Goal: Task Accomplishment & Management: Manage account settings

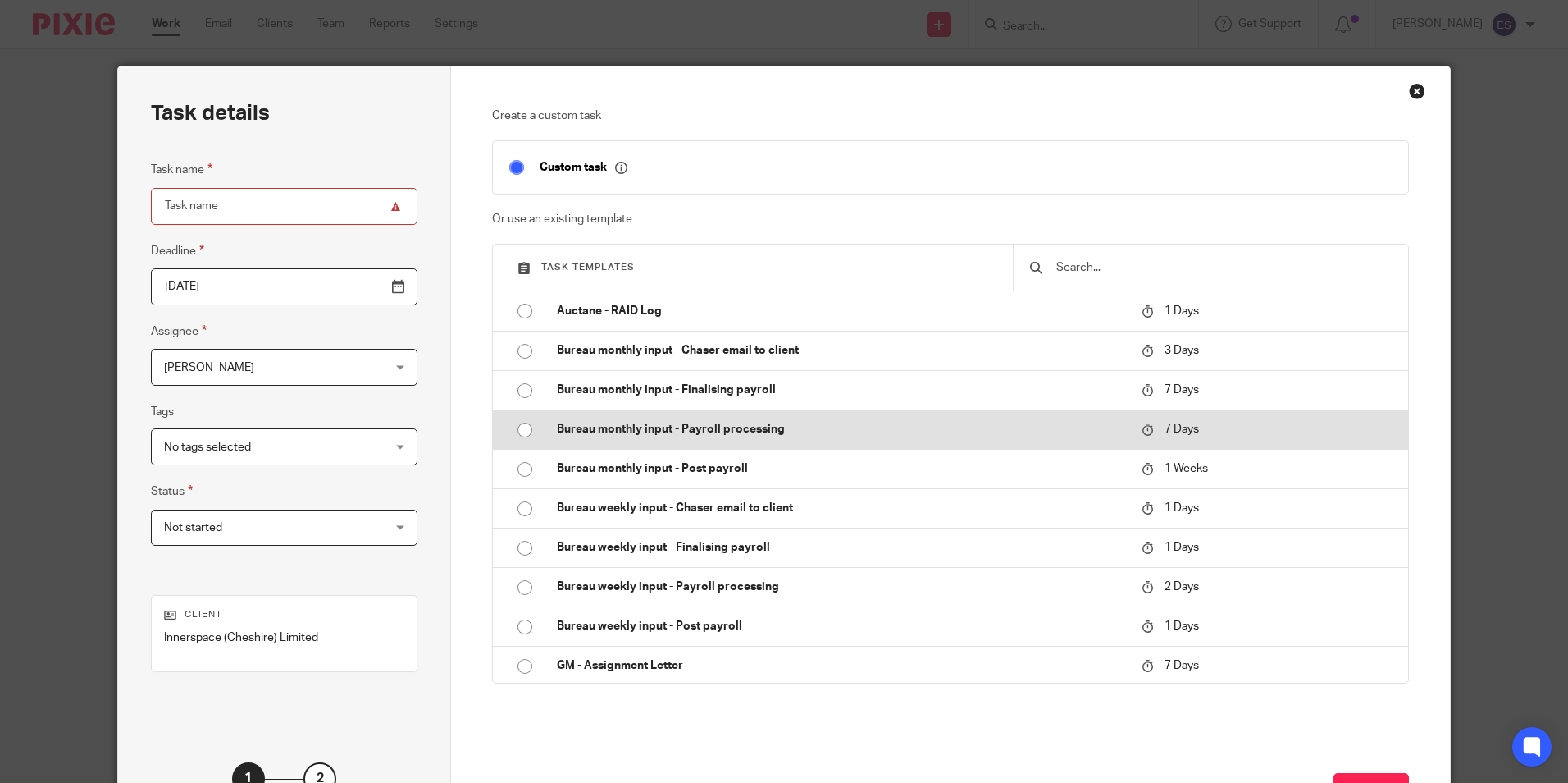
click at [510, 438] on input "radio" at bounding box center [525, 430] width 31 height 31
type input "2025-09-25"
type input "Bureau monthly input - Payroll processing - [DATE]"
checkbox input "false"
radio input "false"
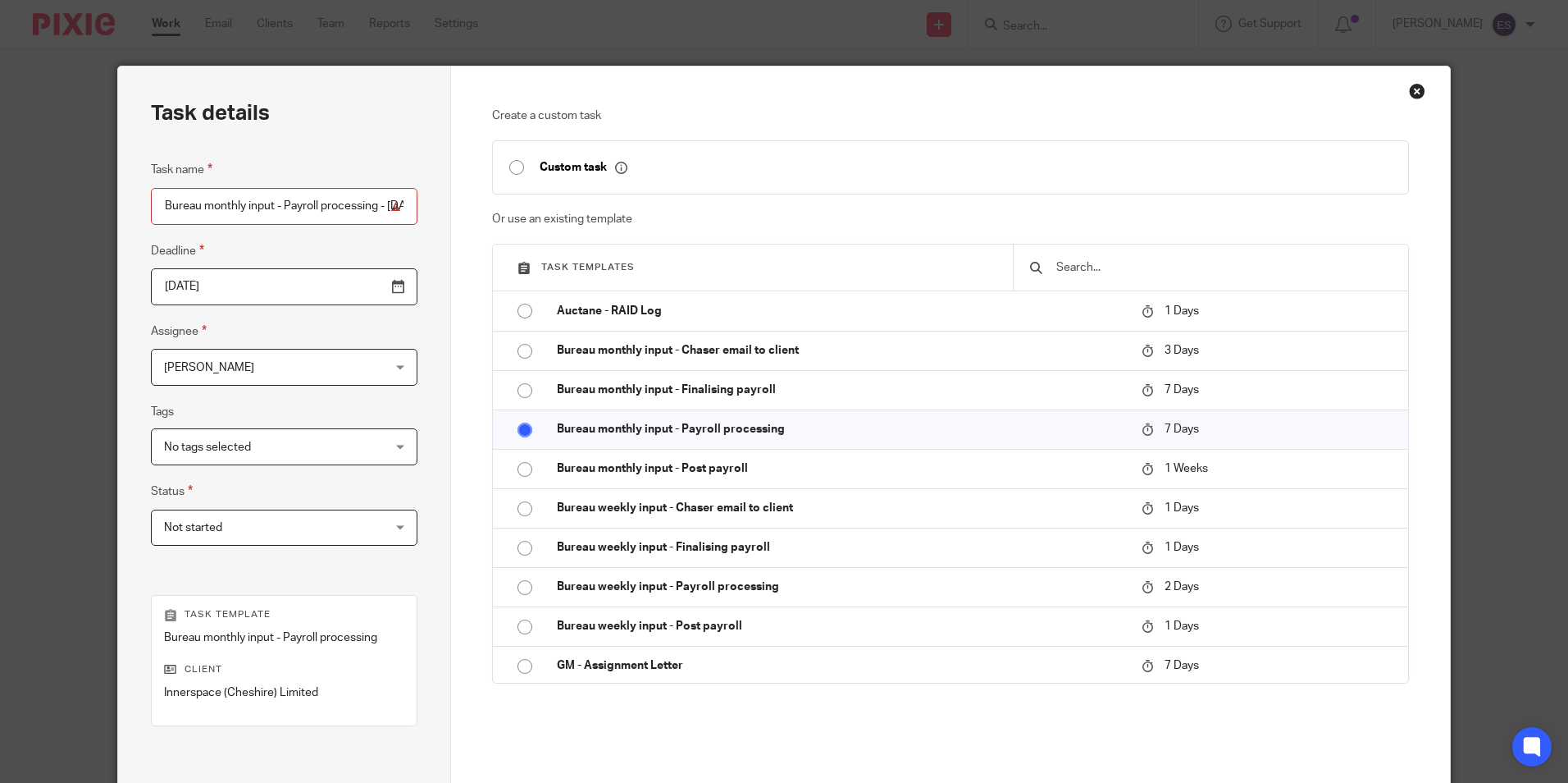
click at [361, 284] on input "2025-09-25" at bounding box center [284, 286] width 267 height 37
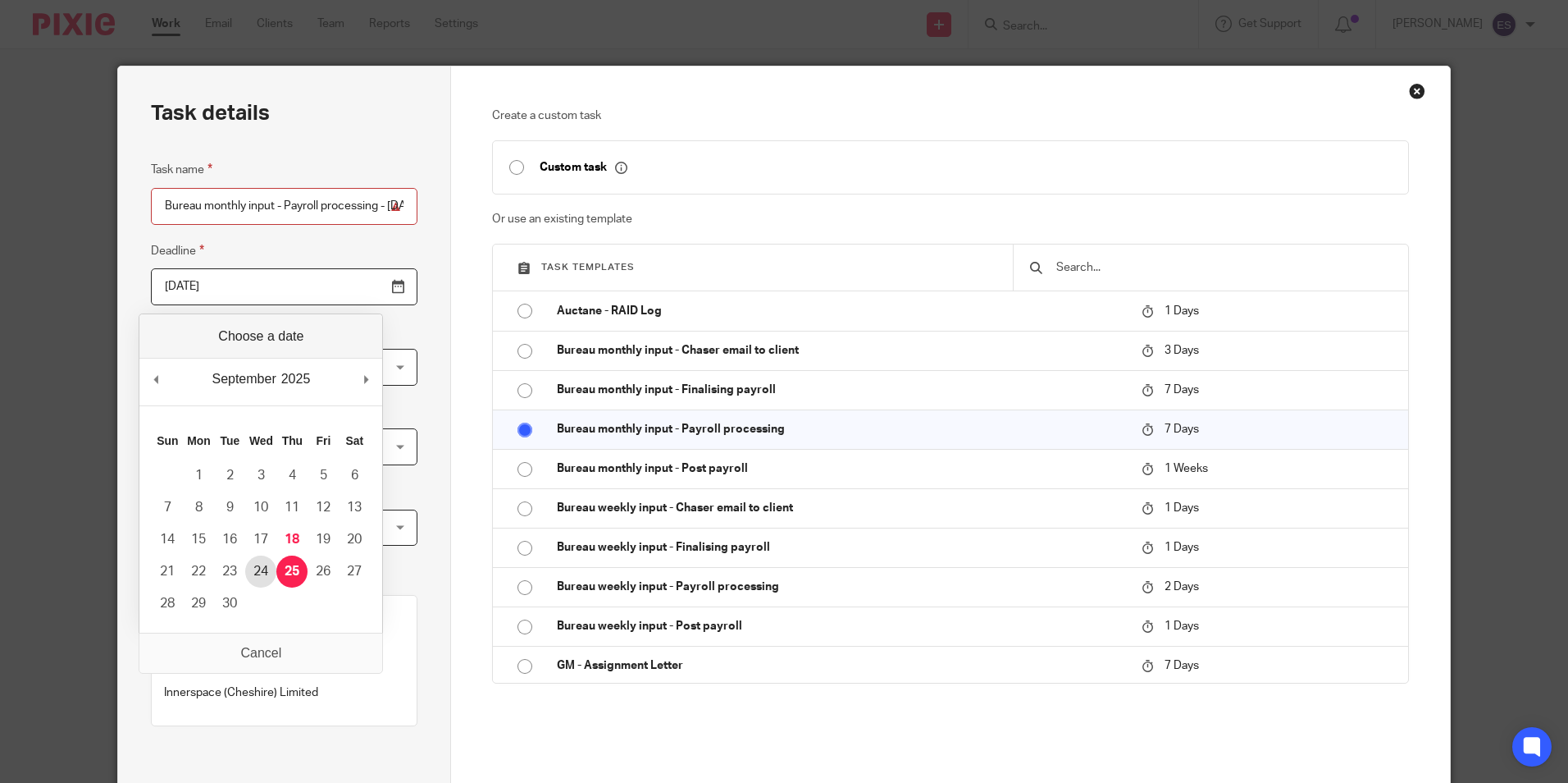
type input "2025-09-24"
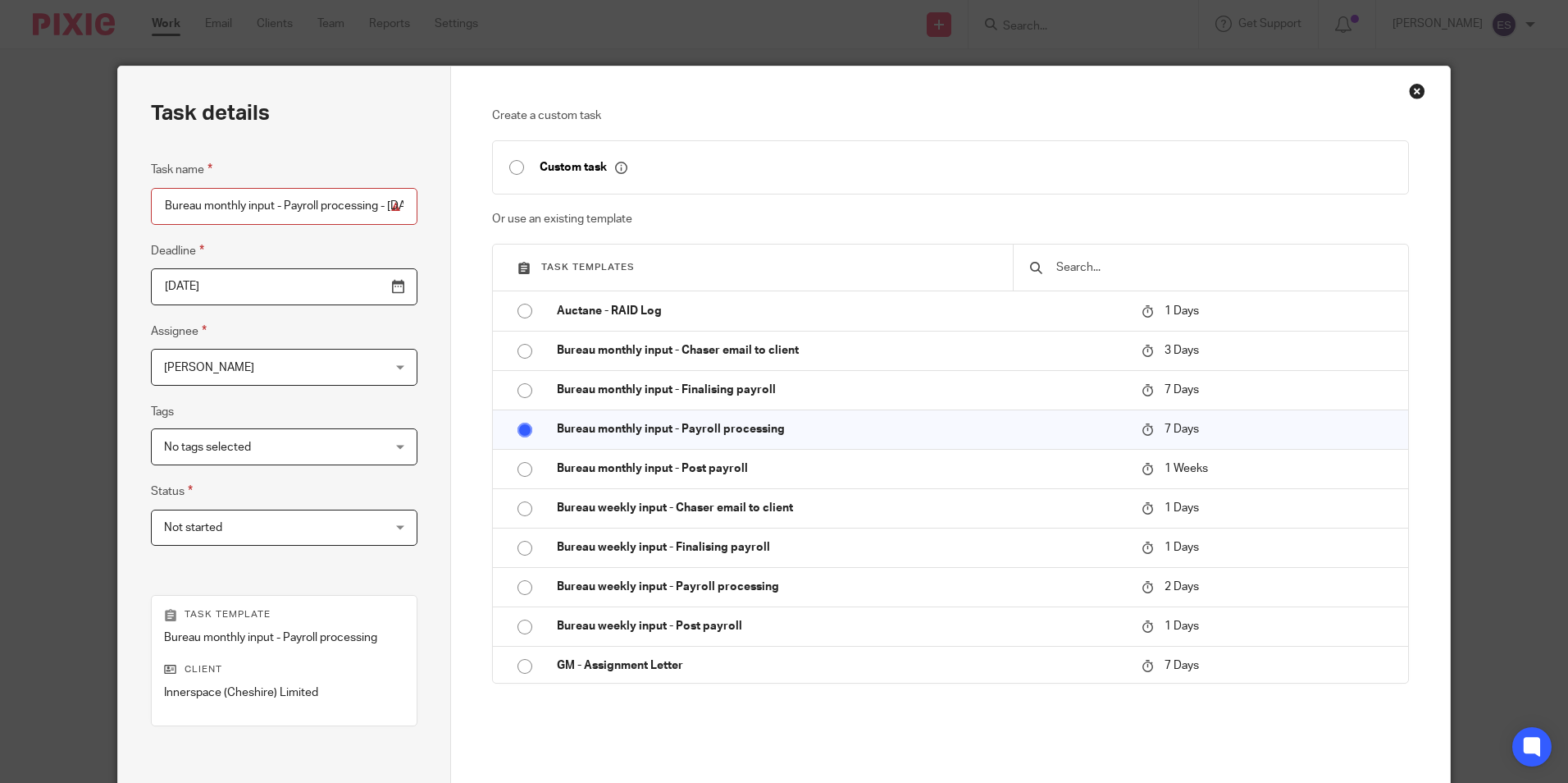
scroll to position [187, 0]
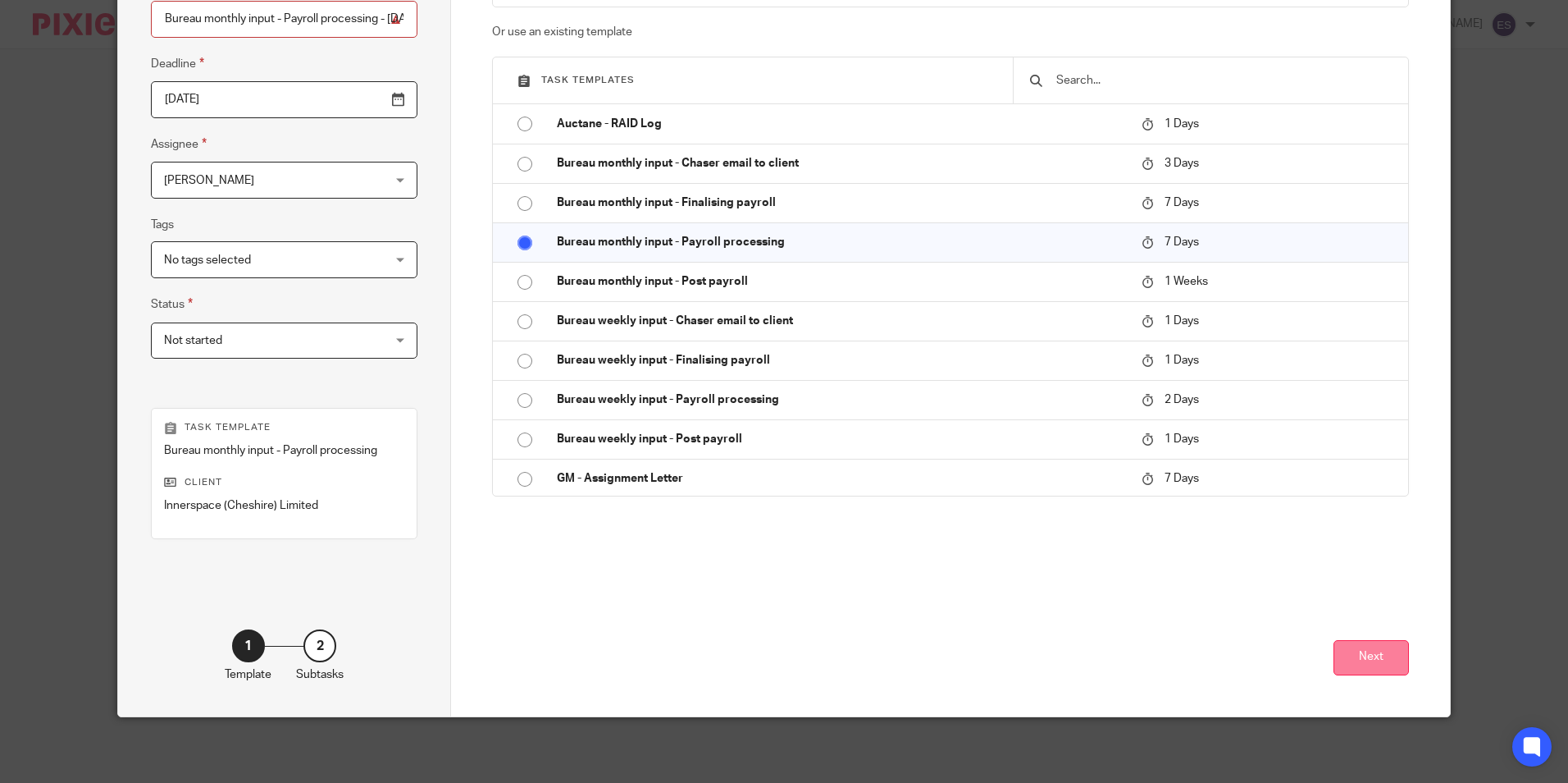
click at [1344, 658] on button "Next" at bounding box center [1372, 657] width 76 height 35
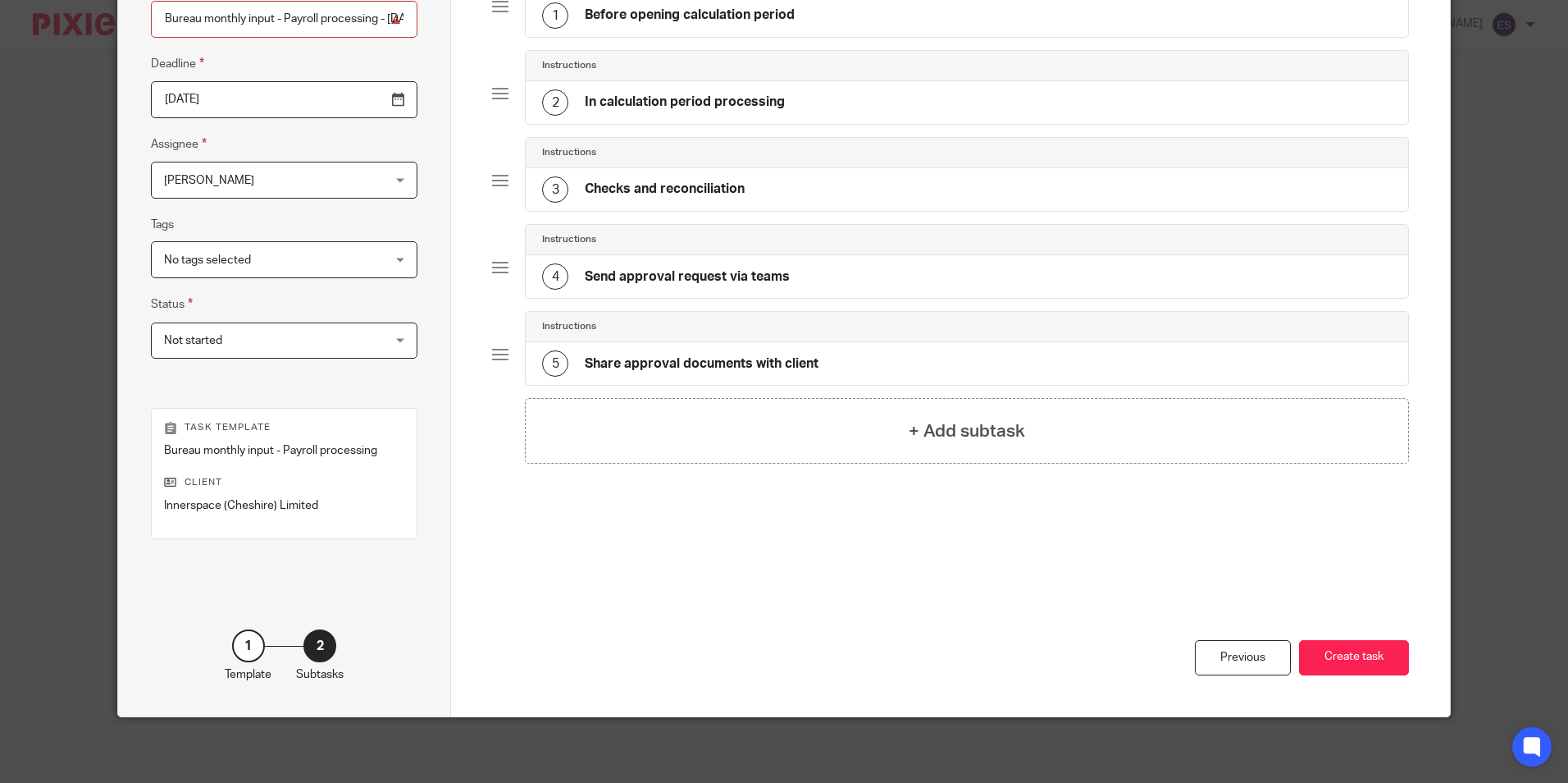
click at [1344, 658] on button "Create task" at bounding box center [1354, 657] width 110 height 35
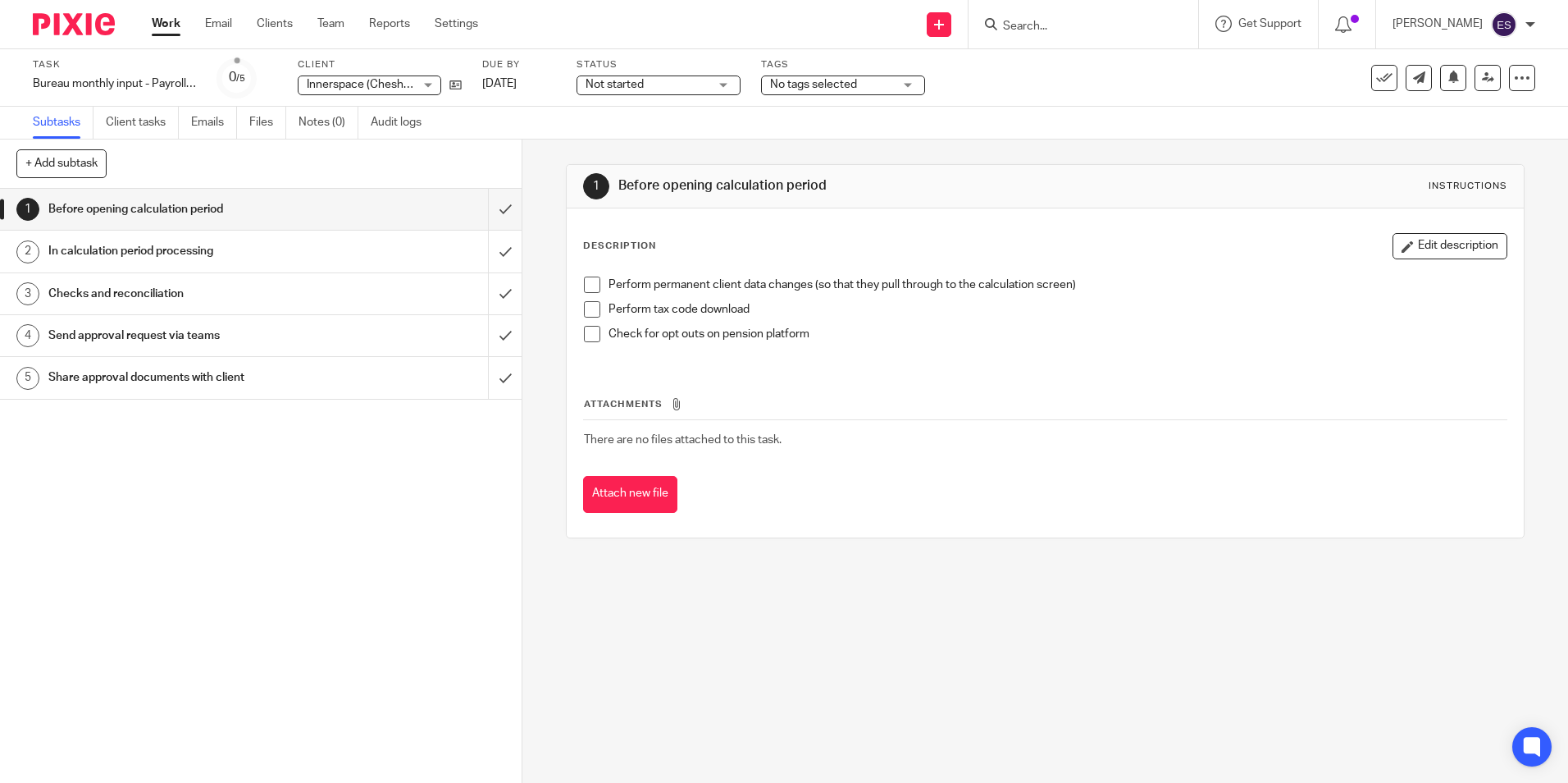
click at [1052, 31] on input "Search" at bounding box center [1075, 26] width 147 height 15
type input "INN"
click at [1066, 54] on link at bounding box center [1100, 63] width 204 height 24
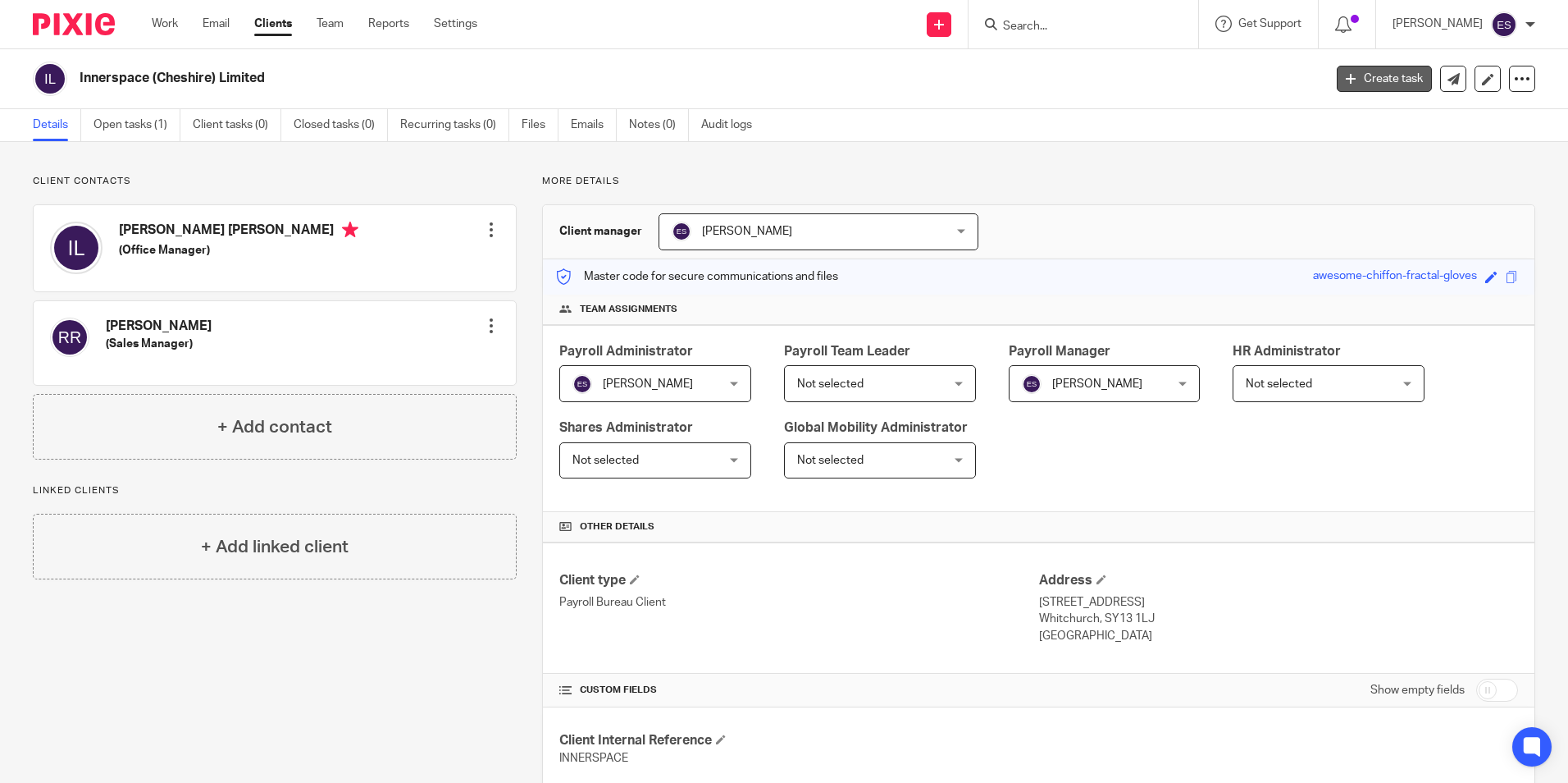
click at [1376, 86] on link "Create task" at bounding box center [1385, 79] width 95 height 26
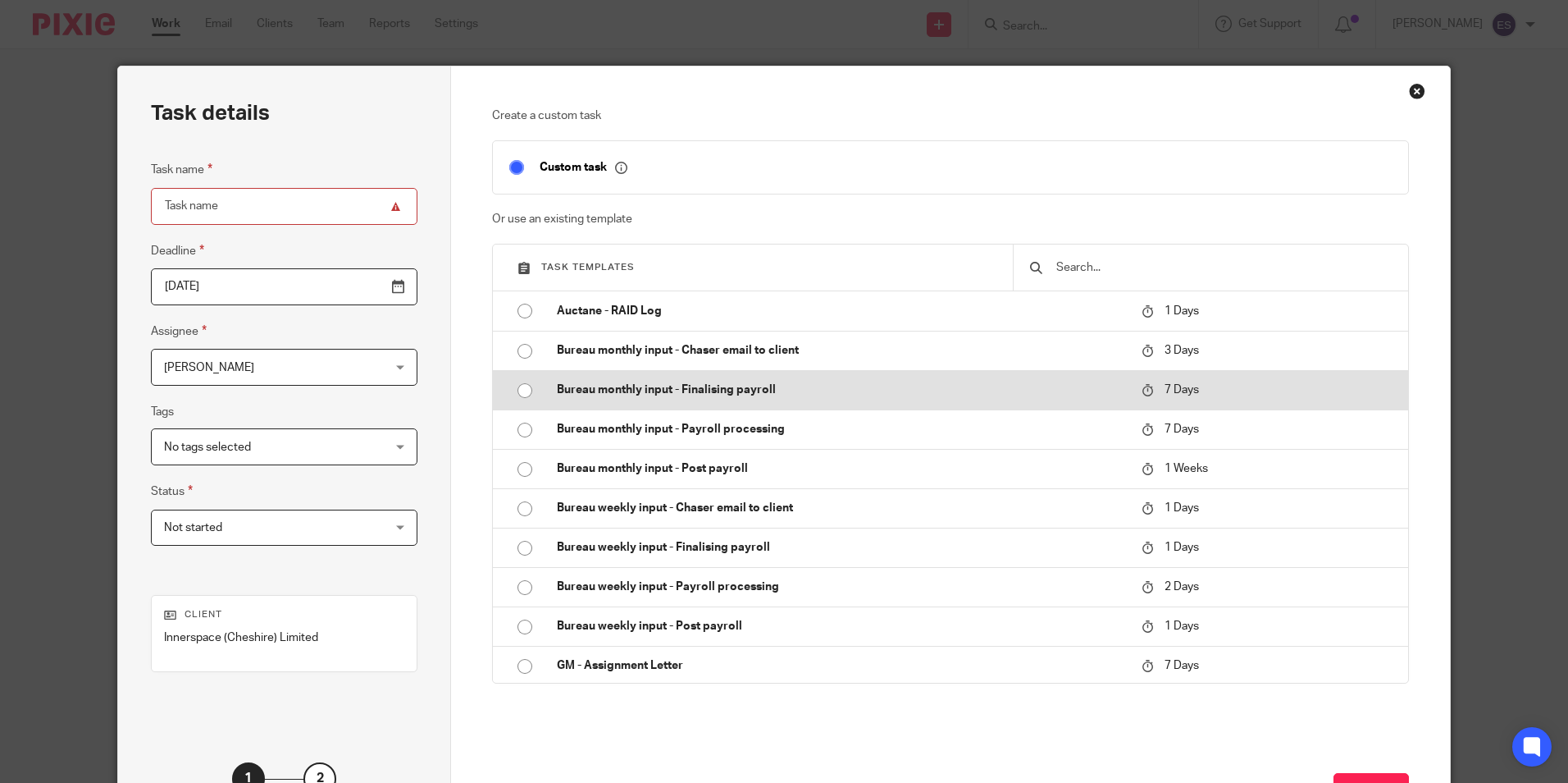
click at [513, 392] on input "radio" at bounding box center [525, 390] width 31 height 31
type input "2025-09-25"
type input "Bureau monthly input - Finalising payroll - September 2025"
checkbox input "false"
radio input "false"
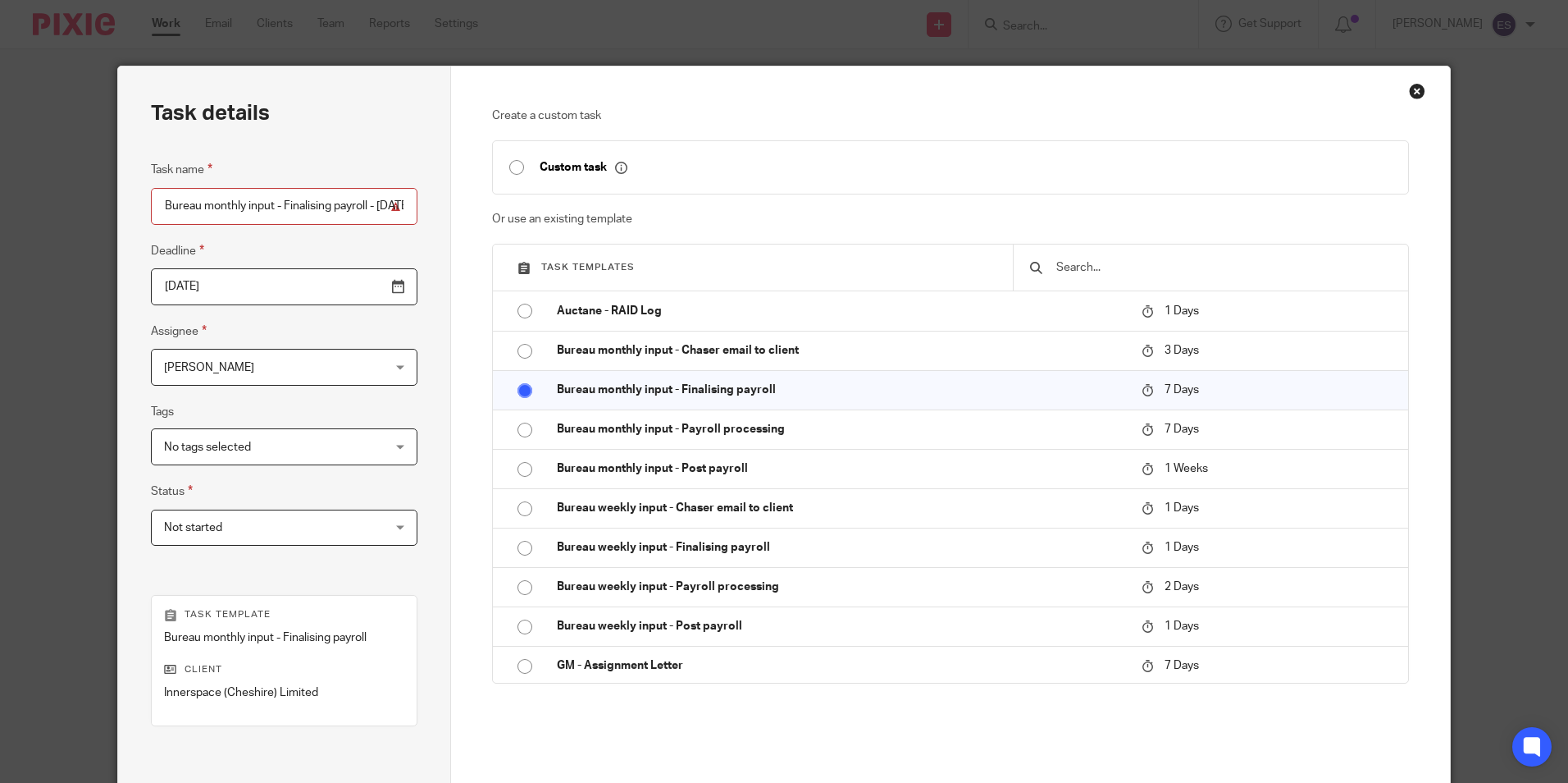
click at [350, 286] on input "2025-09-25" at bounding box center [284, 286] width 267 height 37
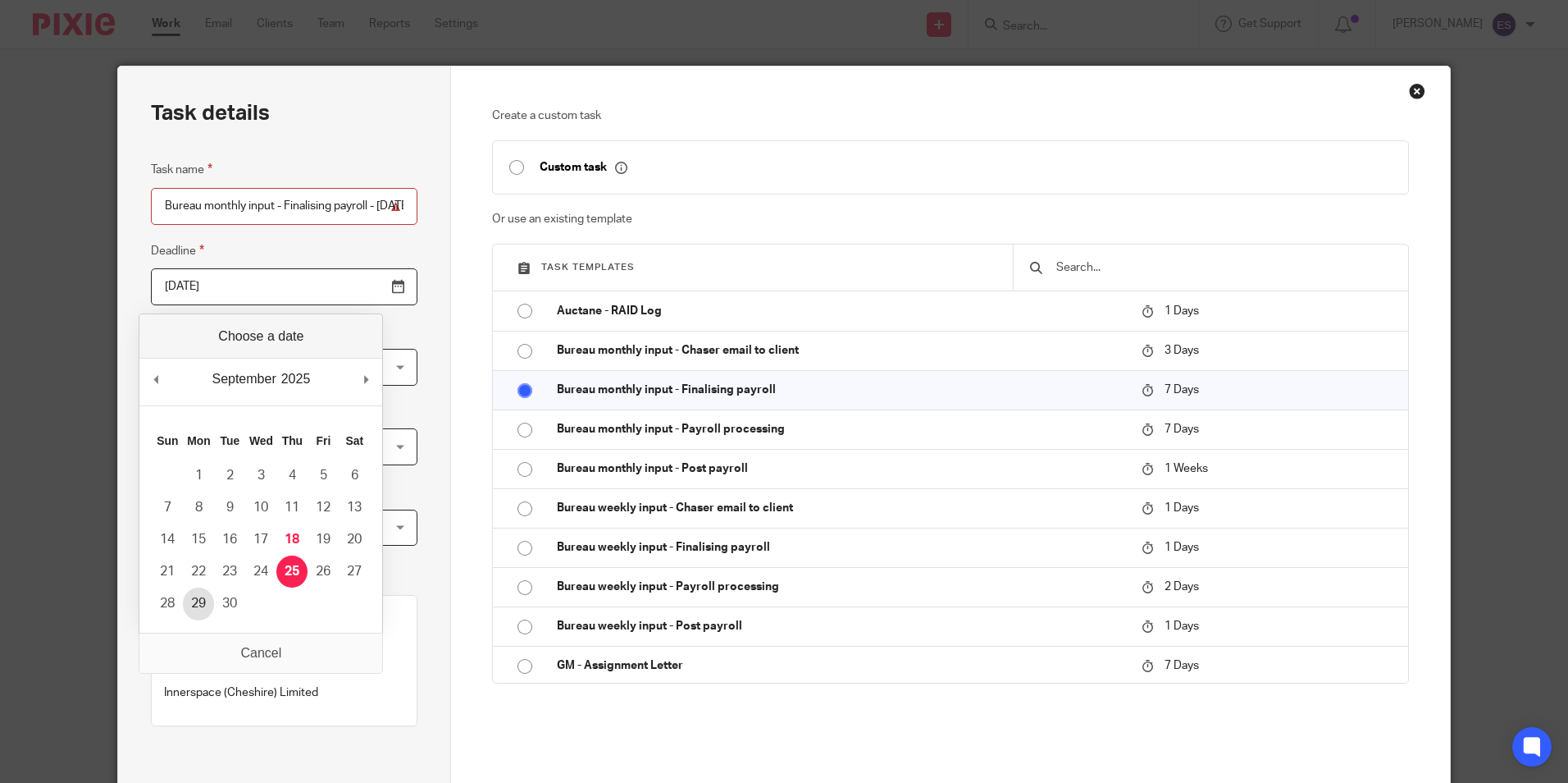
type input "2025-09-29"
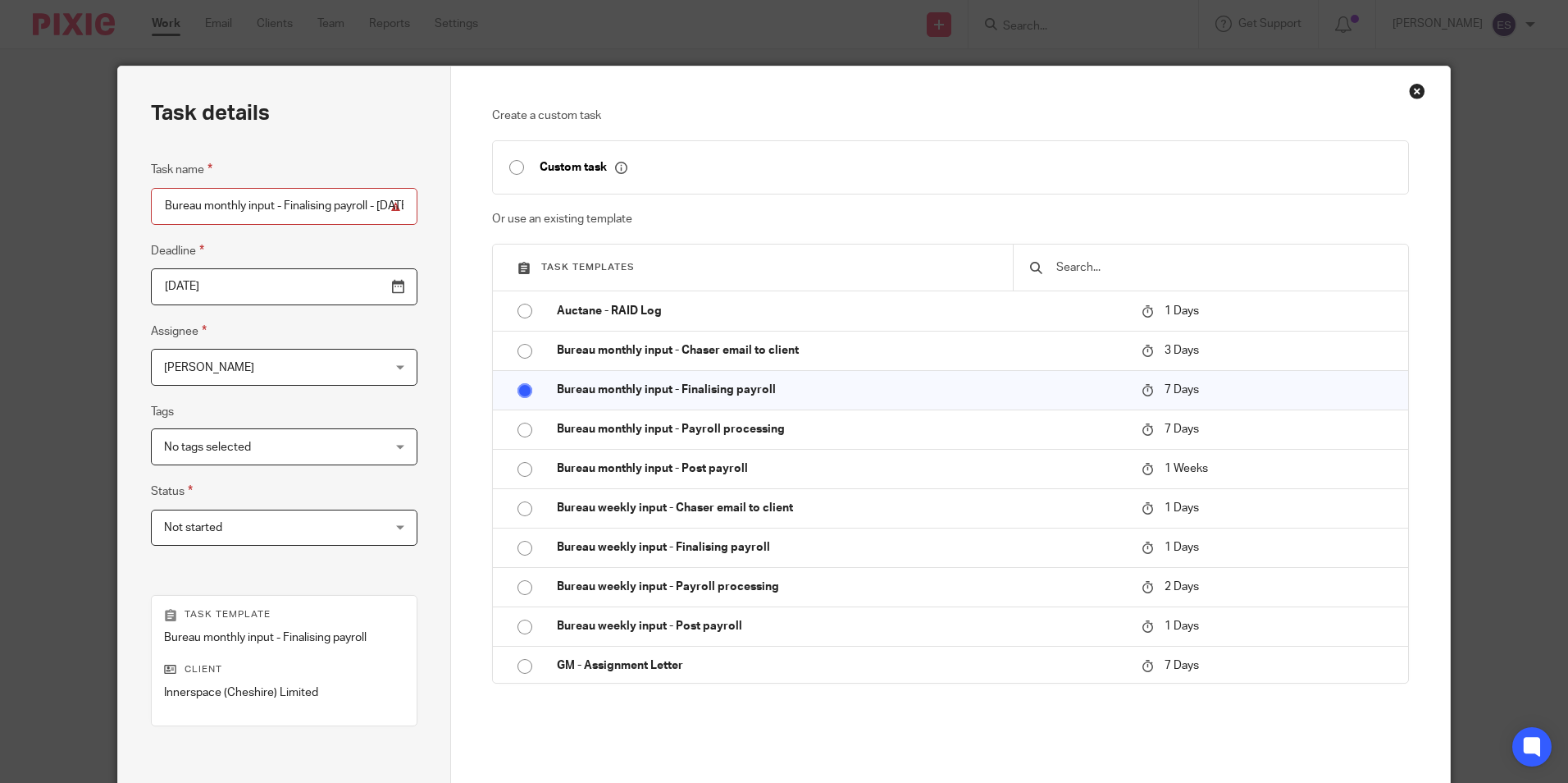
scroll to position [164, 0]
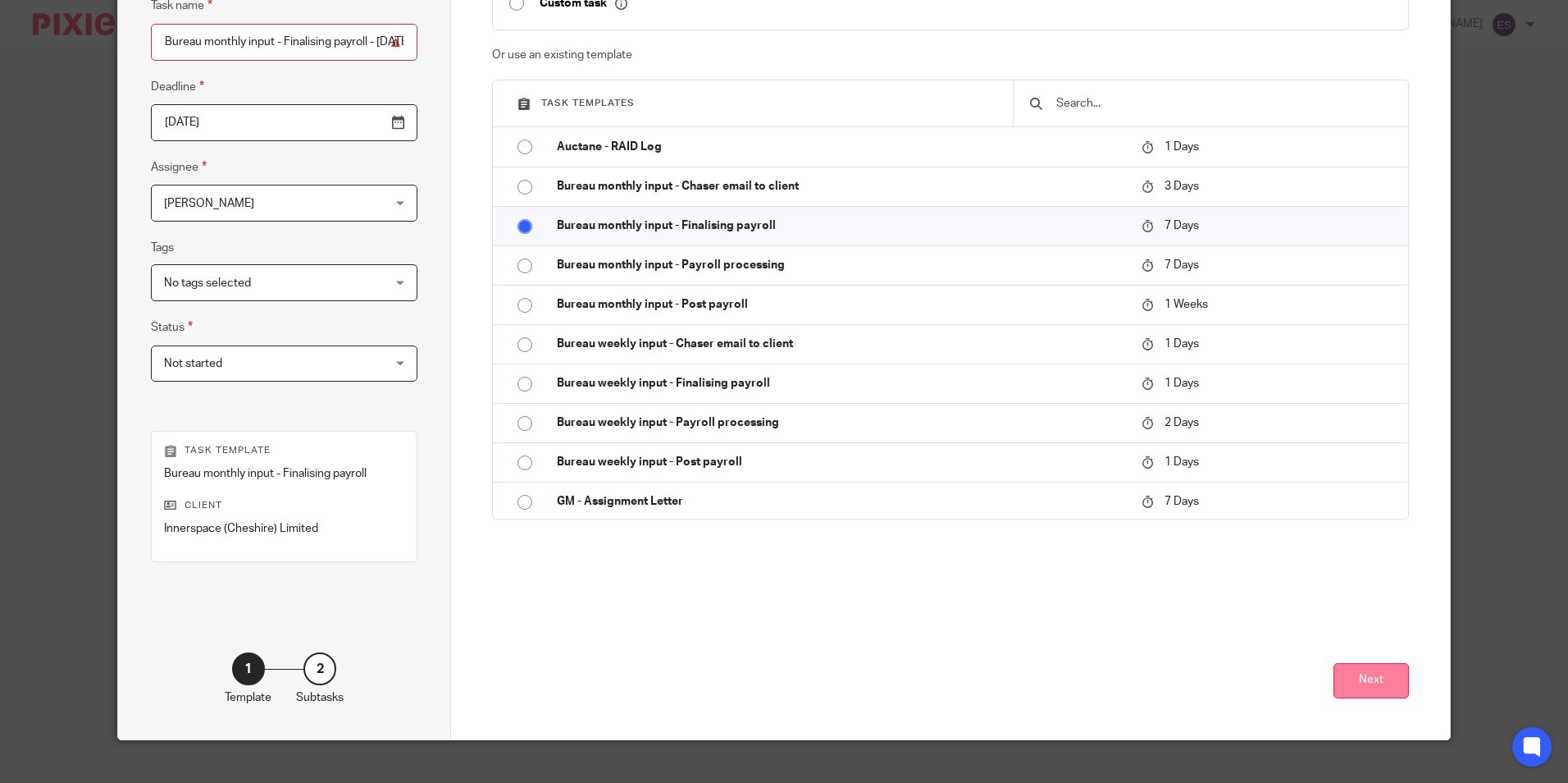
click at [1356, 678] on button "Next" at bounding box center [1372, 680] width 76 height 35
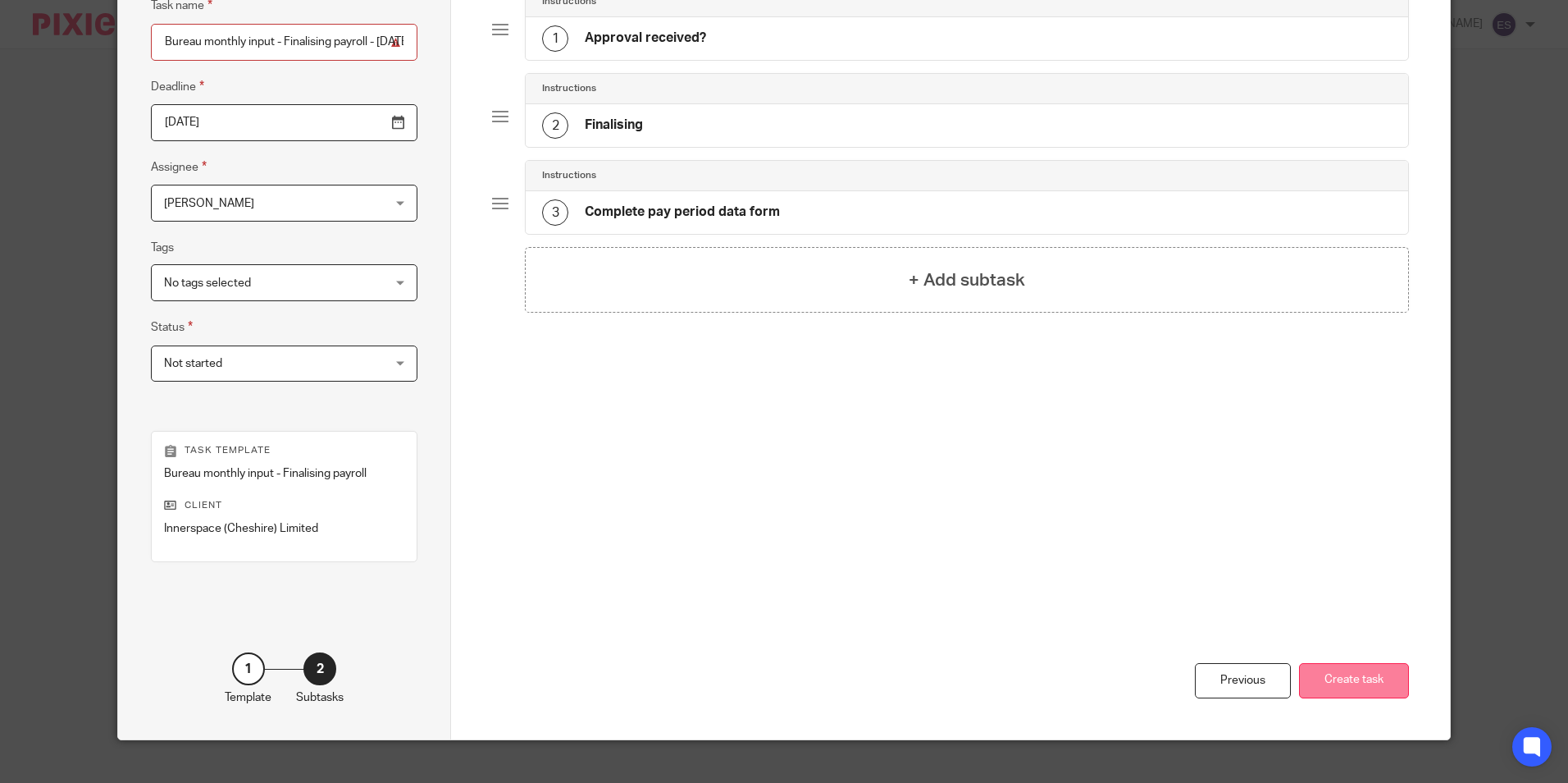
click at [1372, 689] on button "Create task" at bounding box center [1354, 680] width 110 height 35
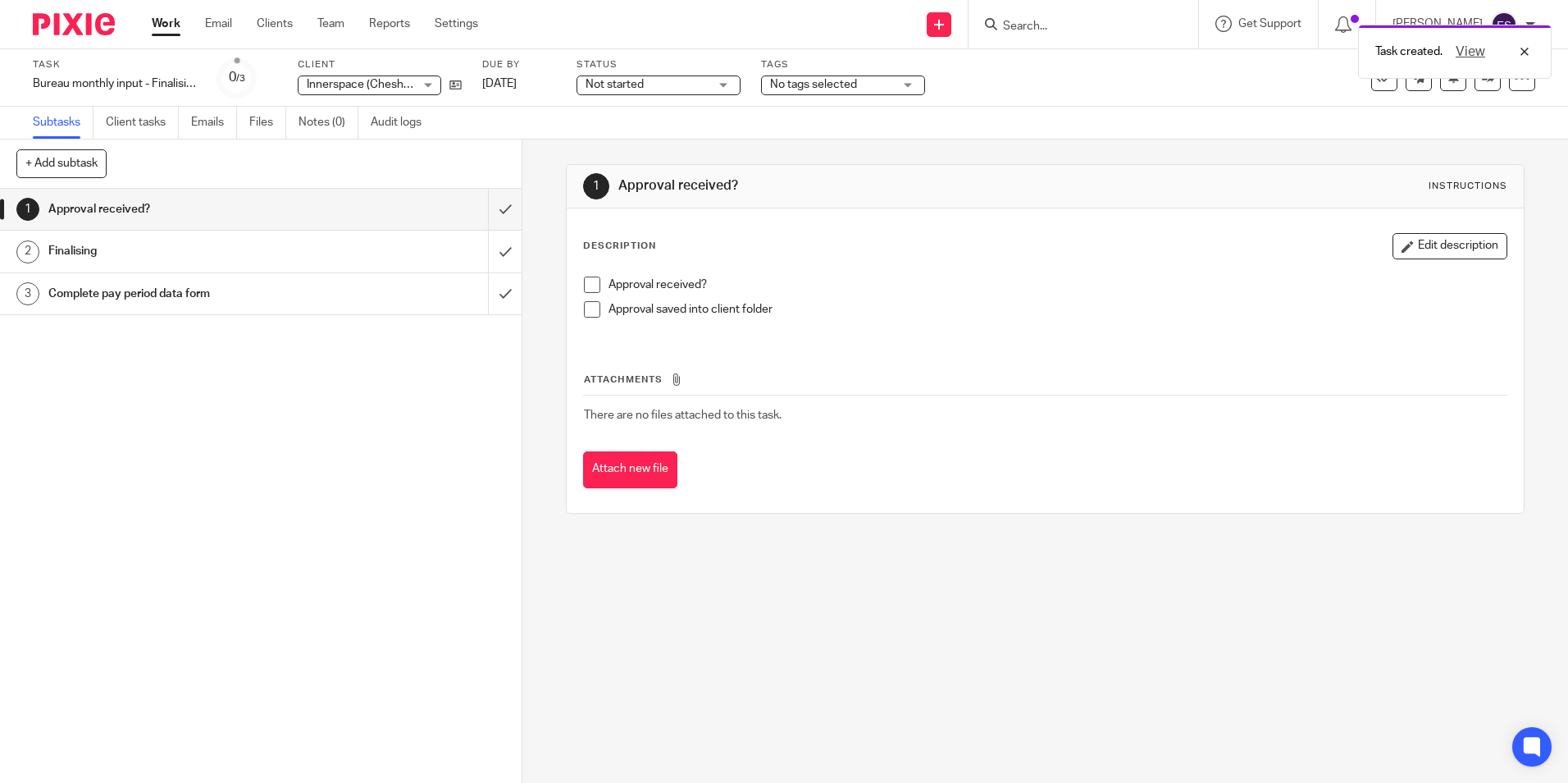
click at [1048, 26] on div "Task created. View" at bounding box center [1167, 48] width 768 height 62
click at [1529, 61] on div "View" at bounding box center [1488, 51] width 92 height 19
click at [1059, 19] on input "Search" at bounding box center [1075, 26] width 147 height 15
type input "INN"
click at [1062, 56] on link at bounding box center [1100, 63] width 204 height 24
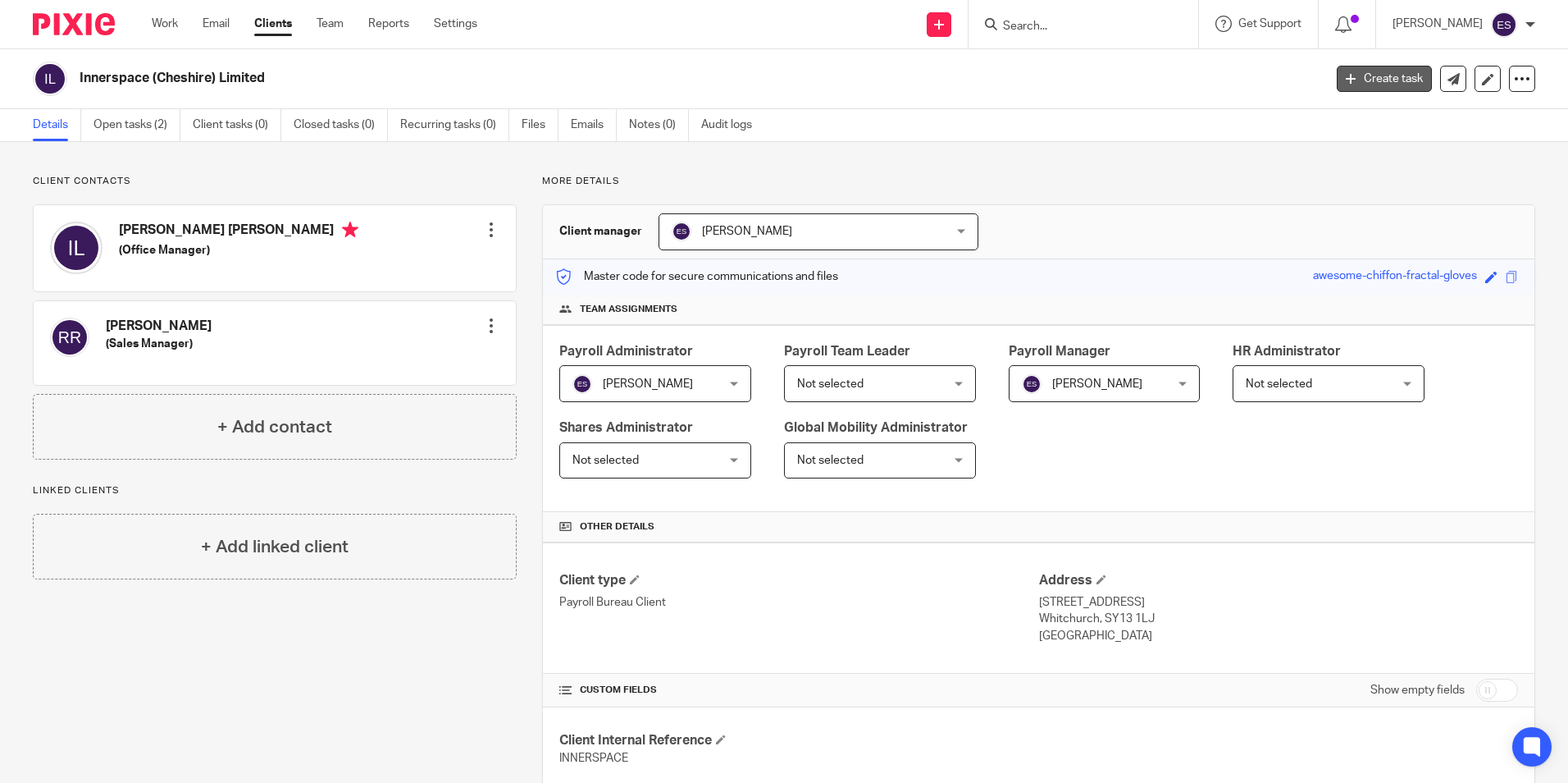
click at [1375, 82] on link "Create task" at bounding box center [1385, 79] width 95 height 26
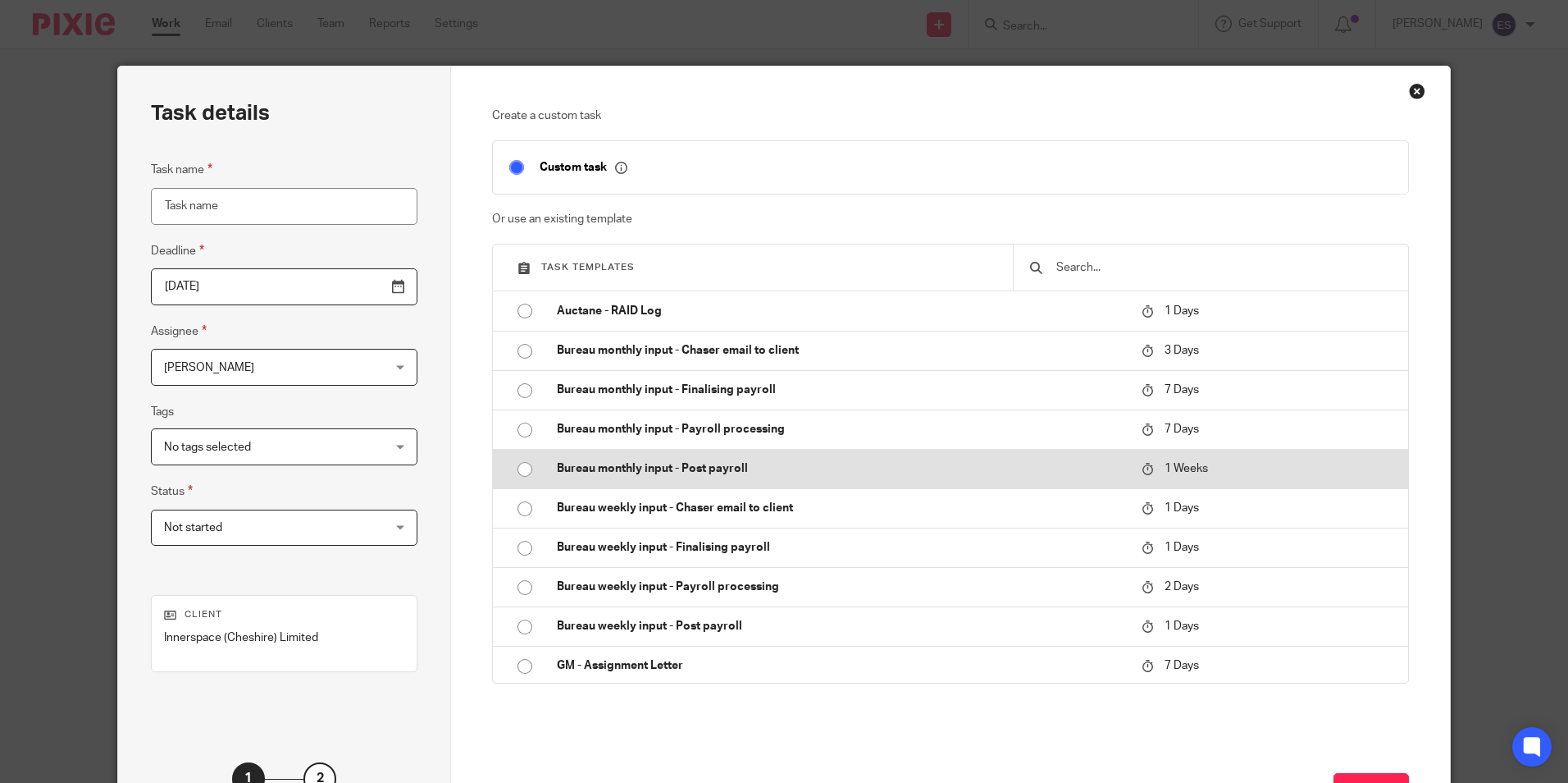
click at [525, 470] on input "radio" at bounding box center [525, 470] width 31 height 31
type input "[DATE]"
type input "Bureau monthly input - Post payroll - [DATE]"
checkbox input "false"
radio input "false"
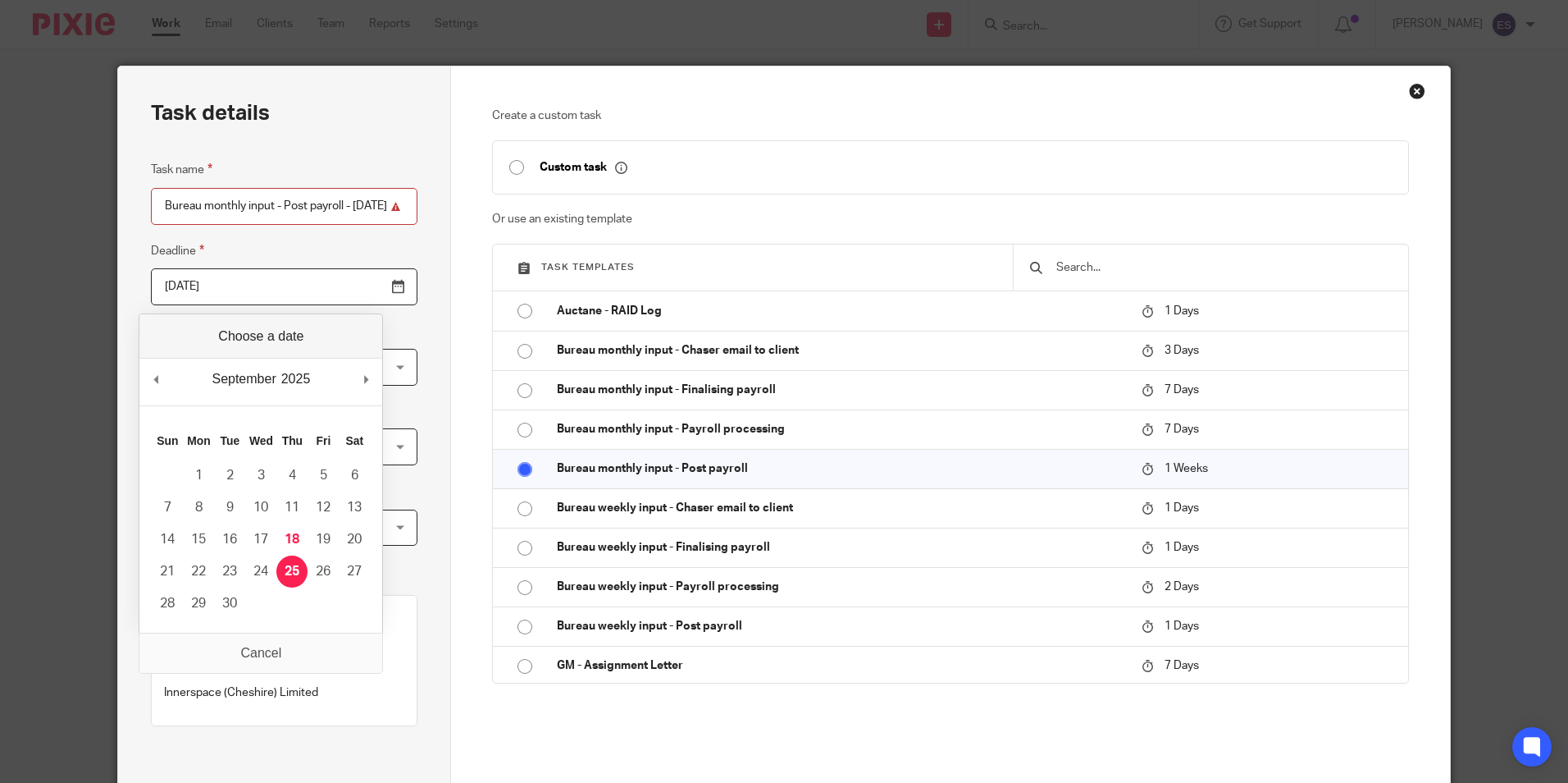
click at [362, 284] on input "2025-09-25" at bounding box center [284, 286] width 267 height 37
type input "2025-10-03"
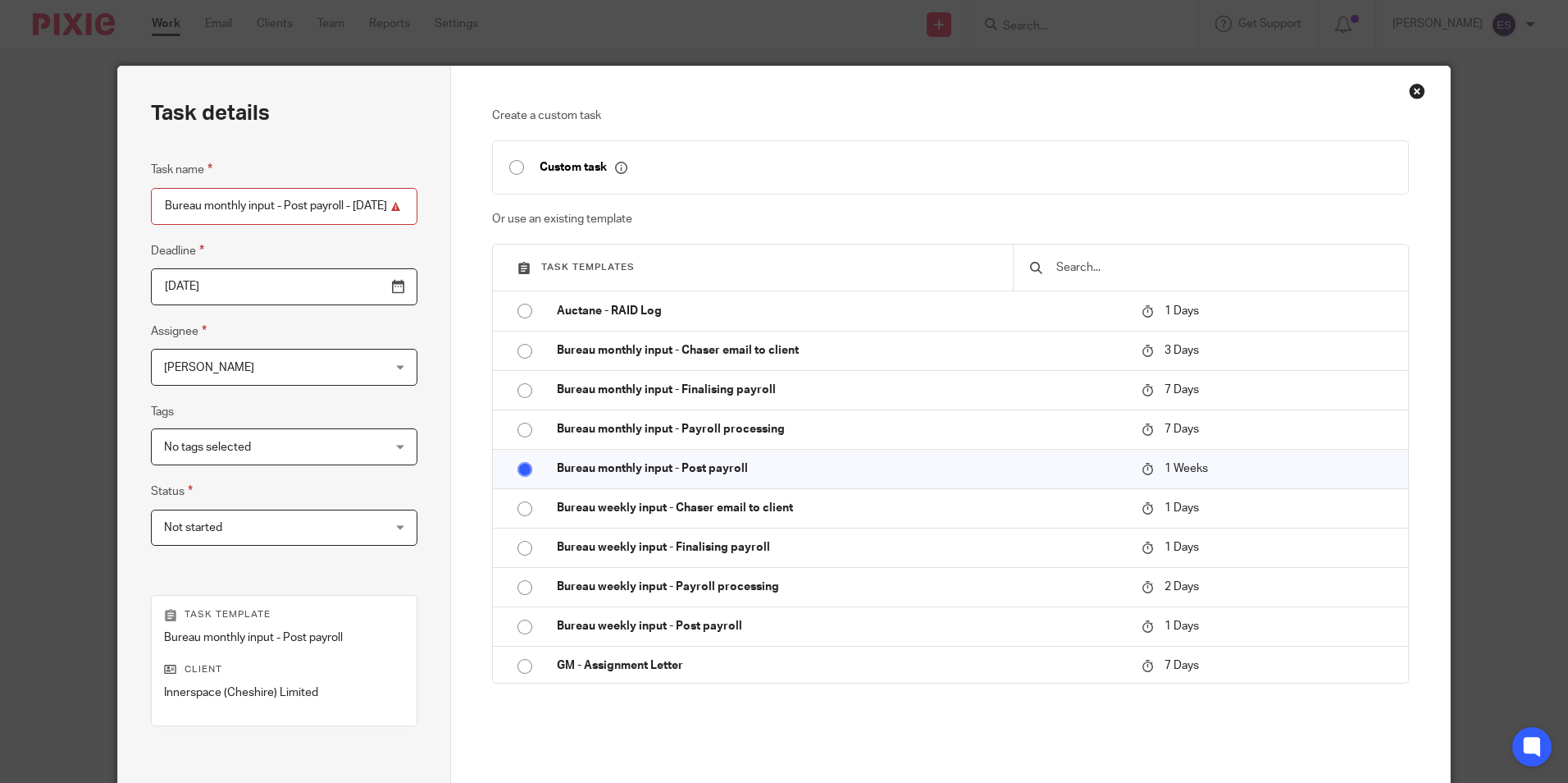
click at [1160, 736] on div "Create a custom task Custom task Or use an existing template Task templates Auc…" at bounding box center [950, 436] width 916 height 656
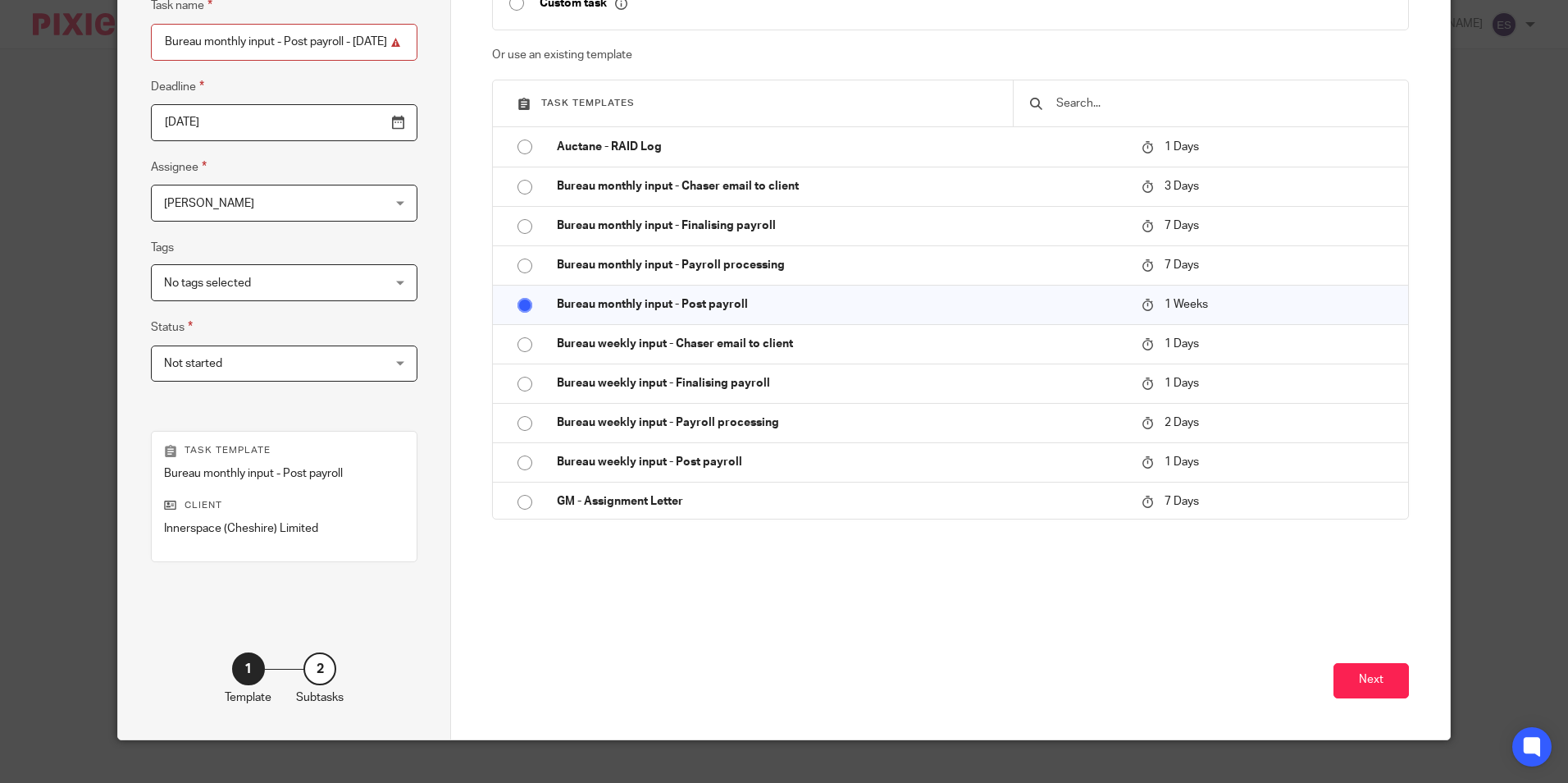
scroll to position [187, 0]
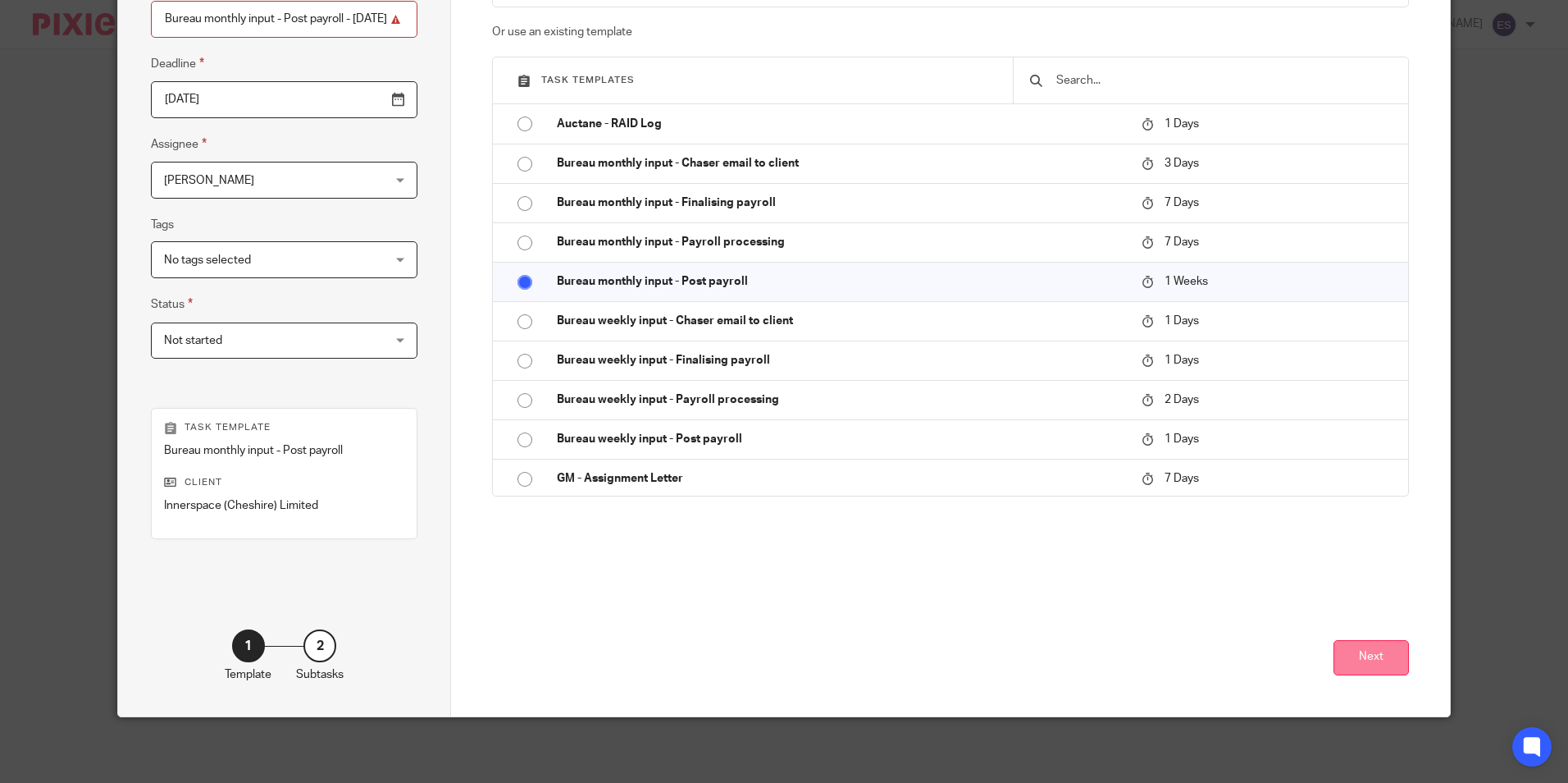
click at [1363, 656] on button "Next" at bounding box center [1372, 657] width 76 height 35
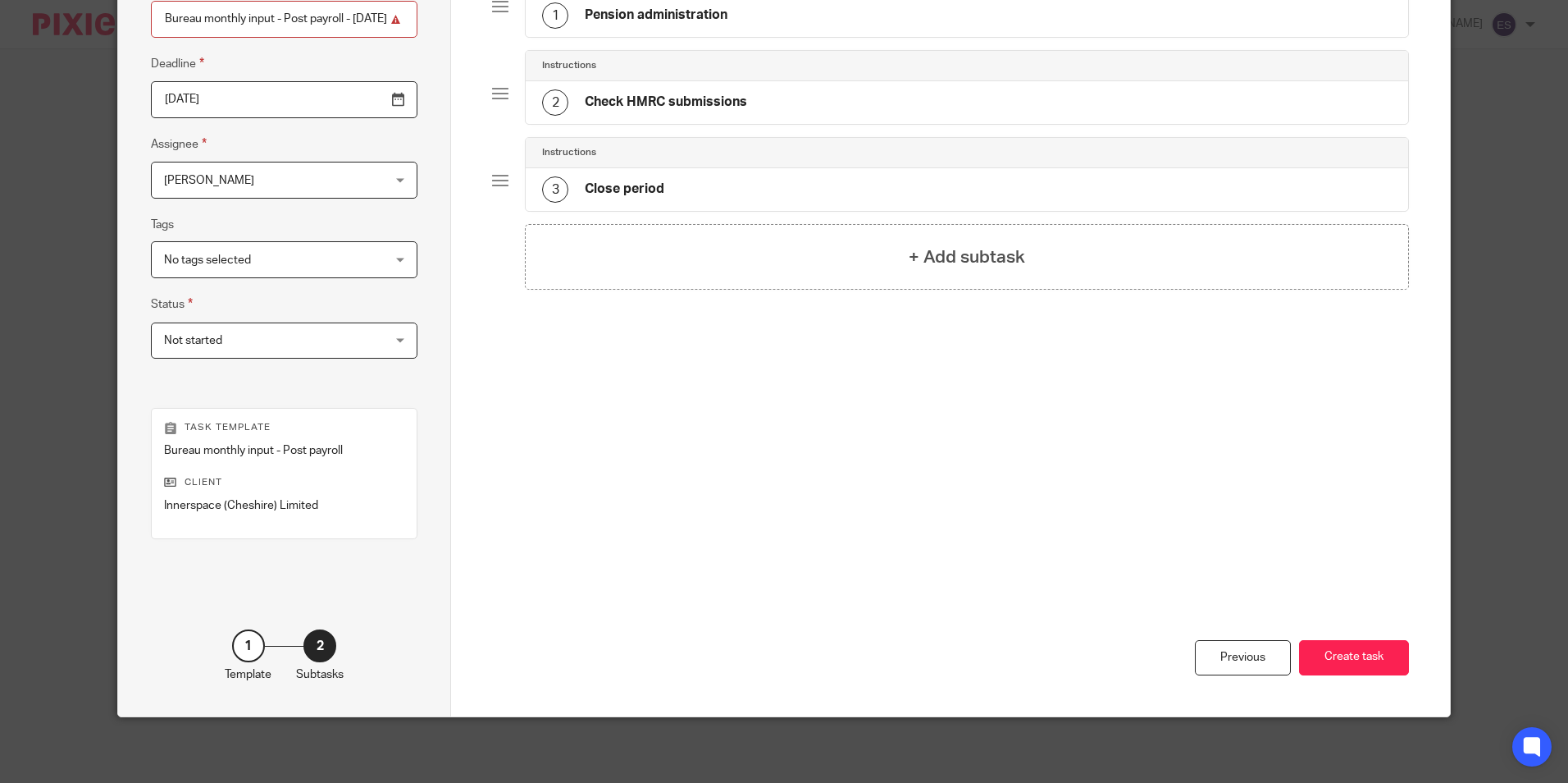
click at [1363, 656] on button "Create task" at bounding box center [1354, 657] width 110 height 35
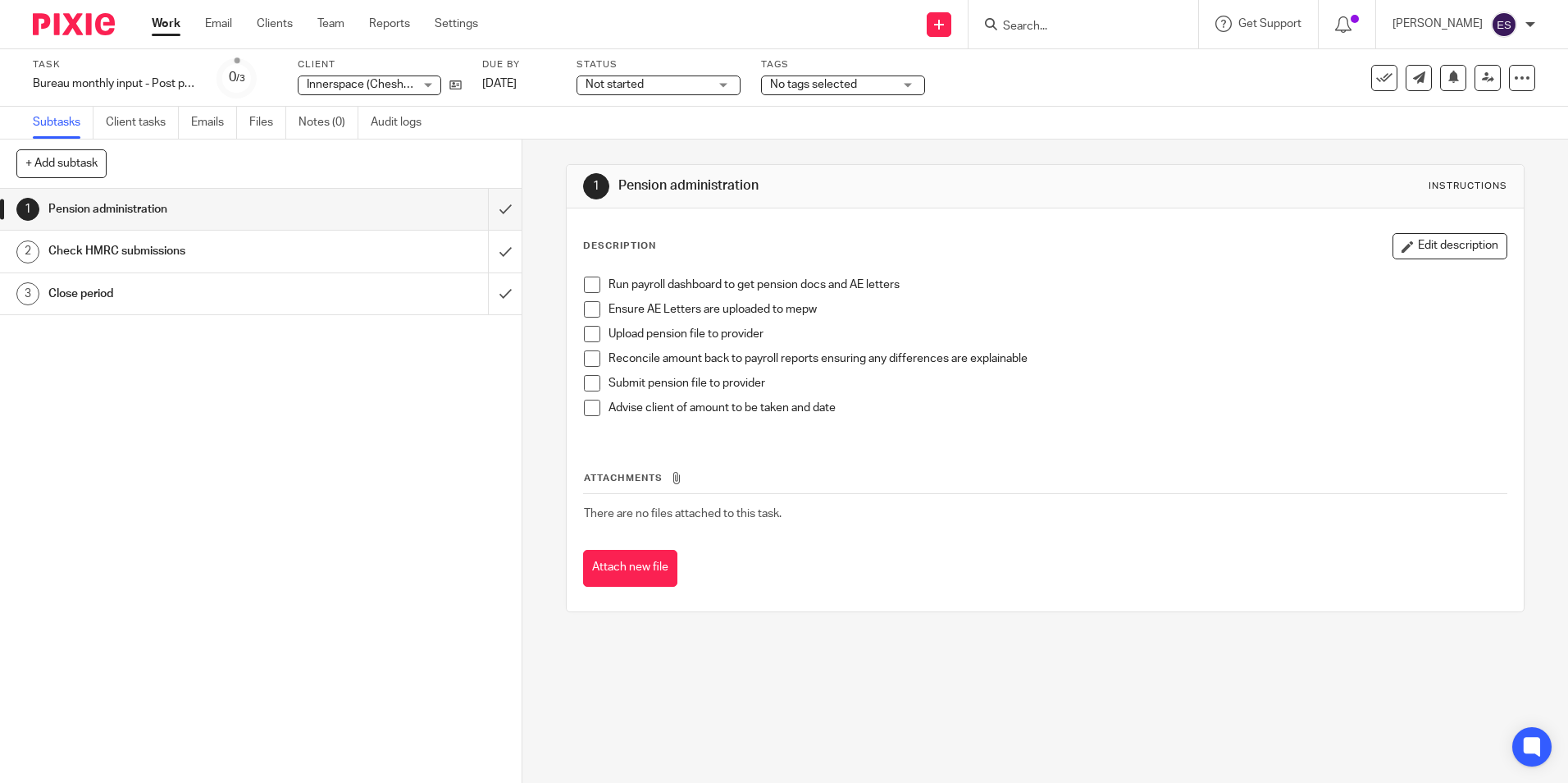
click at [1032, 30] on input "Search" at bounding box center [1075, 26] width 147 height 15
type input "WHI"
click at [1067, 61] on link at bounding box center [1115, 63] width 233 height 24
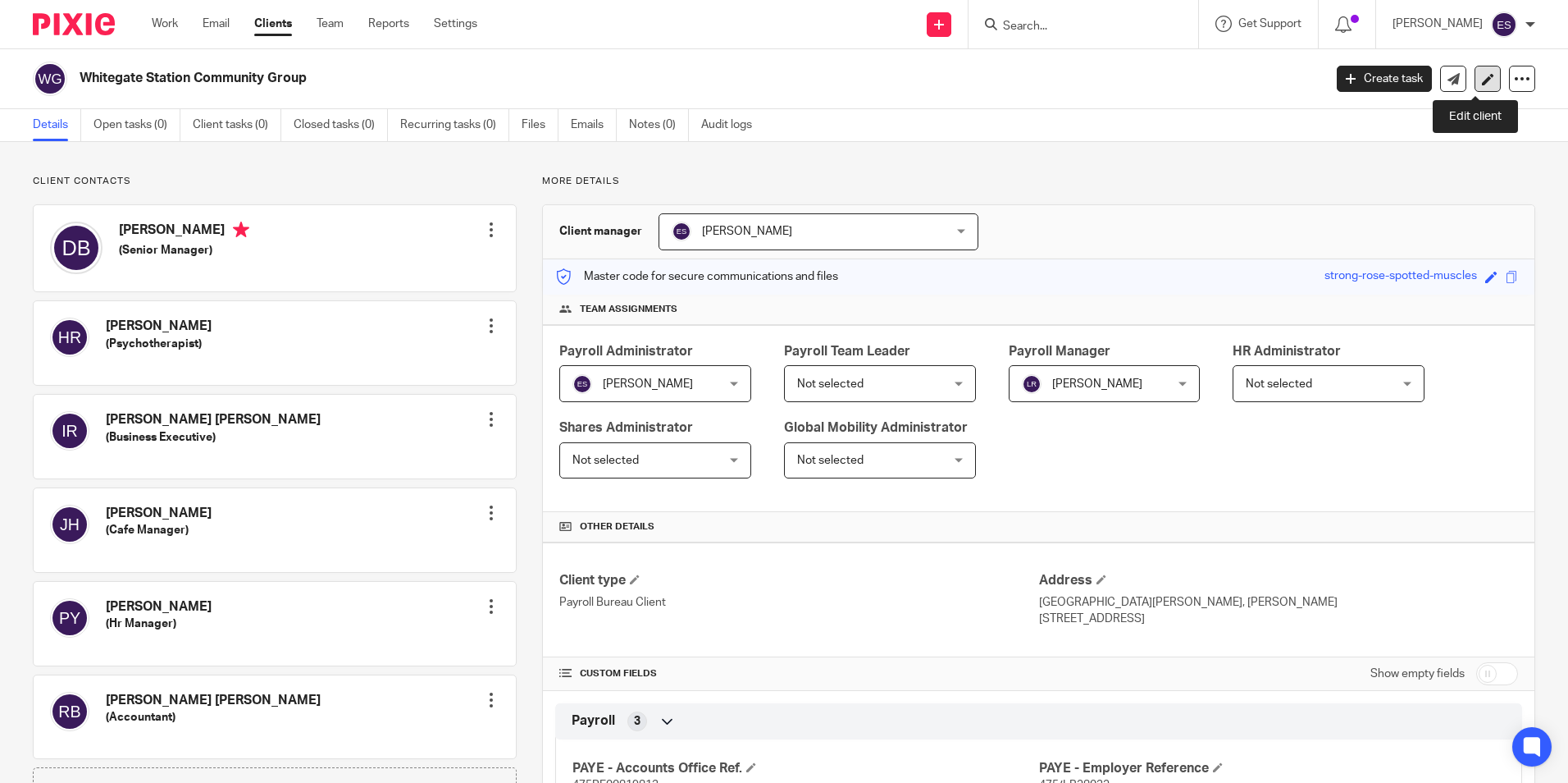
click at [1483, 82] on icon at bounding box center [1488, 79] width 13 height 13
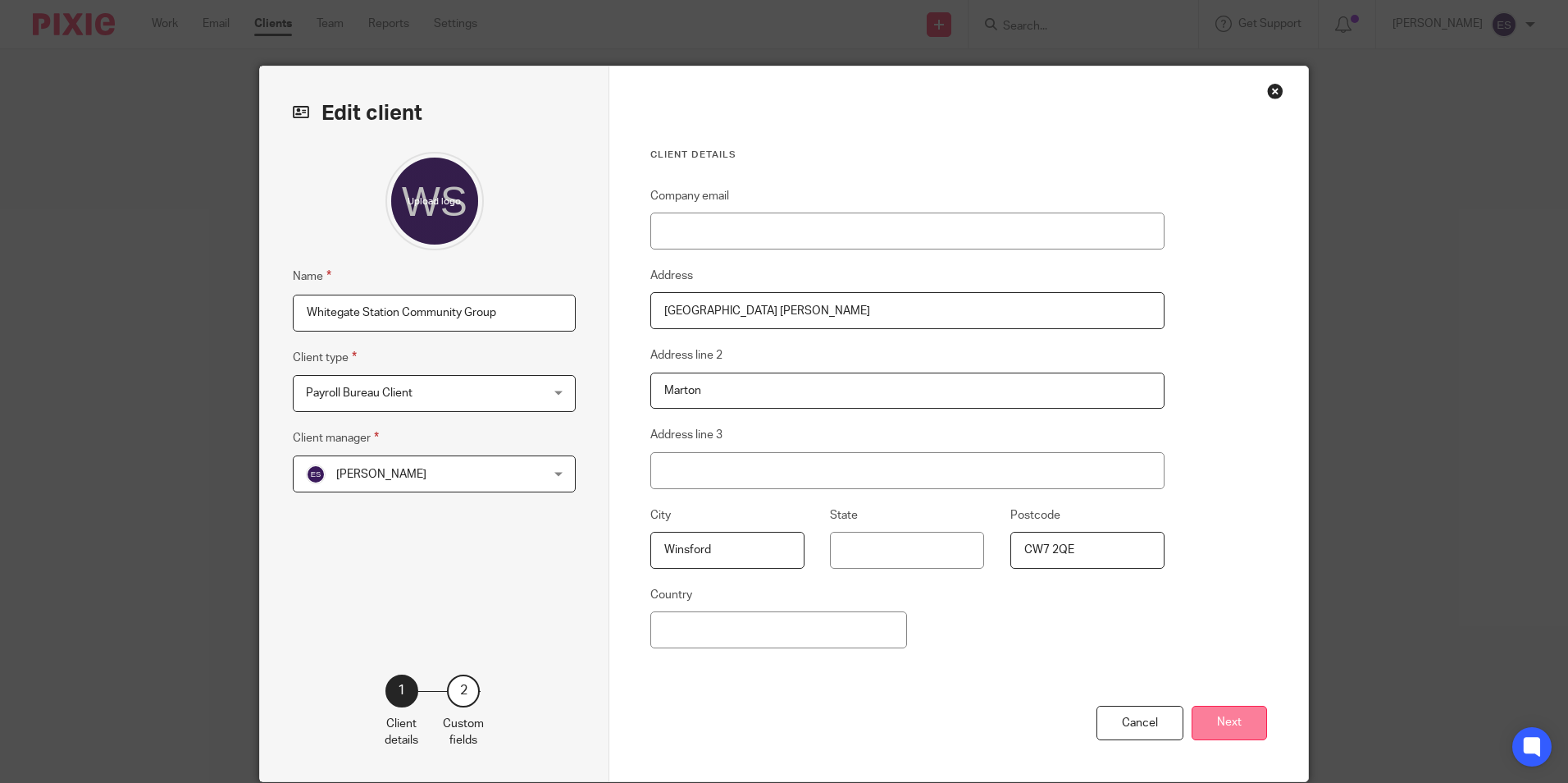
click at [1247, 734] on button "Next" at bounding box center [1229, 723] width 76 height 35
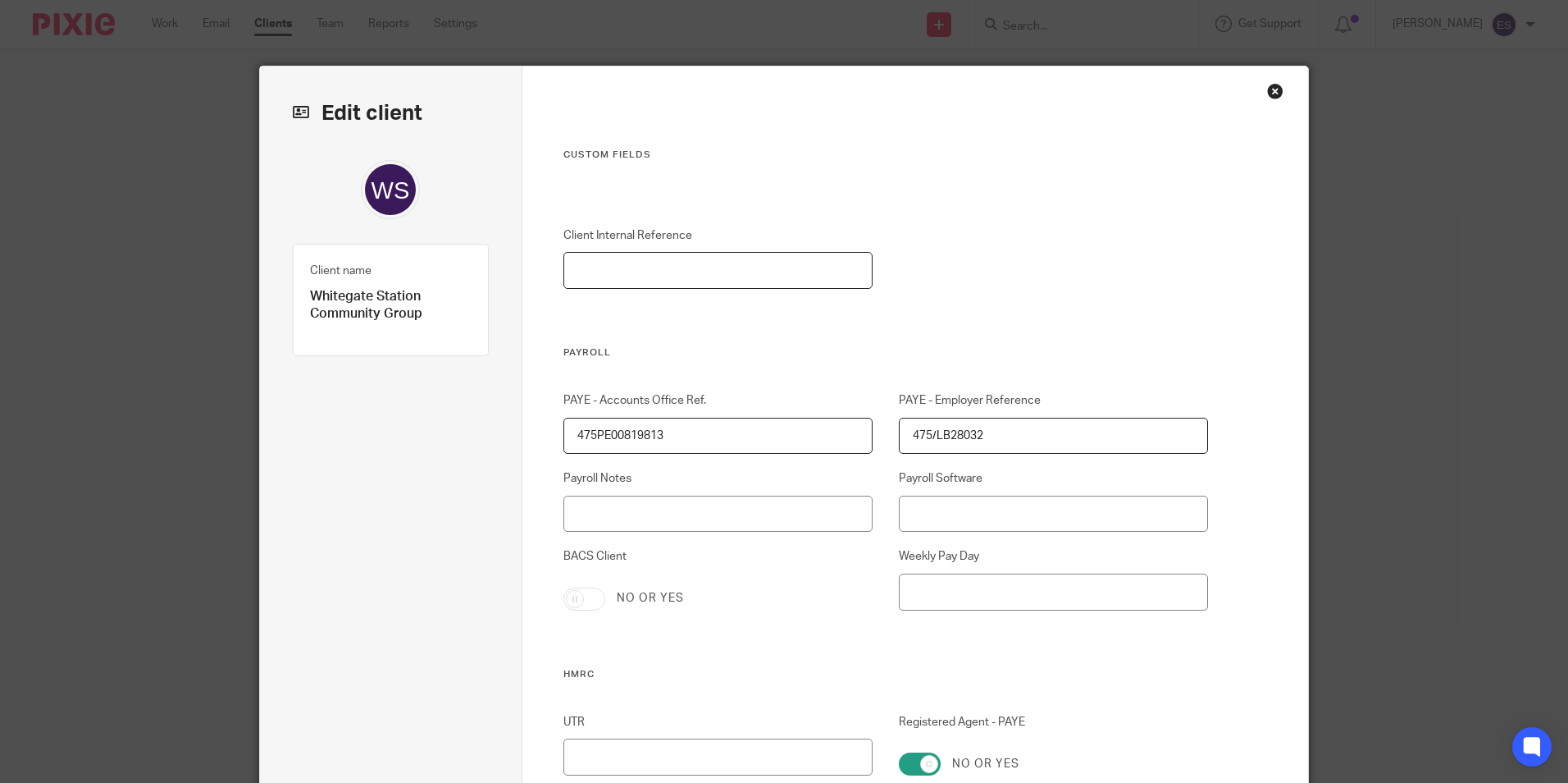
click at [677, 278] on input "Client Internal Reference" at bounding box center [719, 271] width 310 height 37
click at [588, 268] on input "Client Internal Reference" at bounding box center [719, 271] width 310 height 37
type input "w"
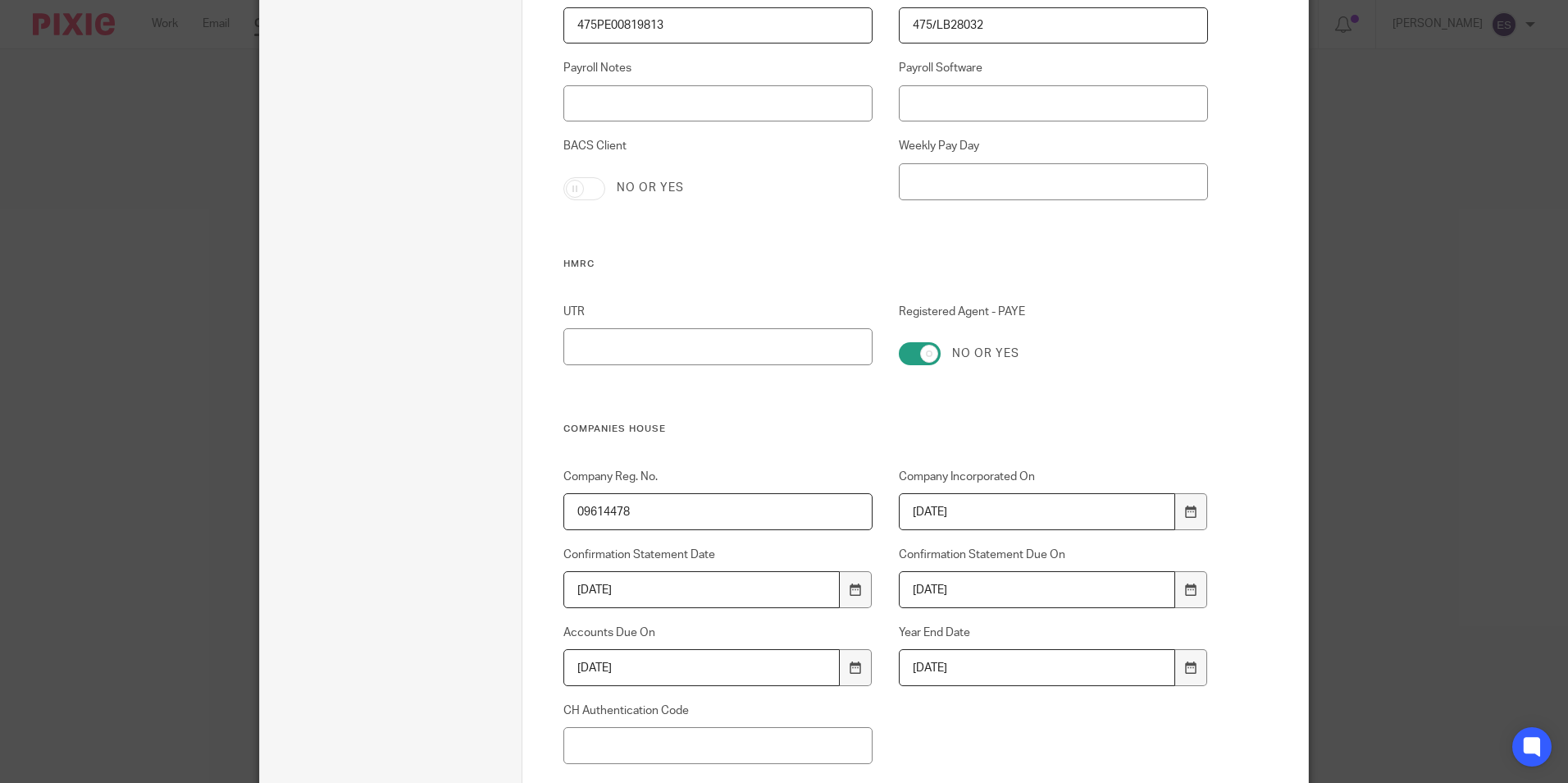
scroll to position [820, 0]
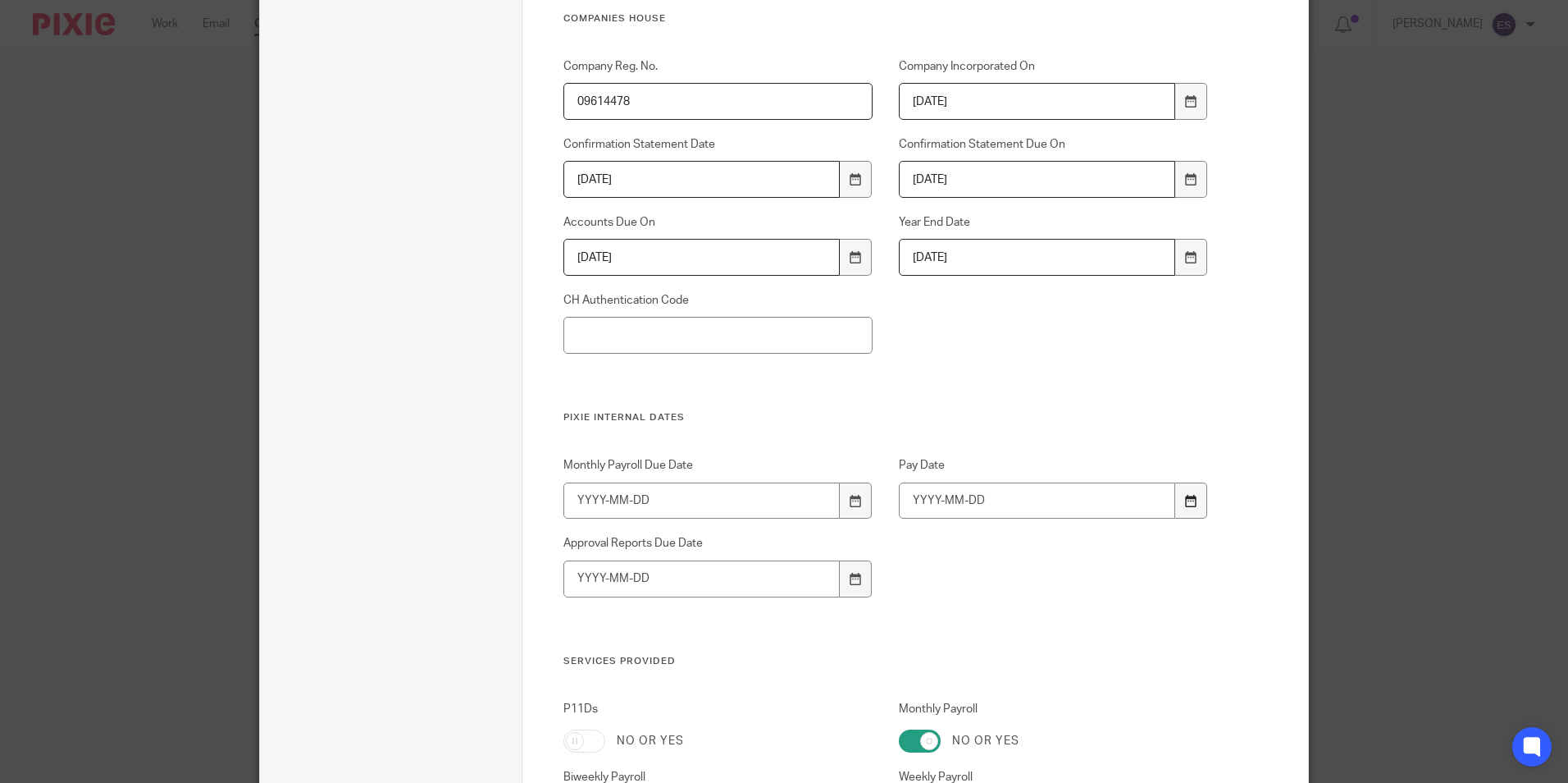
type input "WHITEGATES"
click at [1186, 500] on icon at bounding box center [1192, 501] width 13 height 13
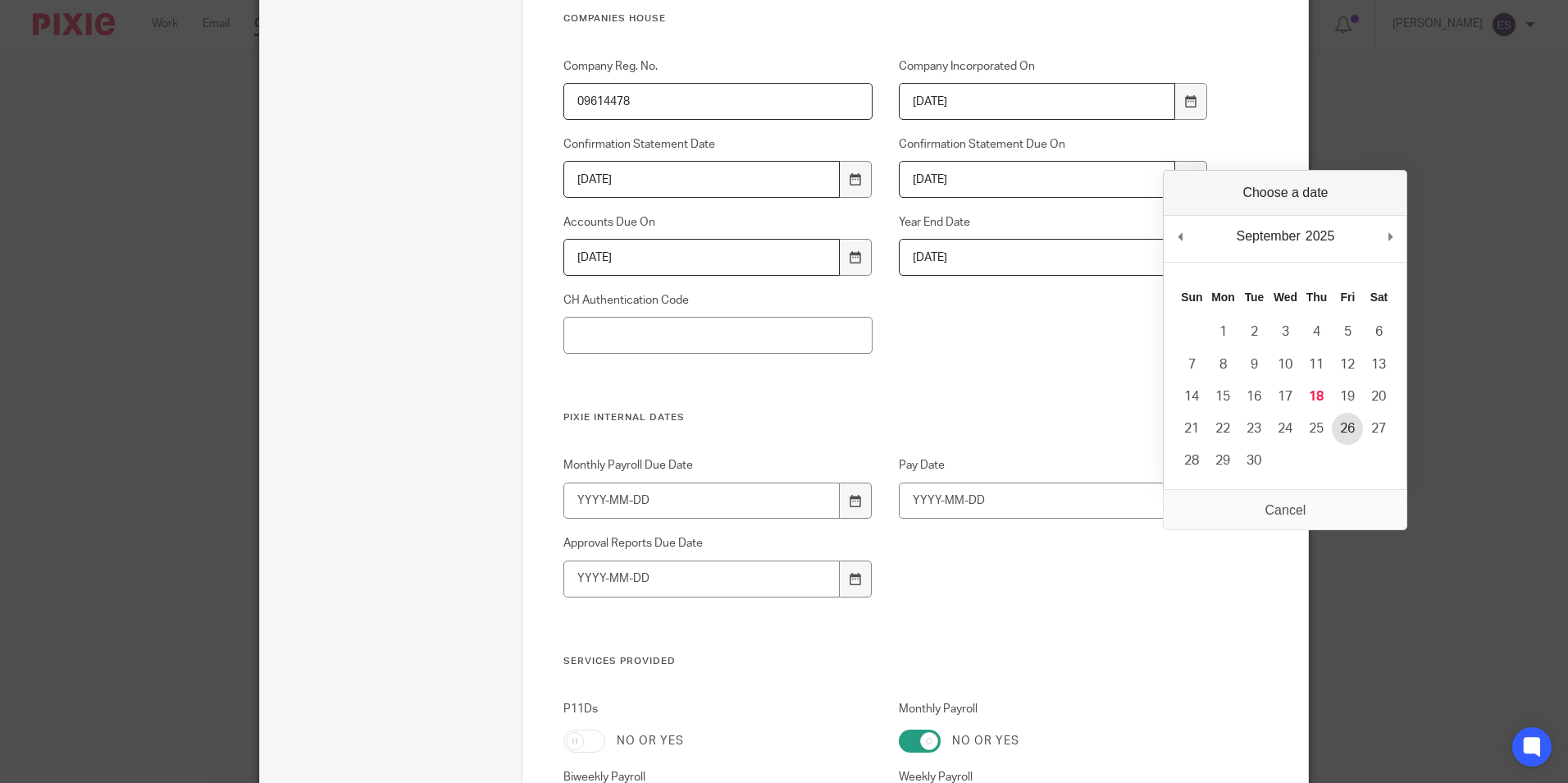
type input "2025-09-26"
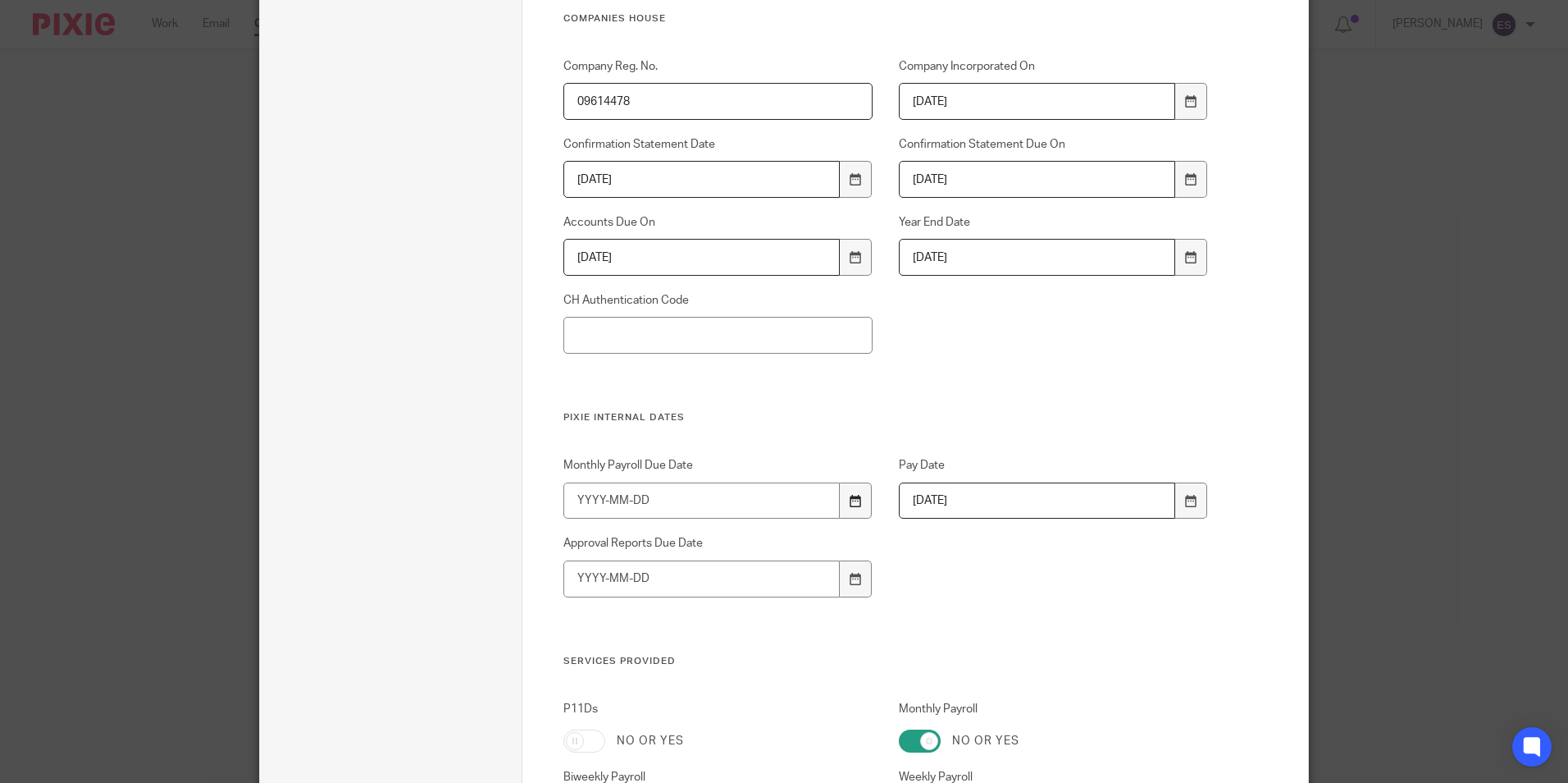
click at [850, 505] on icon at bounding box center [856, 501] width 13 height 13
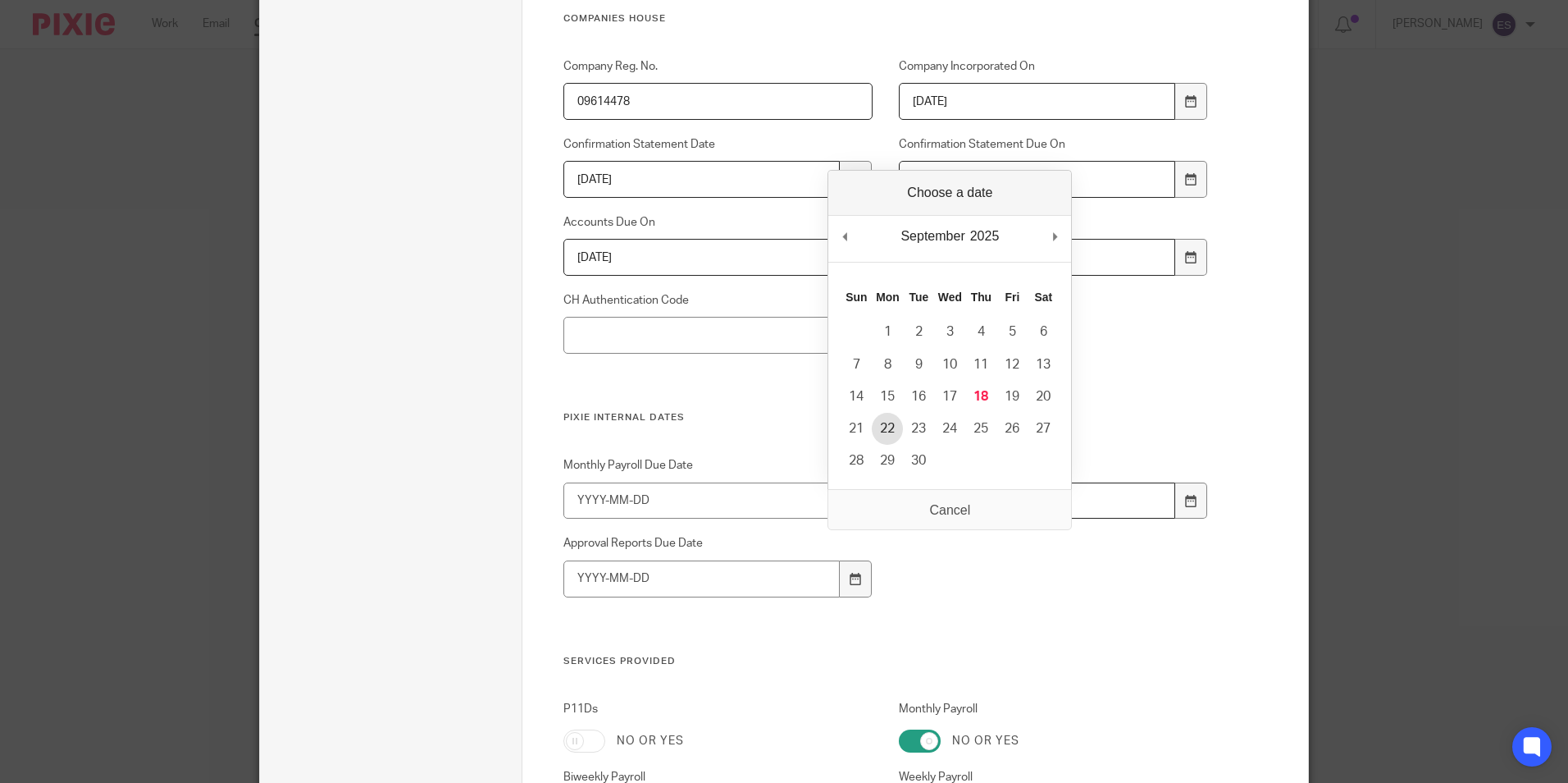
type input "2025-09-22"
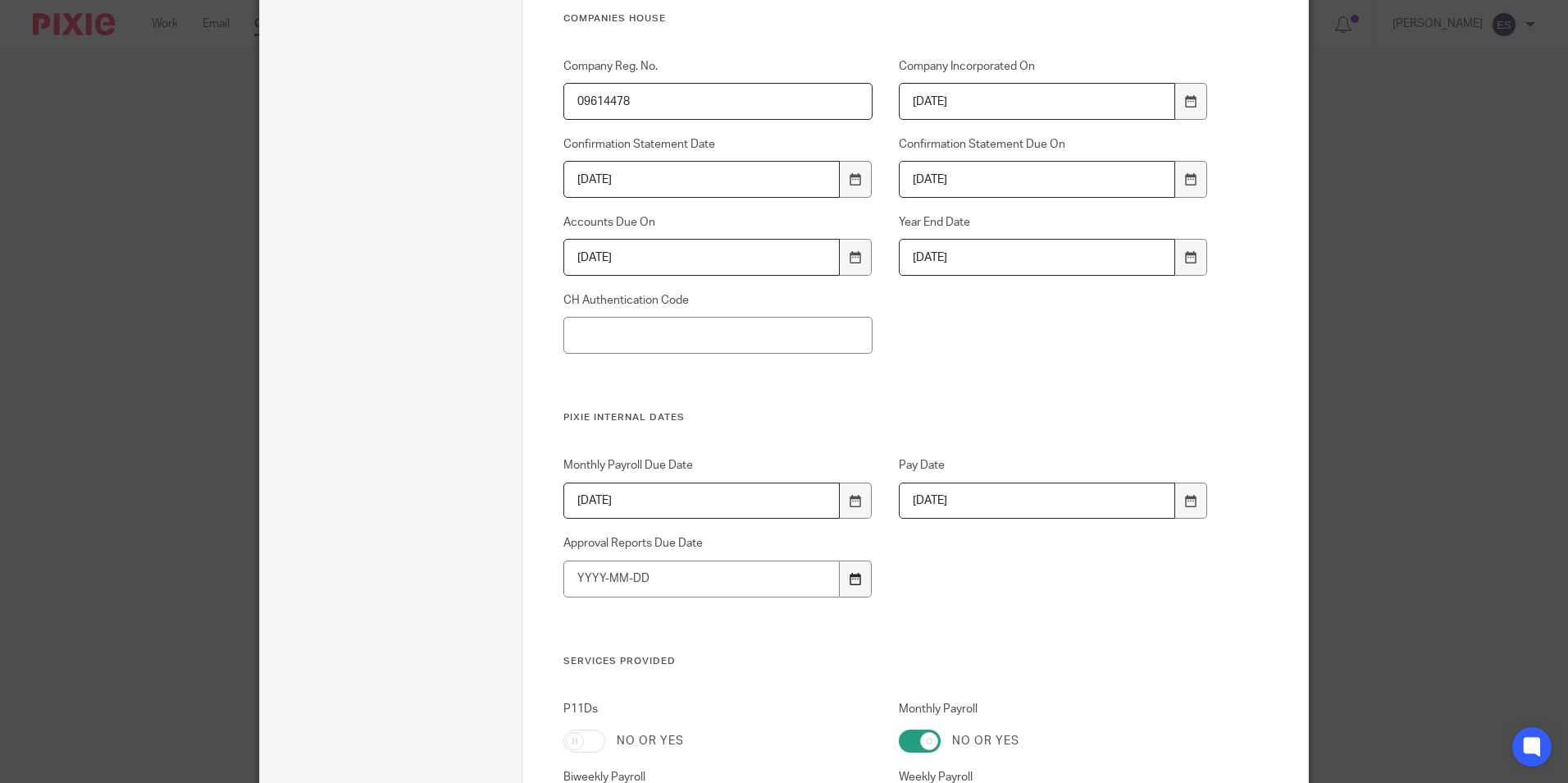
click at [858, 595] on div at bounding box center [856, 578] width 31 height 37
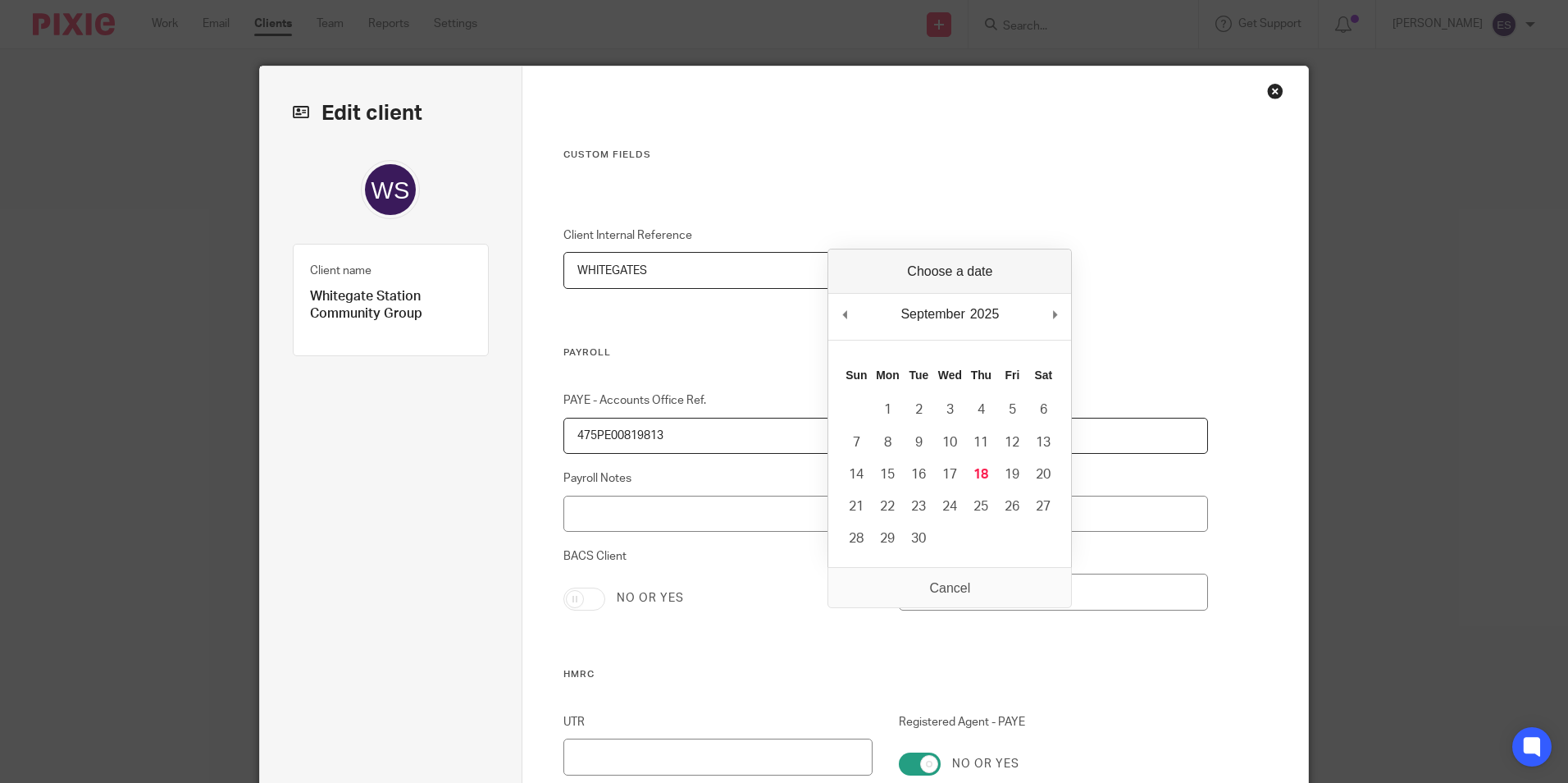
scroll to position [164, 0]
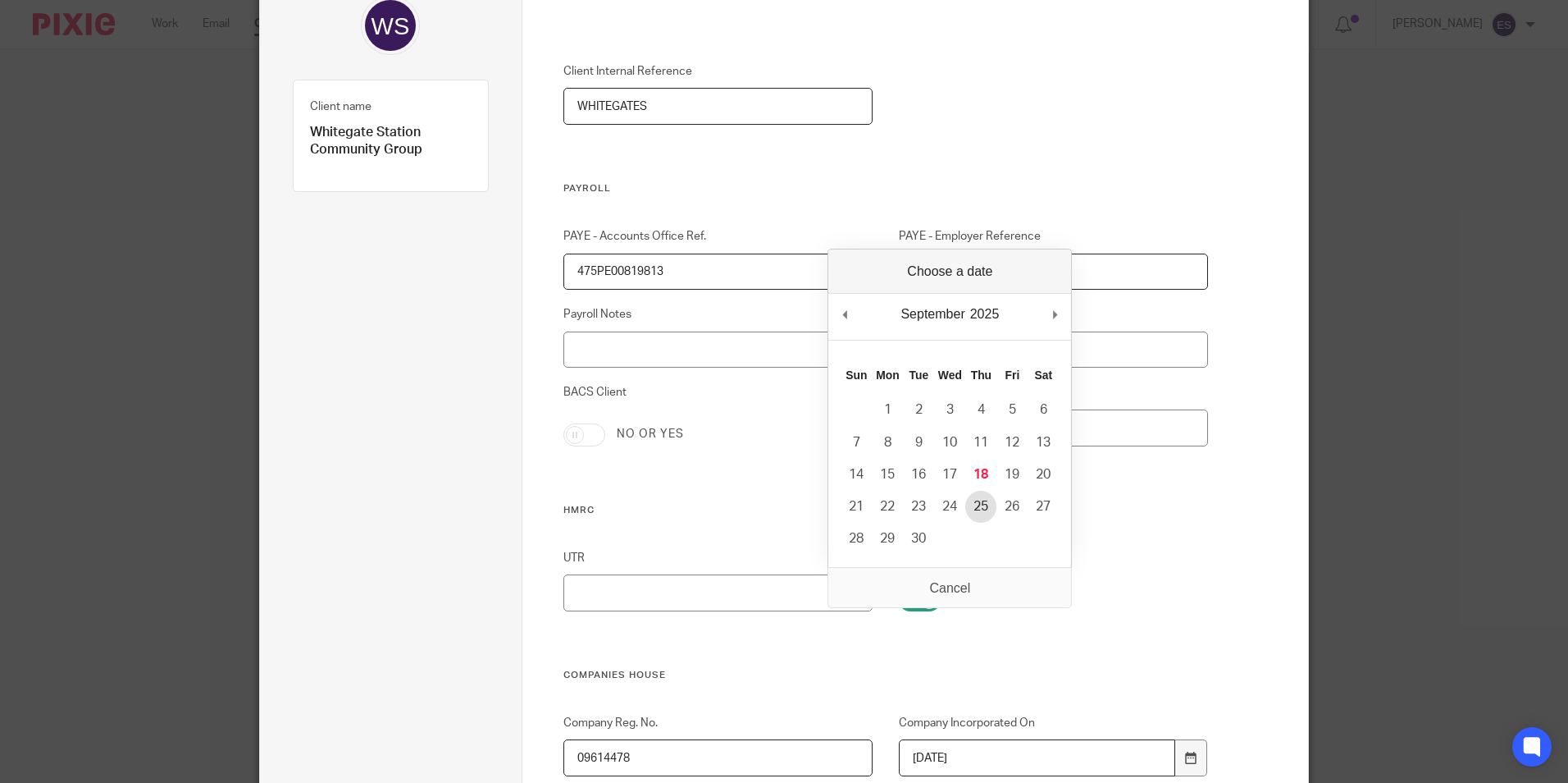
type input "2025-09-25"
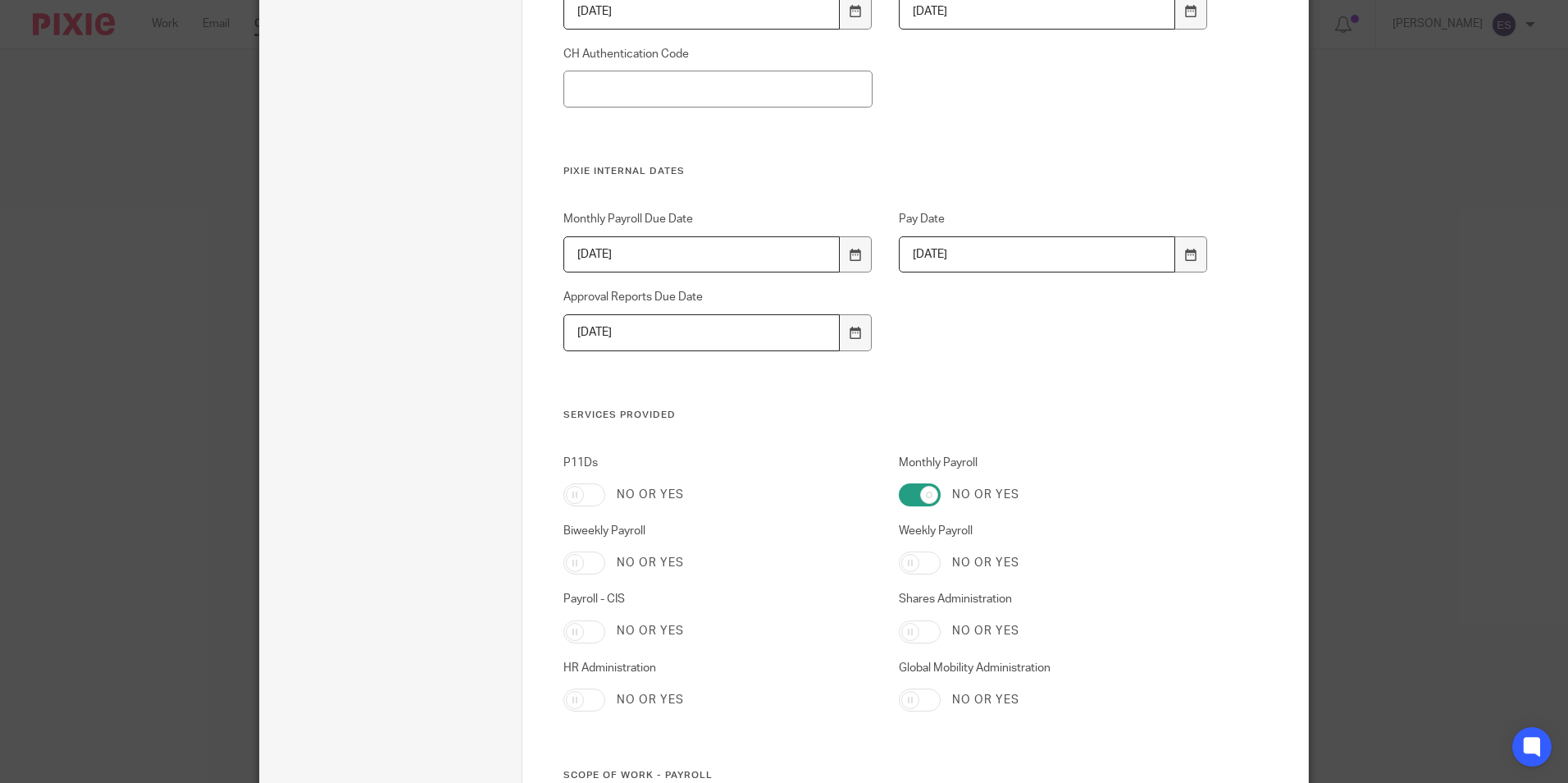
scroll to position [1477, 0]
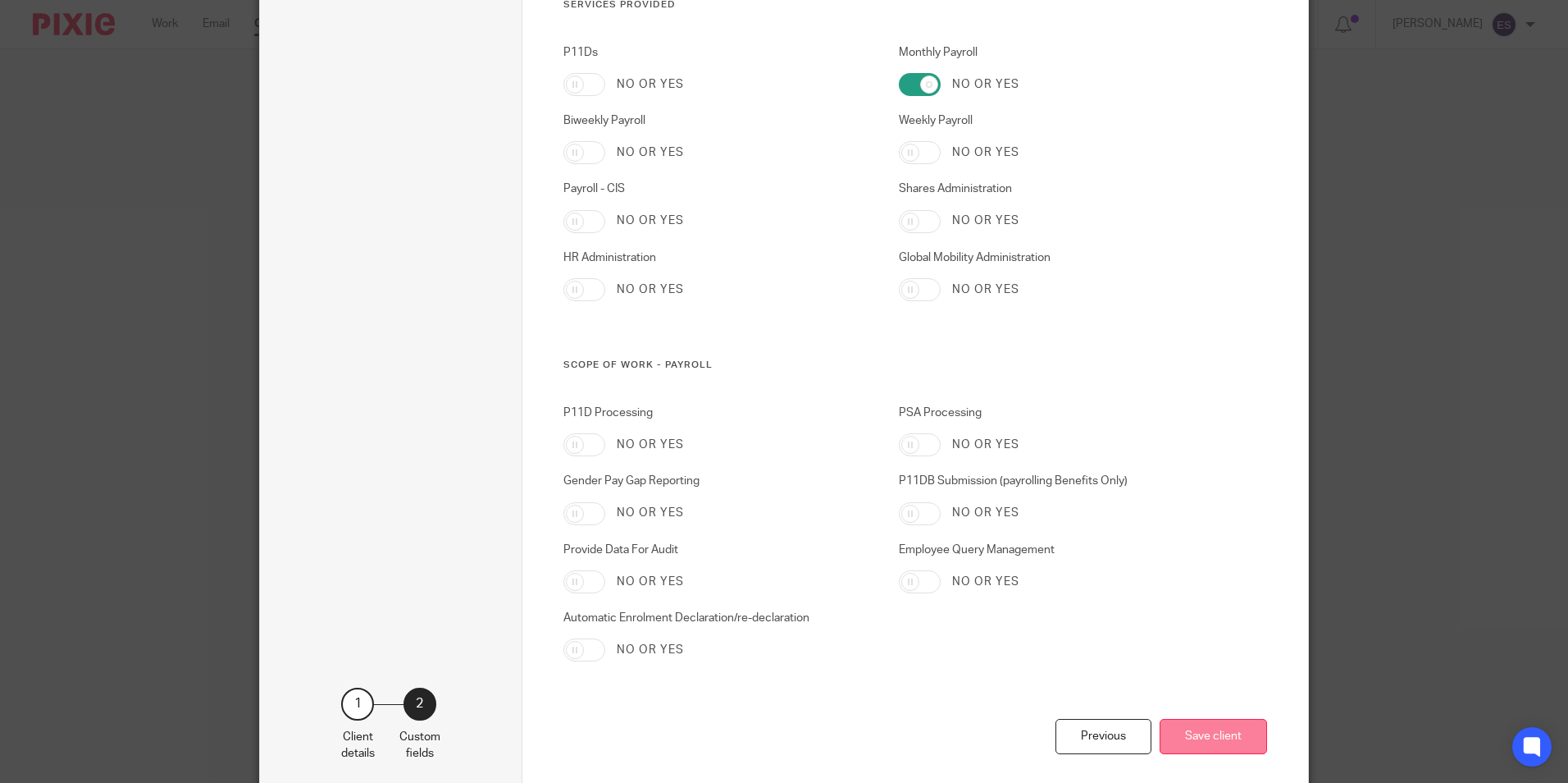
click at [1218, 736] on button "Save client" at bounding box center [1213, 736] width 108 height 35
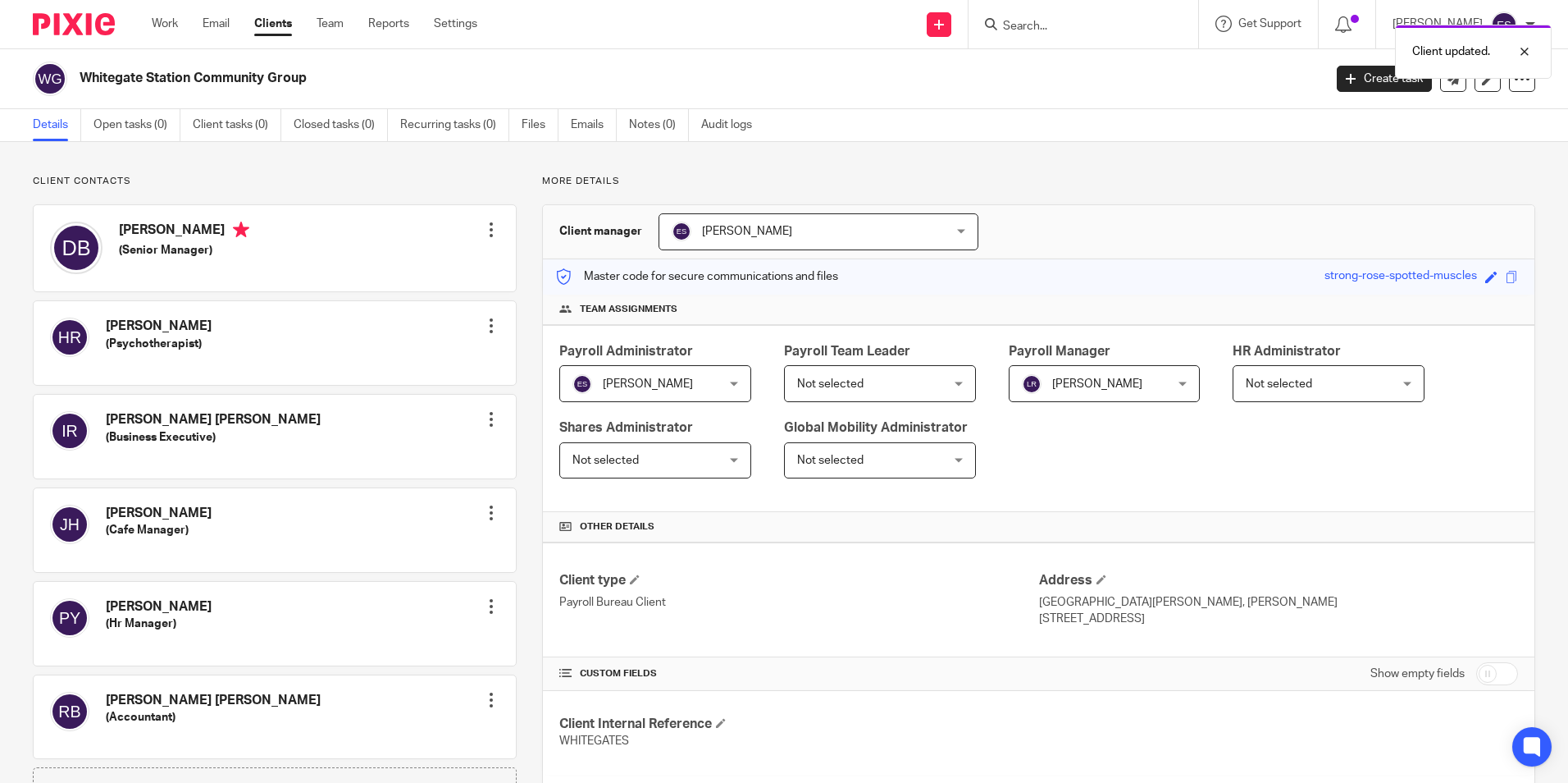
click at [1065, 29] on div "Client updated." at bounding box center [1167, 48] width 768 height 62
click at [1007, 20] on div "Client updated." at bounding box center [1167, 48] width 768 height 62
click at [1531, 55] on div at bounding box center [1513, 51] width 45 height 19
click at [1085, 19] on input "Search" at bounding box center [1075, 26] width 147 height 15
type input "ROL"
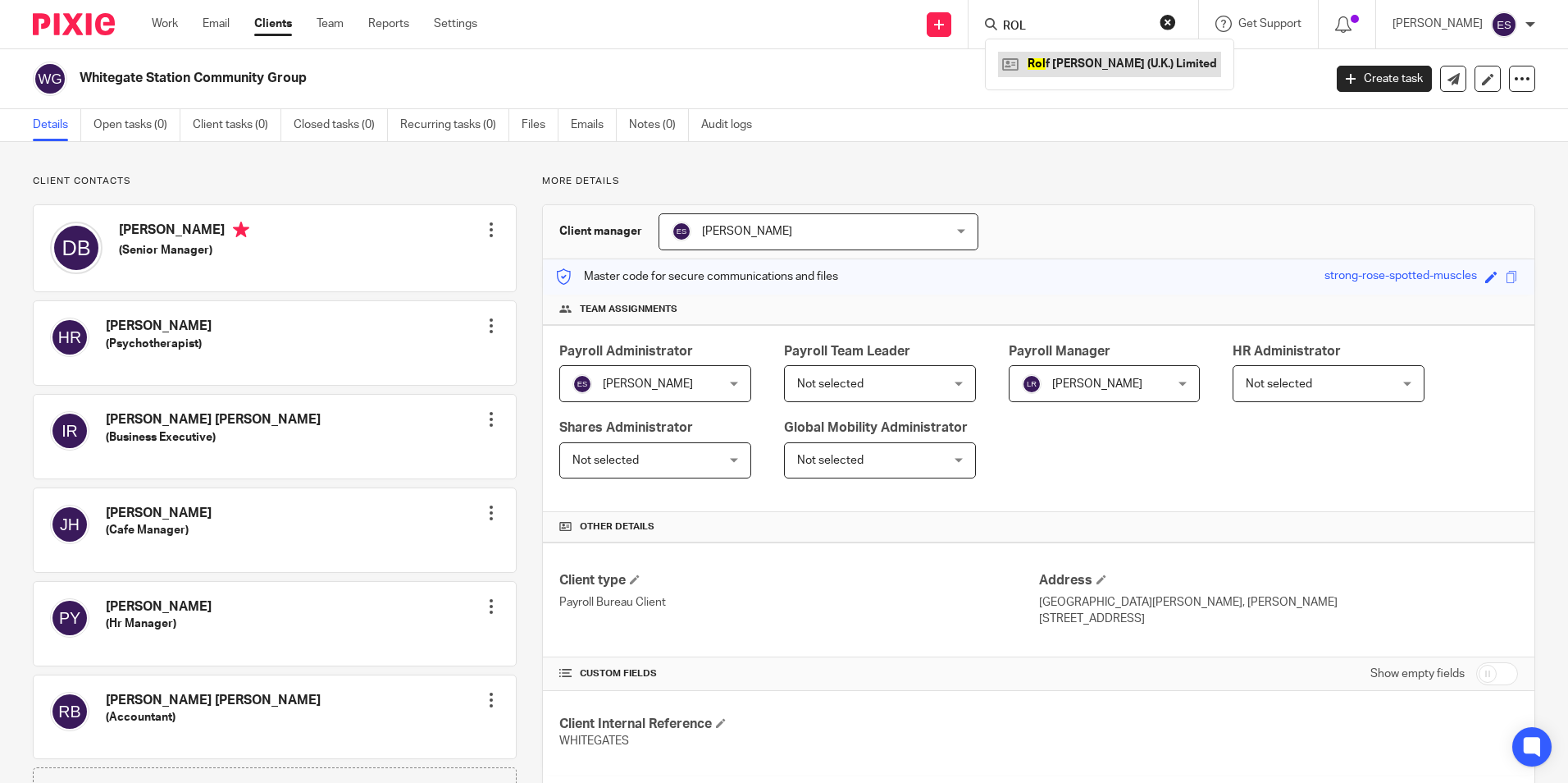
click at [1058, 55] on link at bounding box center [1110, 63] width 223 height 24
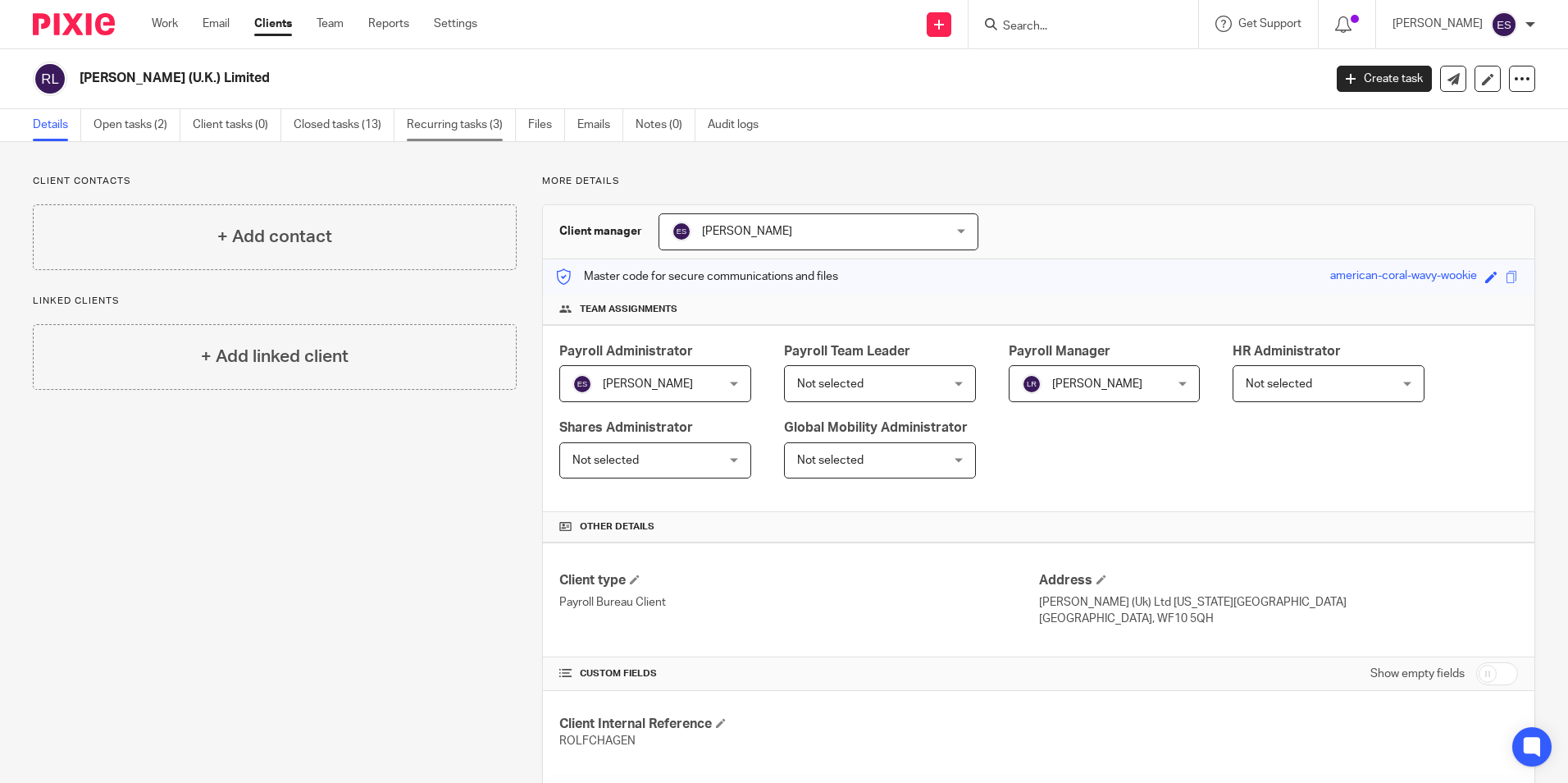
click at [433, 128] on link "Recurring tasks (3)" at bounding box center [461, 124] width 109 height 32
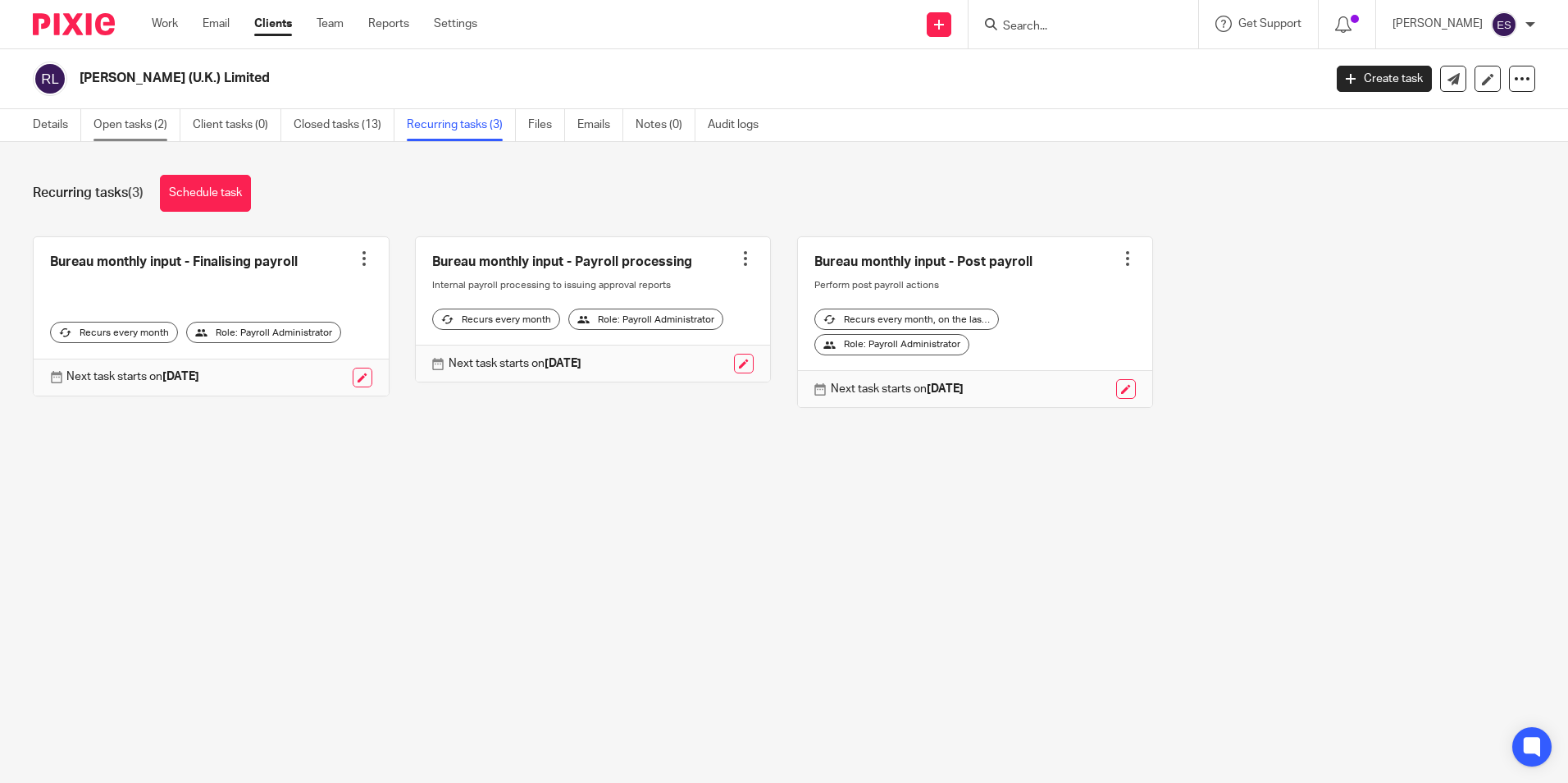
click at [141, 119] on link "Open tasks (2)" at bounding box center [137, 124] width 87 height 32
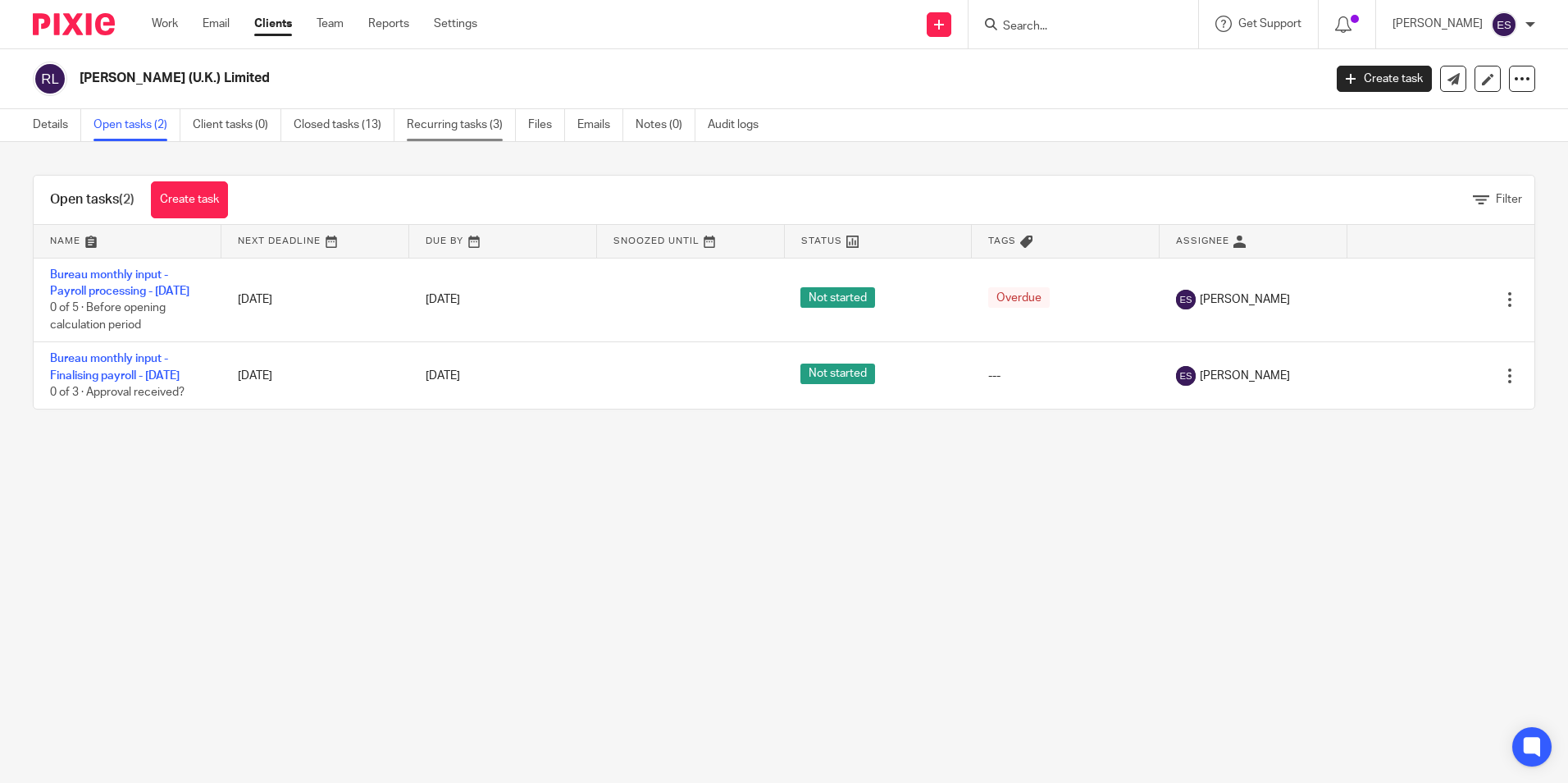
click at [437, 121] on link "Recurring tasks (3)" at bounding box center [461, 124] width 109 height 32
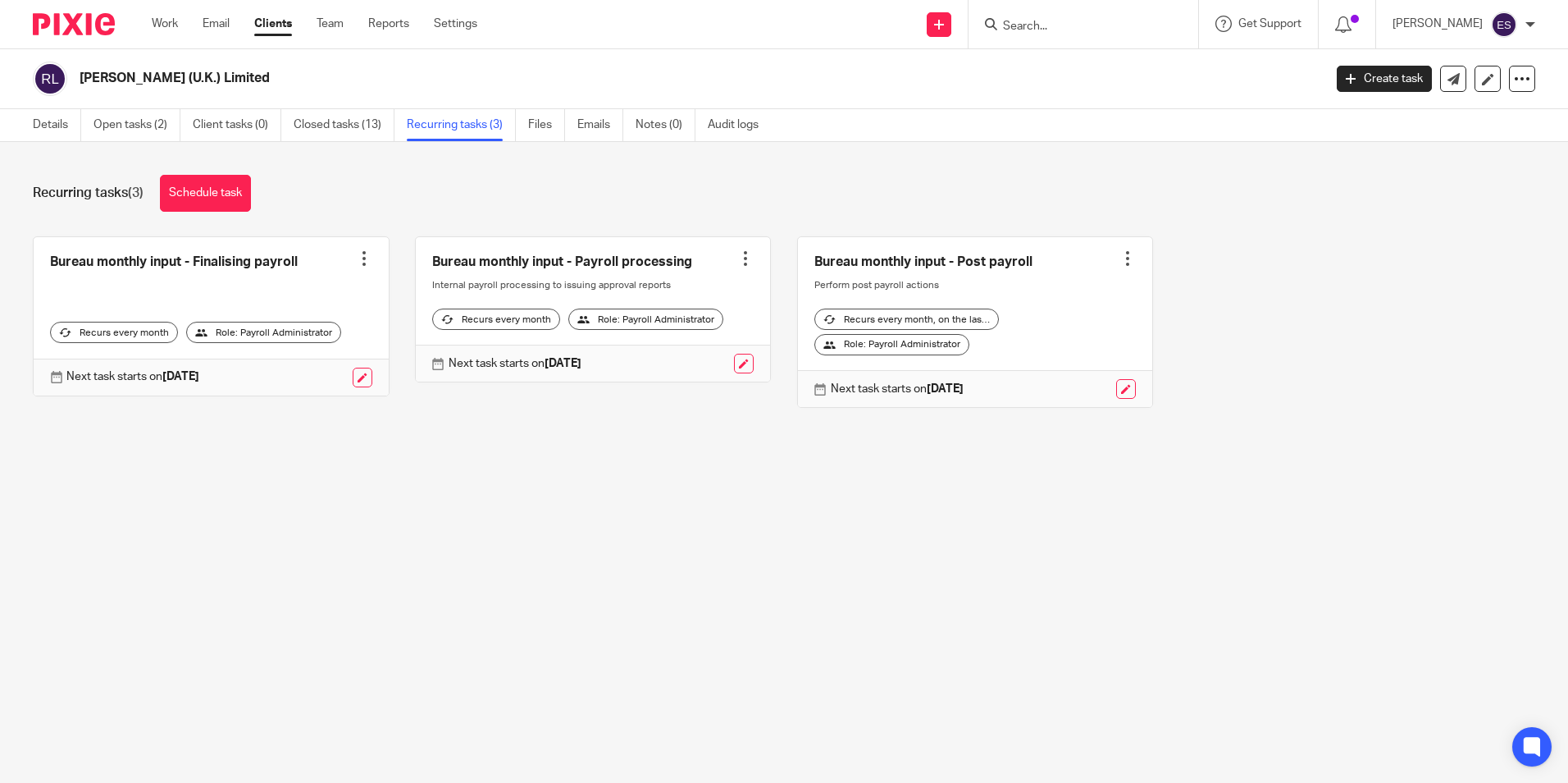
click at [1062, 26] on input "Search" at bounding box center [1075, 26] width 147 height 15
type input "NUM"
click at [1158, 56] on link at bounding box center [1100, 63] width 204 height 24
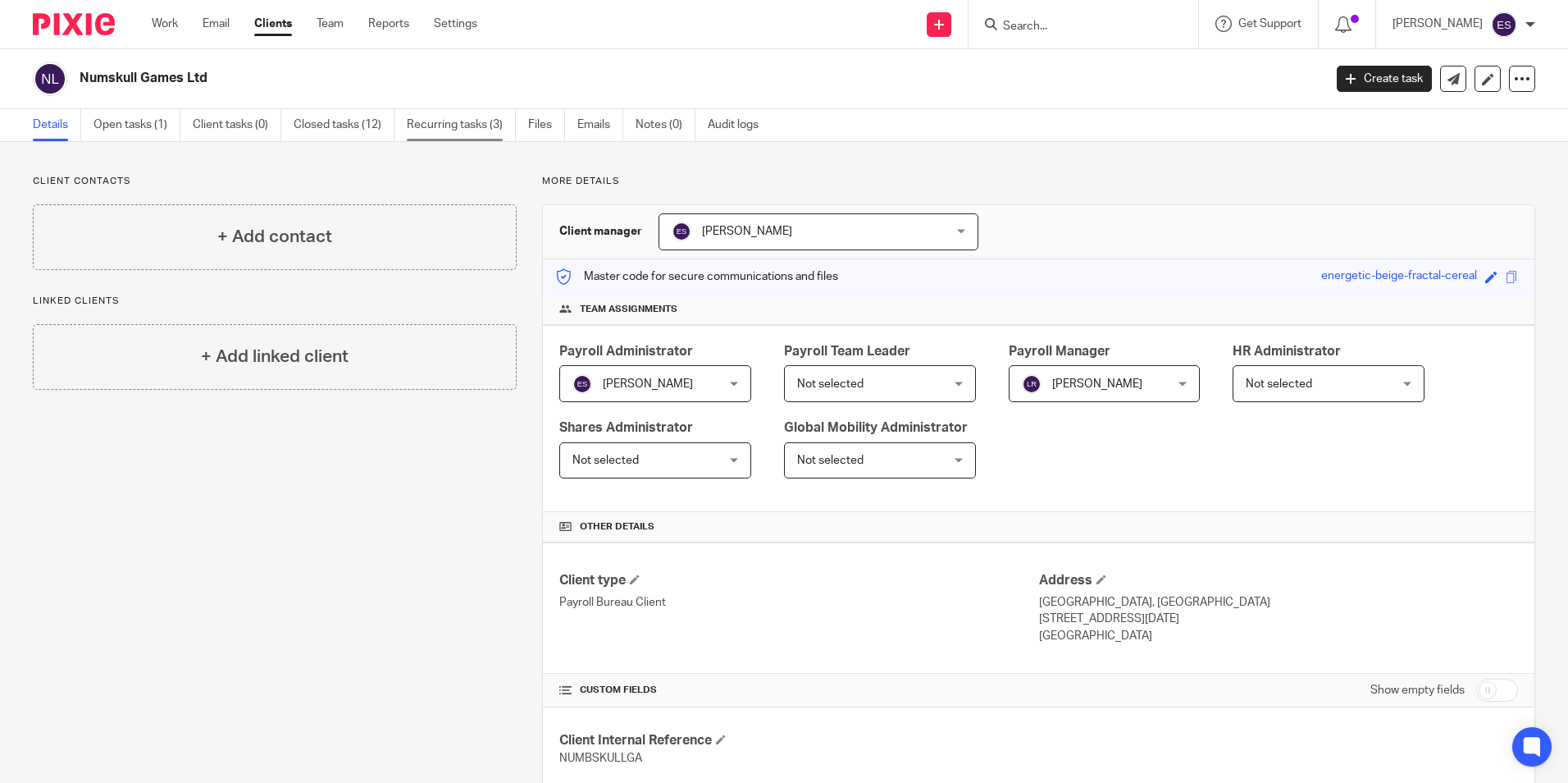
click at [490, 126] on link "Recurring tasks (3)" at bounding box center [461, 124] width 109 height 32
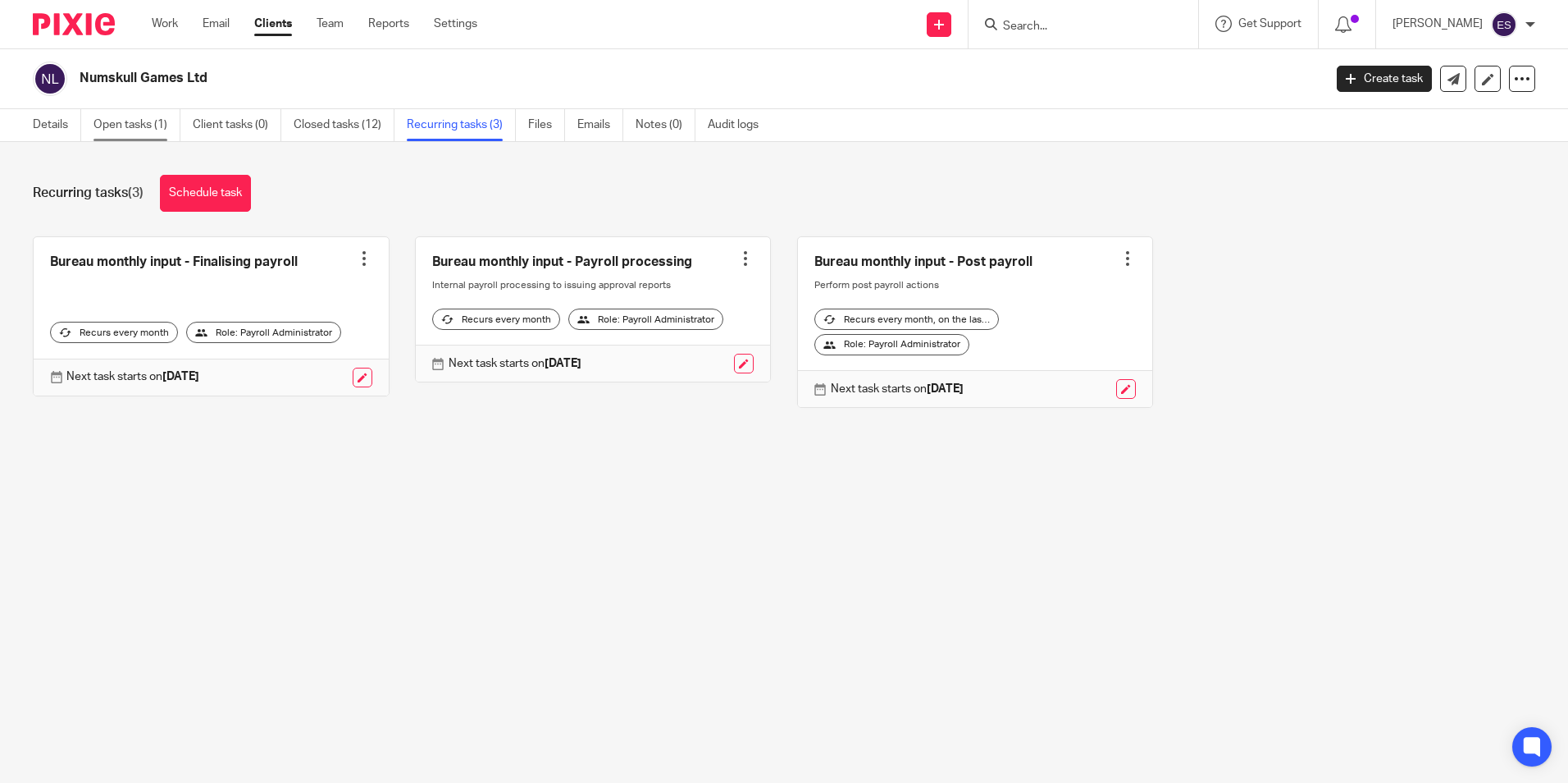
click at [144, 135] on link "Open tasks (1)" at bounding box center [137, 124] width 87 height 32
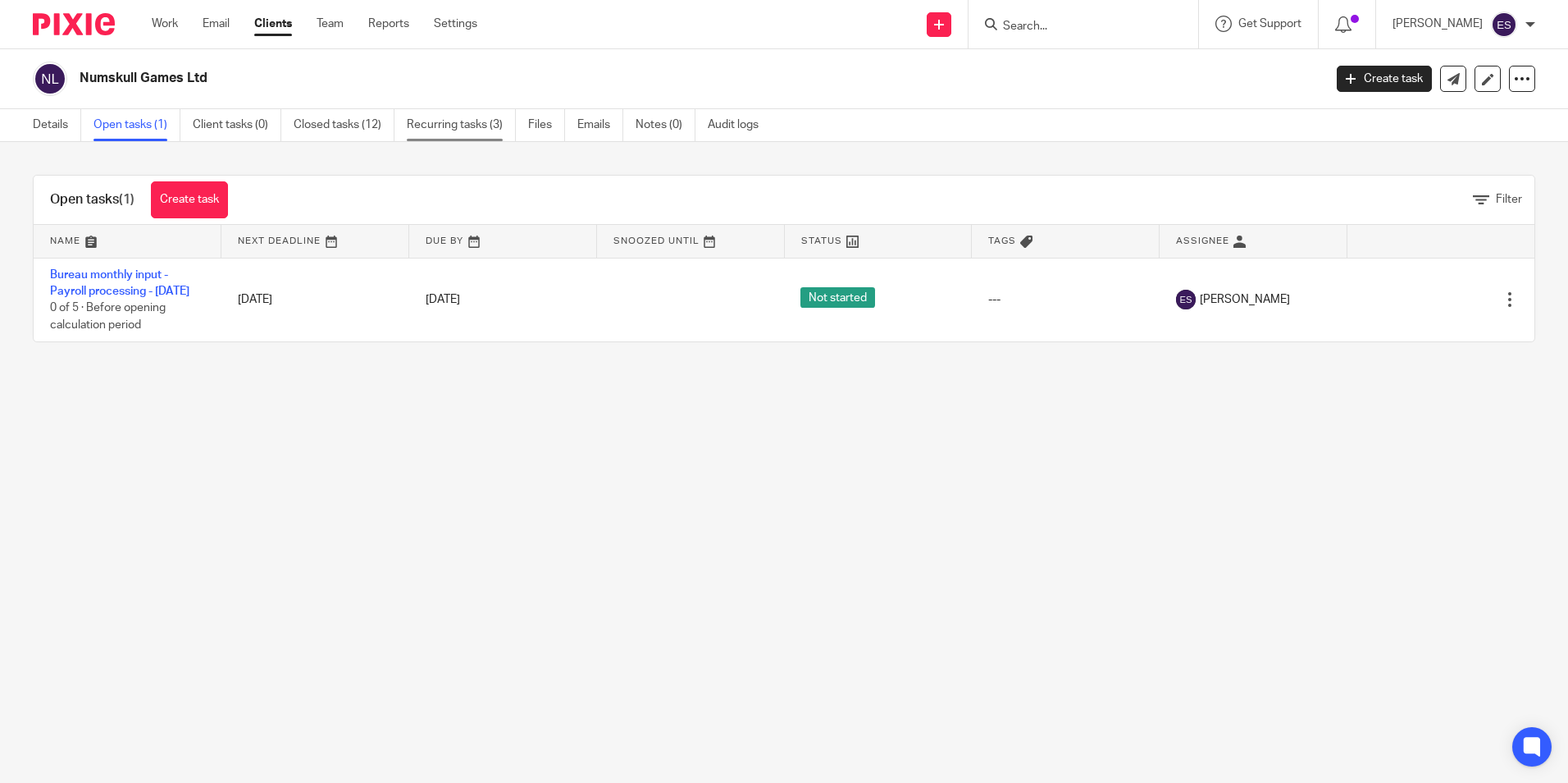
click at [487, 123] on link "Recurring tasks (3)" at bounding box center [461, 124] width 109 height 32
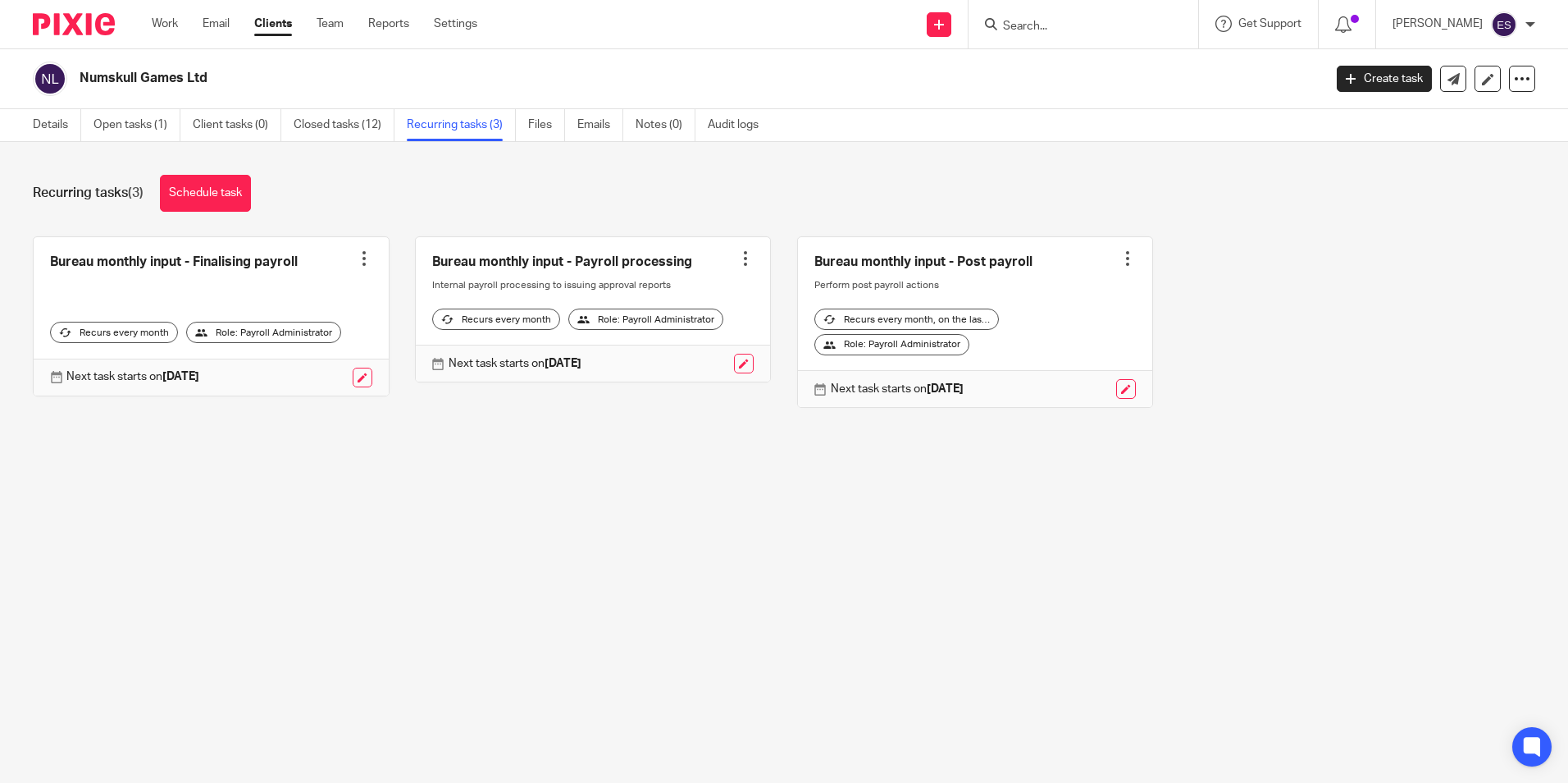
click at [514, 197] on div "Recurring tasks (3) Schedule task" at bounding box center [784, 193] width 1503 height 37
click at [381, 558] on main "Numskull Games Ltd Create task Update from Companies House Export data Merge Ar…" at bounding box center [784, 391] width 1568 height 783
click at [763, 607] on main "Numskull Games Ltd Create task Update from Companies House Export data Merge Ar…" at bounding box center [784, 391] width 1568 height 783
click at [1065, 10] on div at bounding box center [1083, 24] width 230 height 49
click at [1059, 24] on input "Search" at bounding box center [1075, 26] width 147 height 15
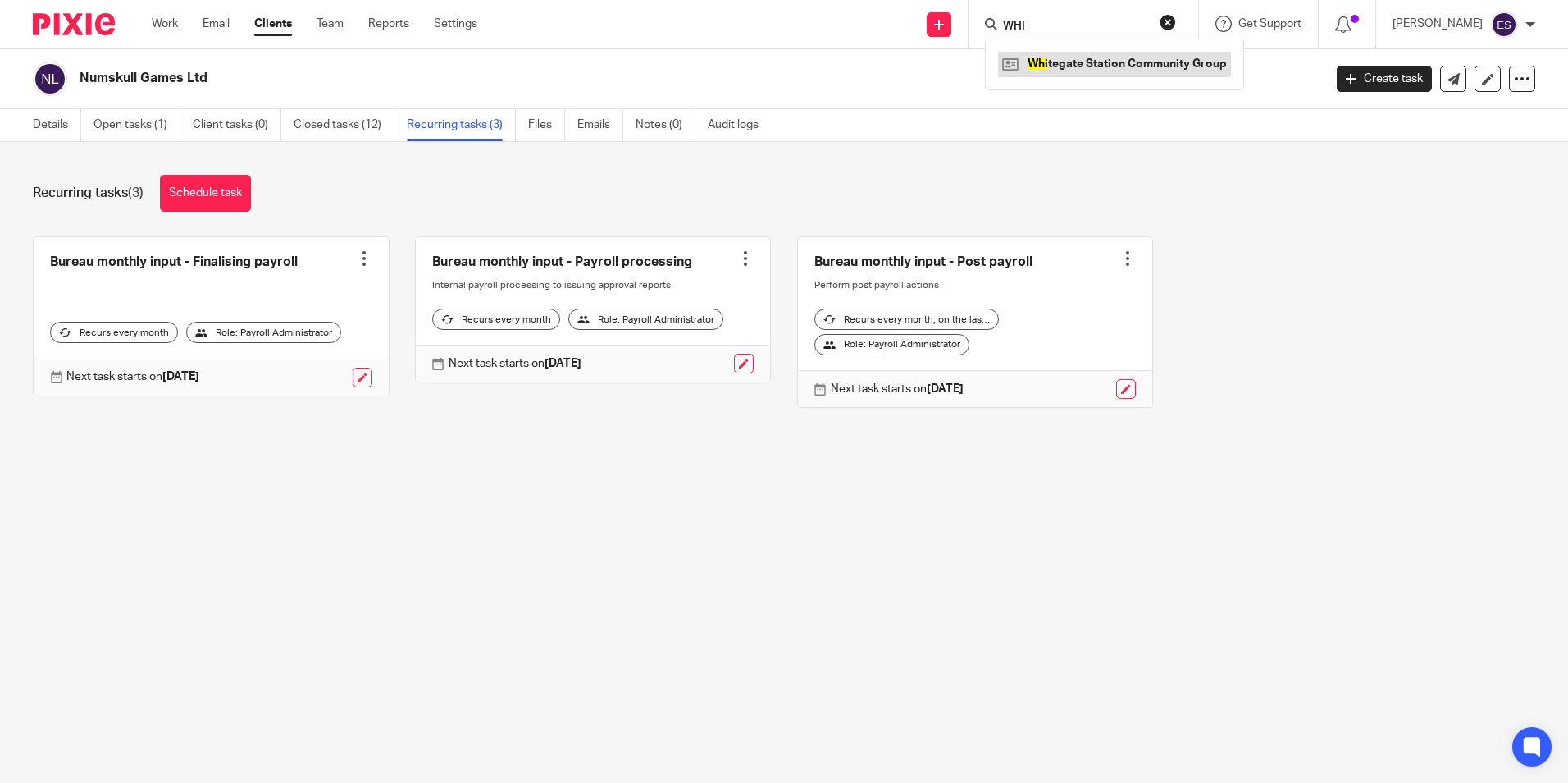
type input "WHI"
click at [1059, 55] on link at bounding box center [1115, 63] width 233 height 24
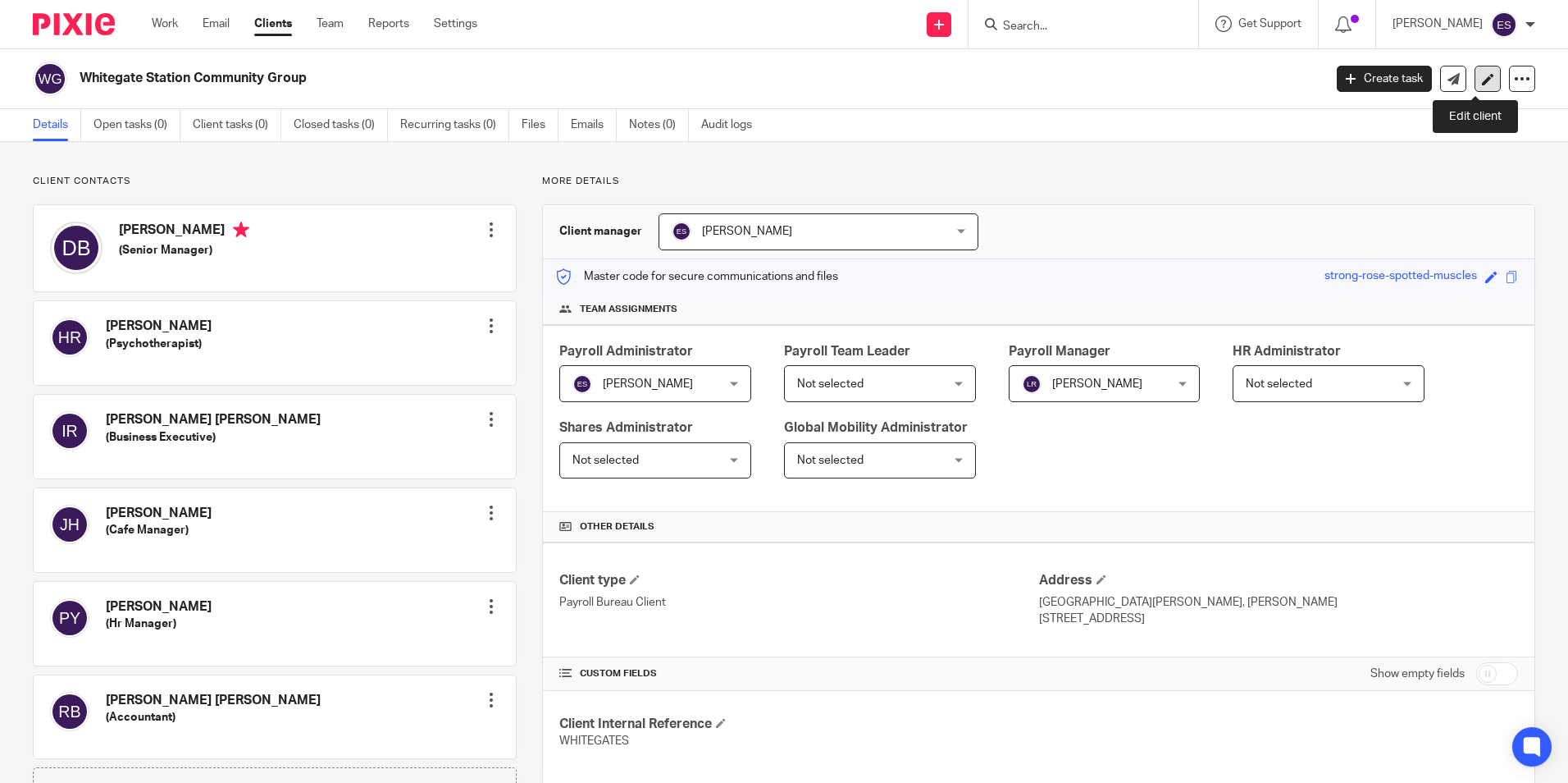
click at [1483, 80] on icon at bounding box center [1488, 79] width 13 height 13
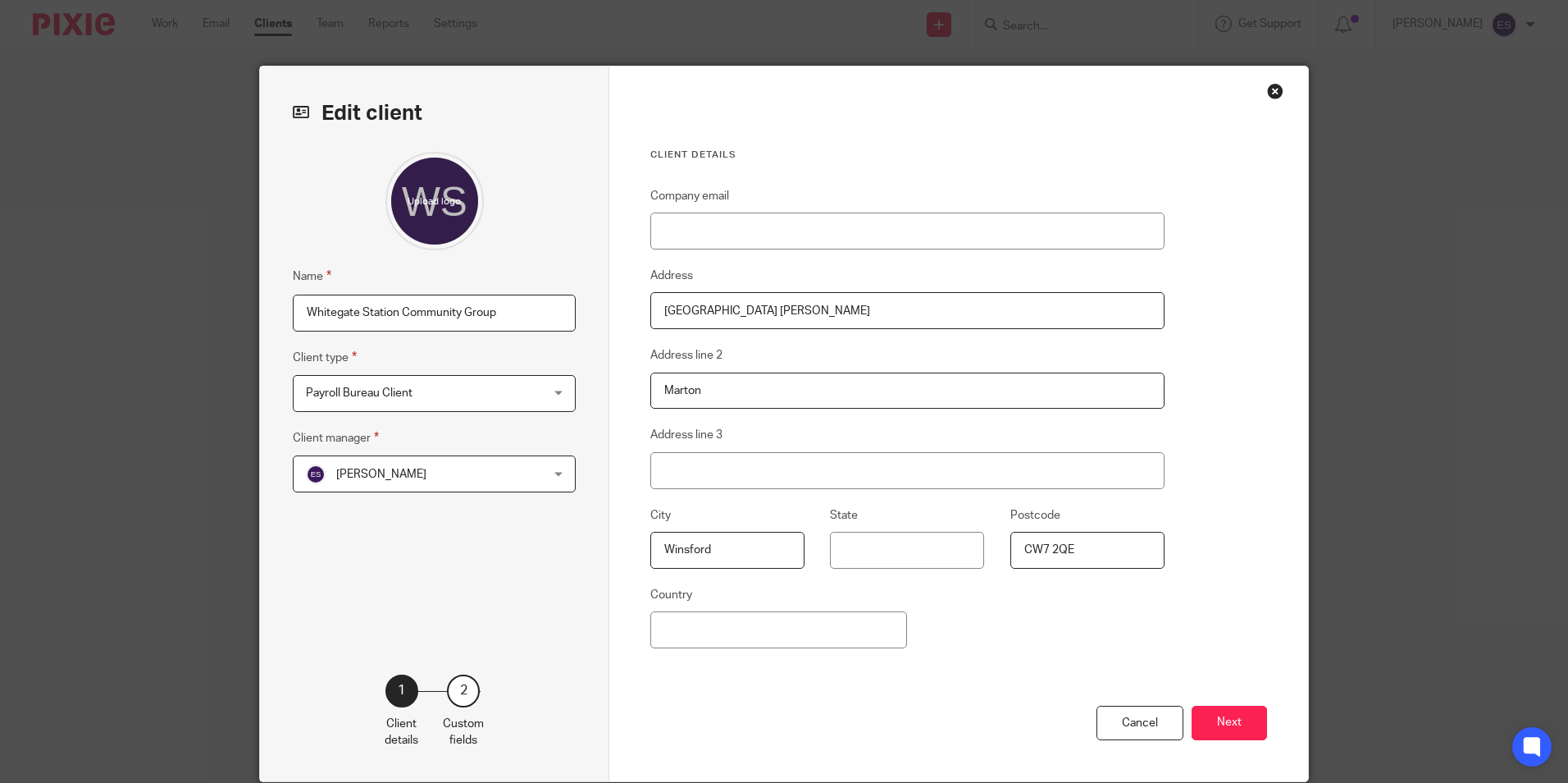
scroll to position [65, 0]
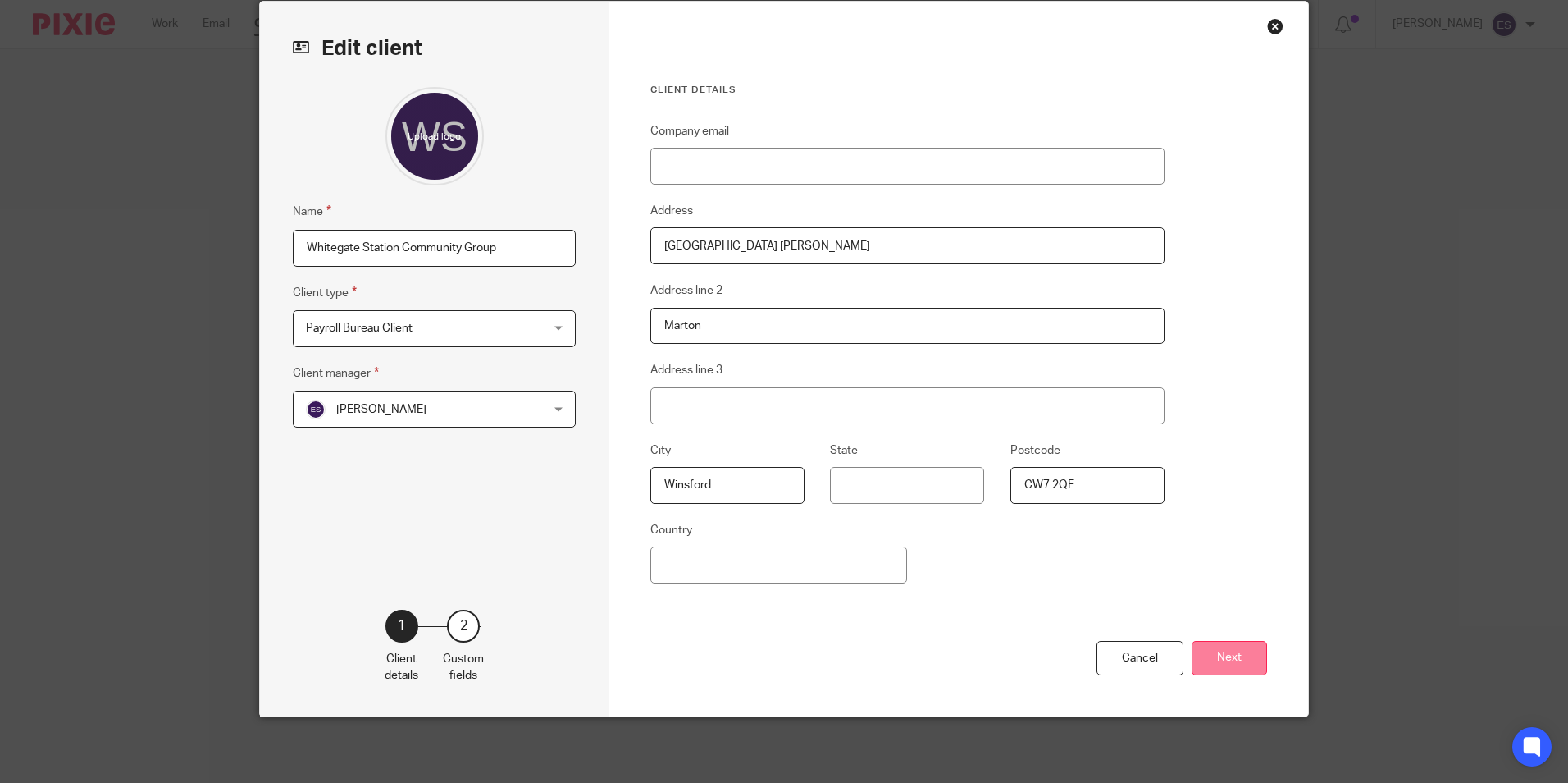
click at [1253, 666] on button "Next" at bounding box center [1229, 658] width 76 height 35
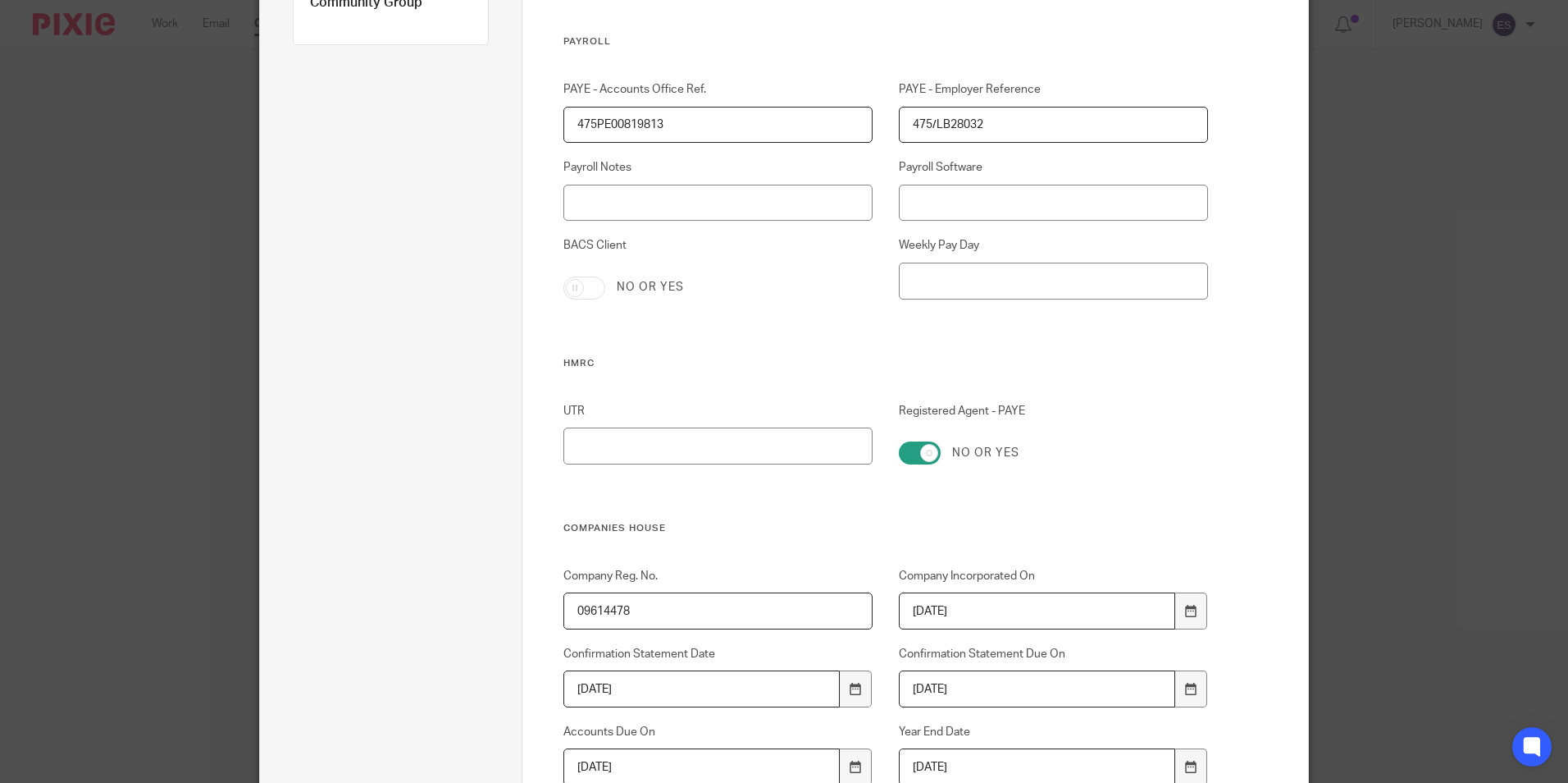
scroll to position [0, 0]
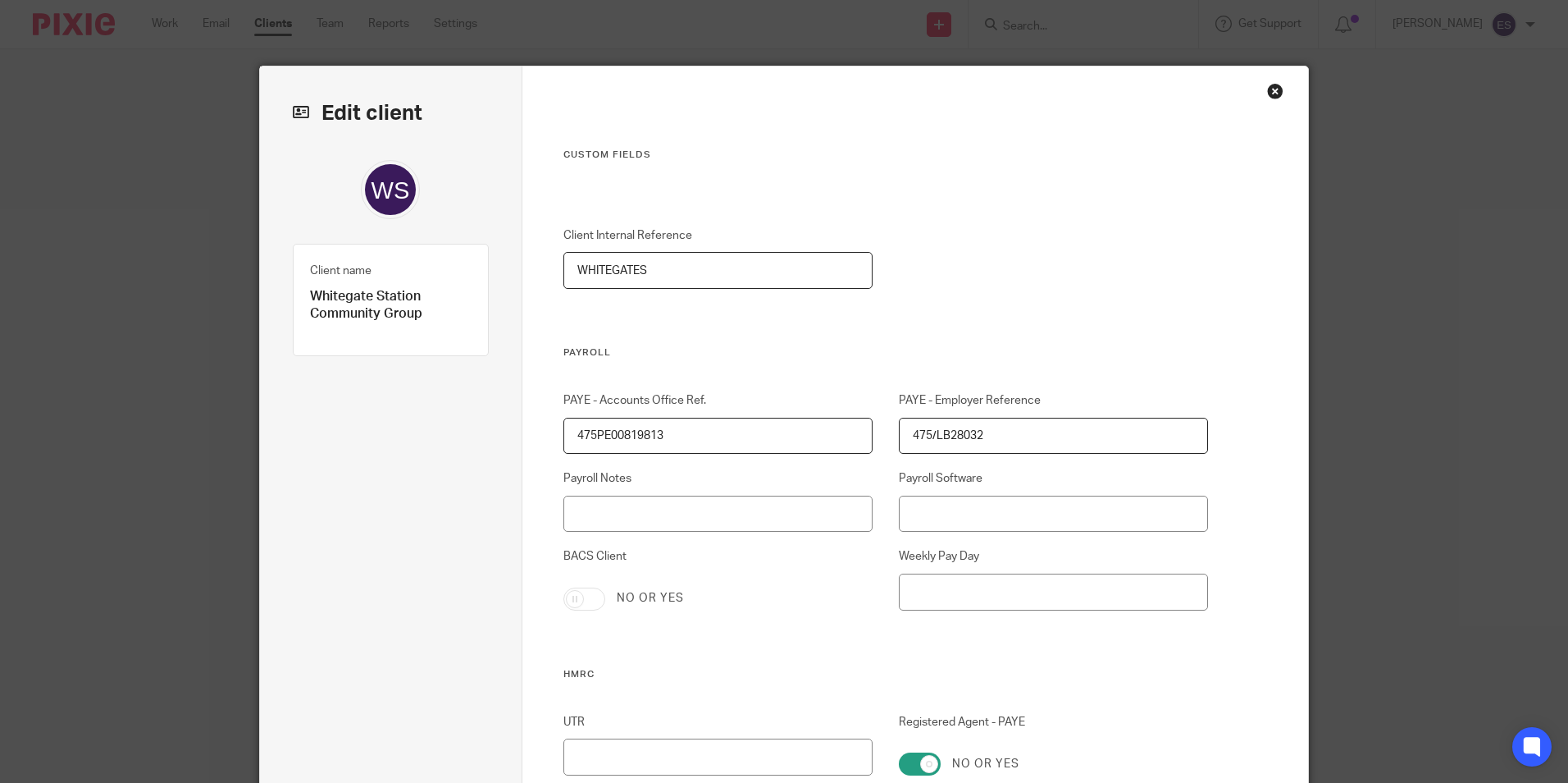
click at [1268, 96] on div "Close this dialog window" at bounding box center [1275, 90] width 16 height 16
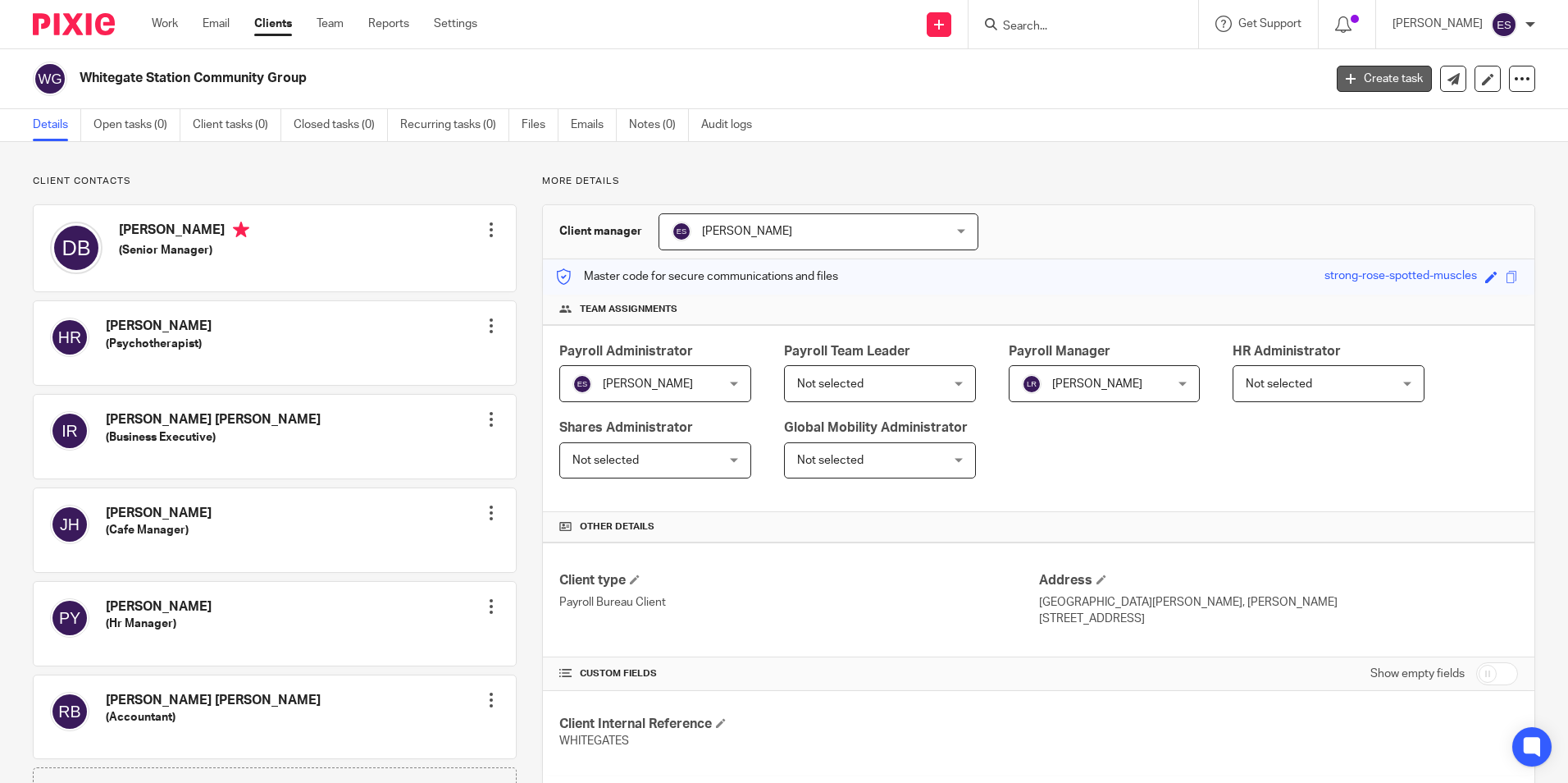
click at [1379, 74] on link "Create task" at bounding box center [1385, 79] width 95 height 26
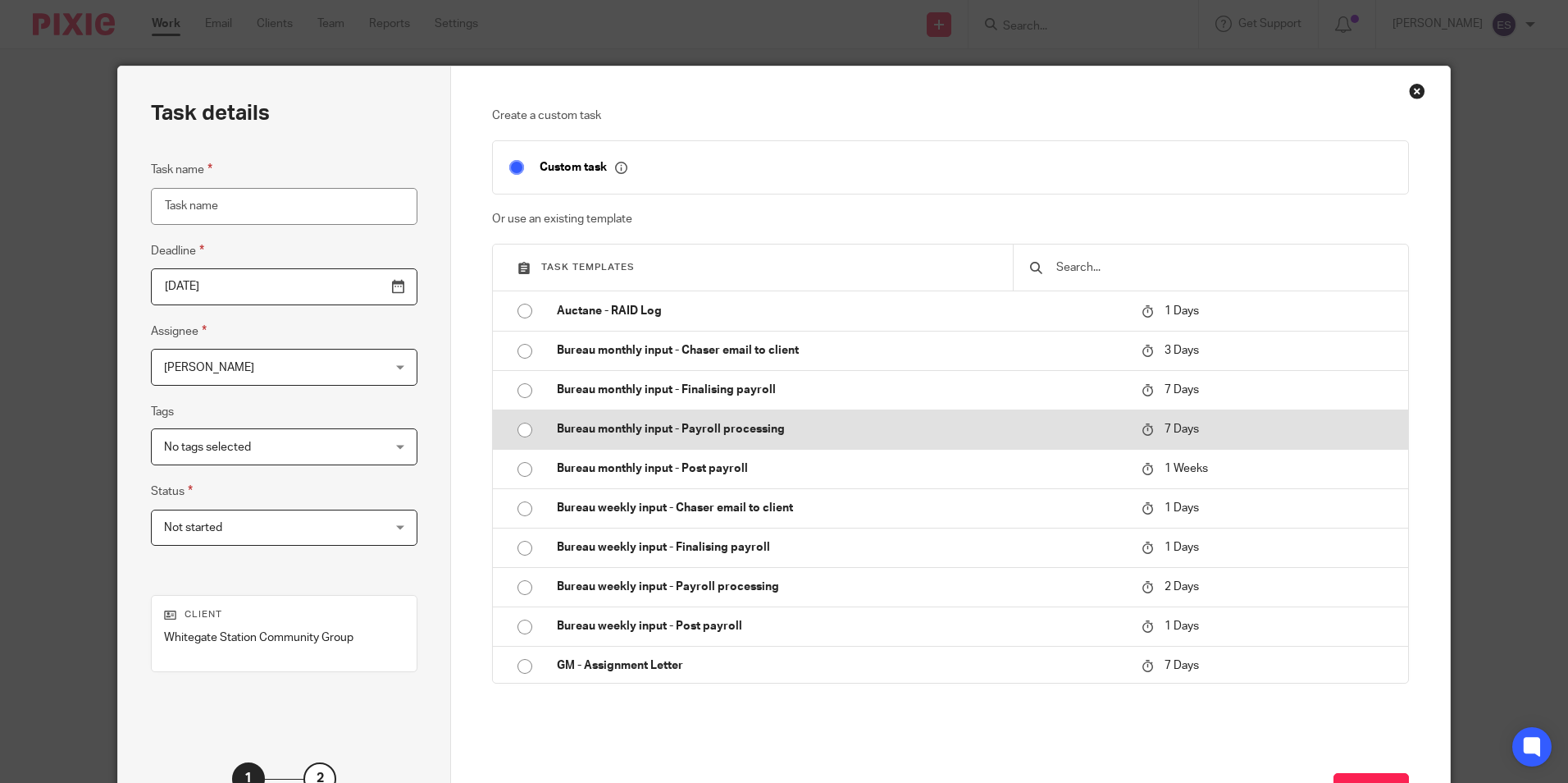
click at [521, 428] on input "radio" at bounding box center [525, 430] width 31 height 31
type input "[DATE]"
type input "Bureau monthly input - Payroll processing - [DATE]"
checkbox input "false"
radio input "false"
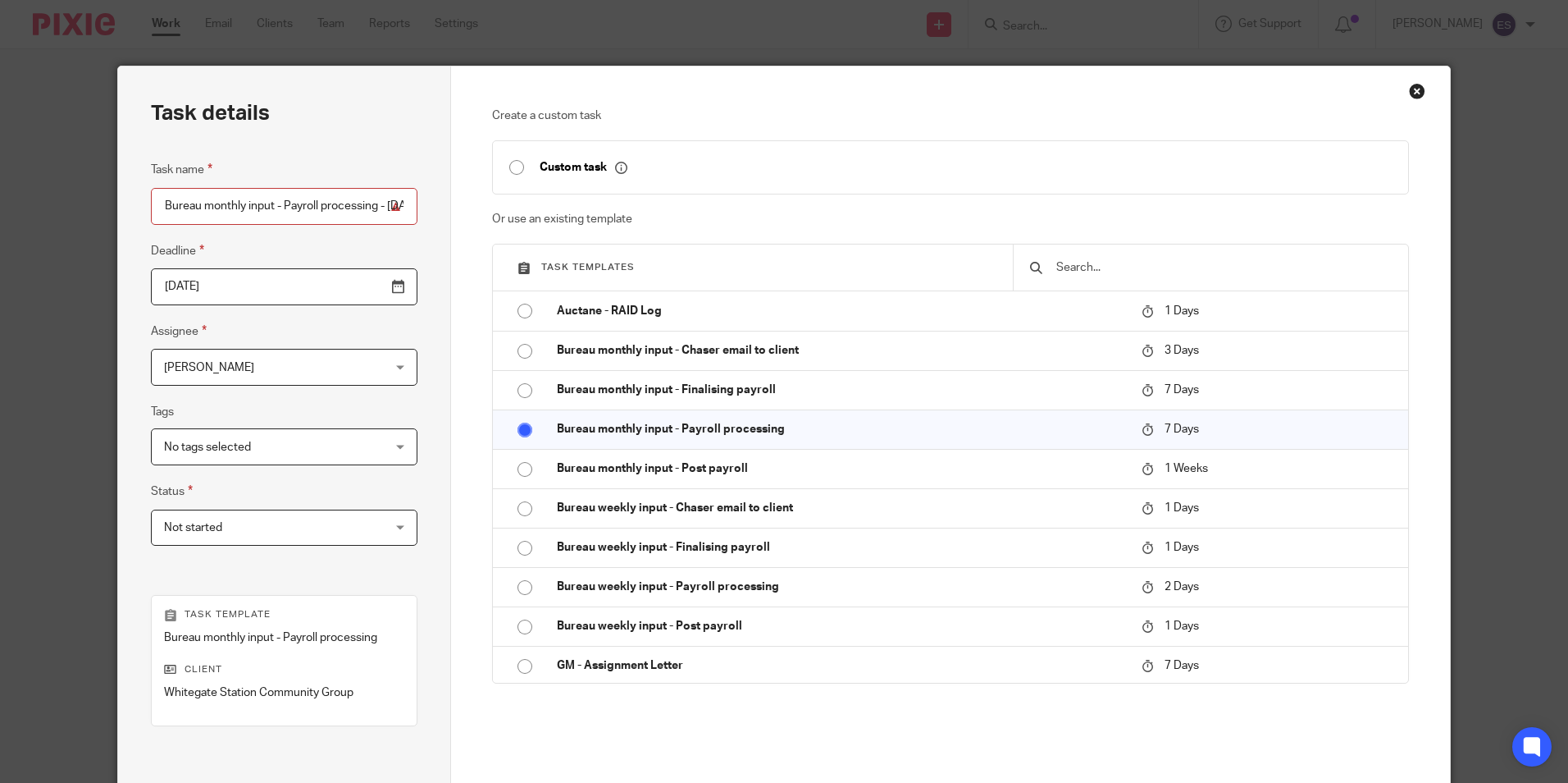
click at [364, 288] on input "[DATE]" at bounding box center [284, 286] width 267 height 37
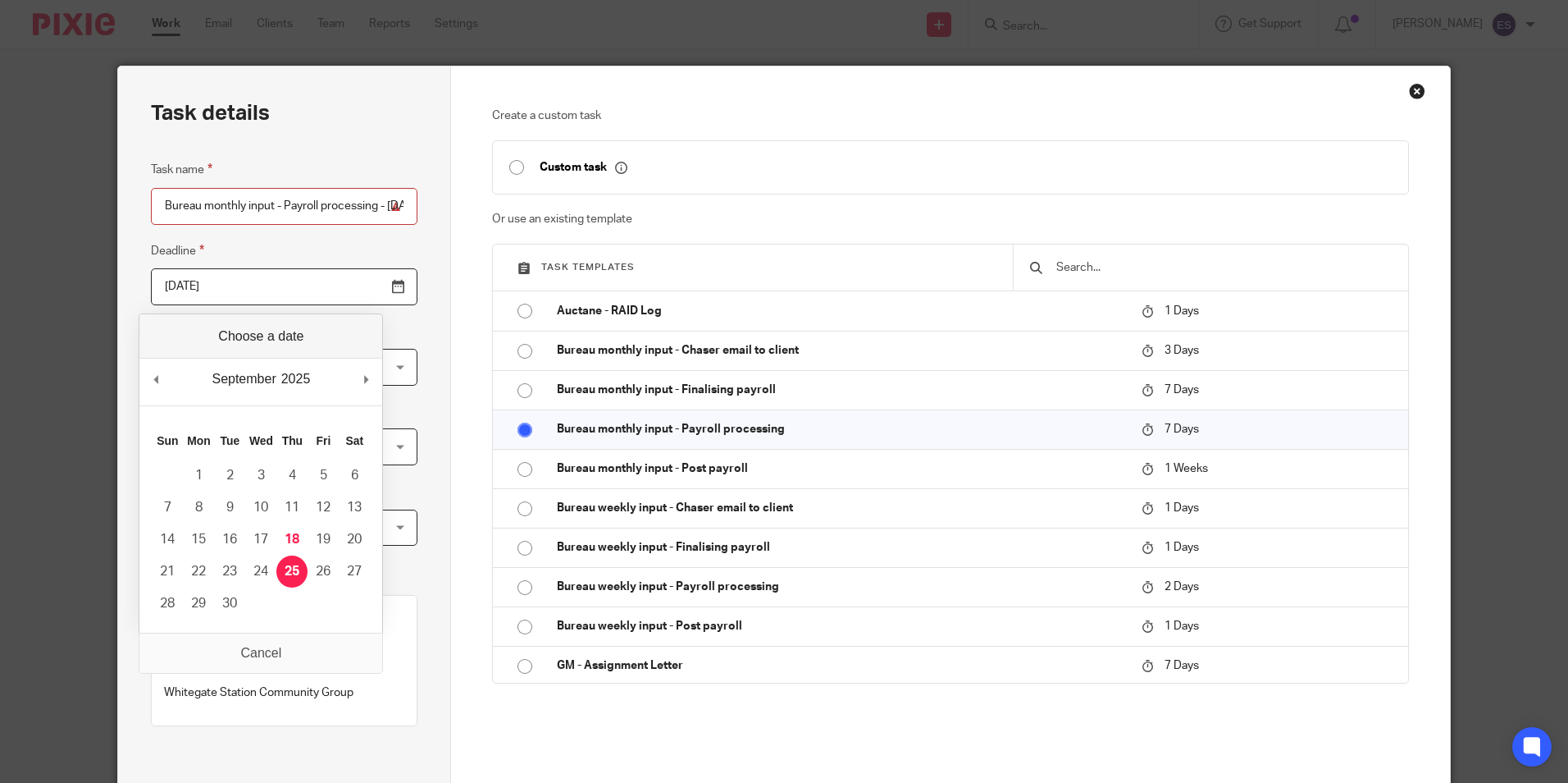
click at [364, 288] on input "[DATE]" at bounding box center [284, 286] width 267 height 37
type input "[DATE]"
click at [358, 281] on input "2025-09-23" at bounding box center [284, 286] width 267 height 37
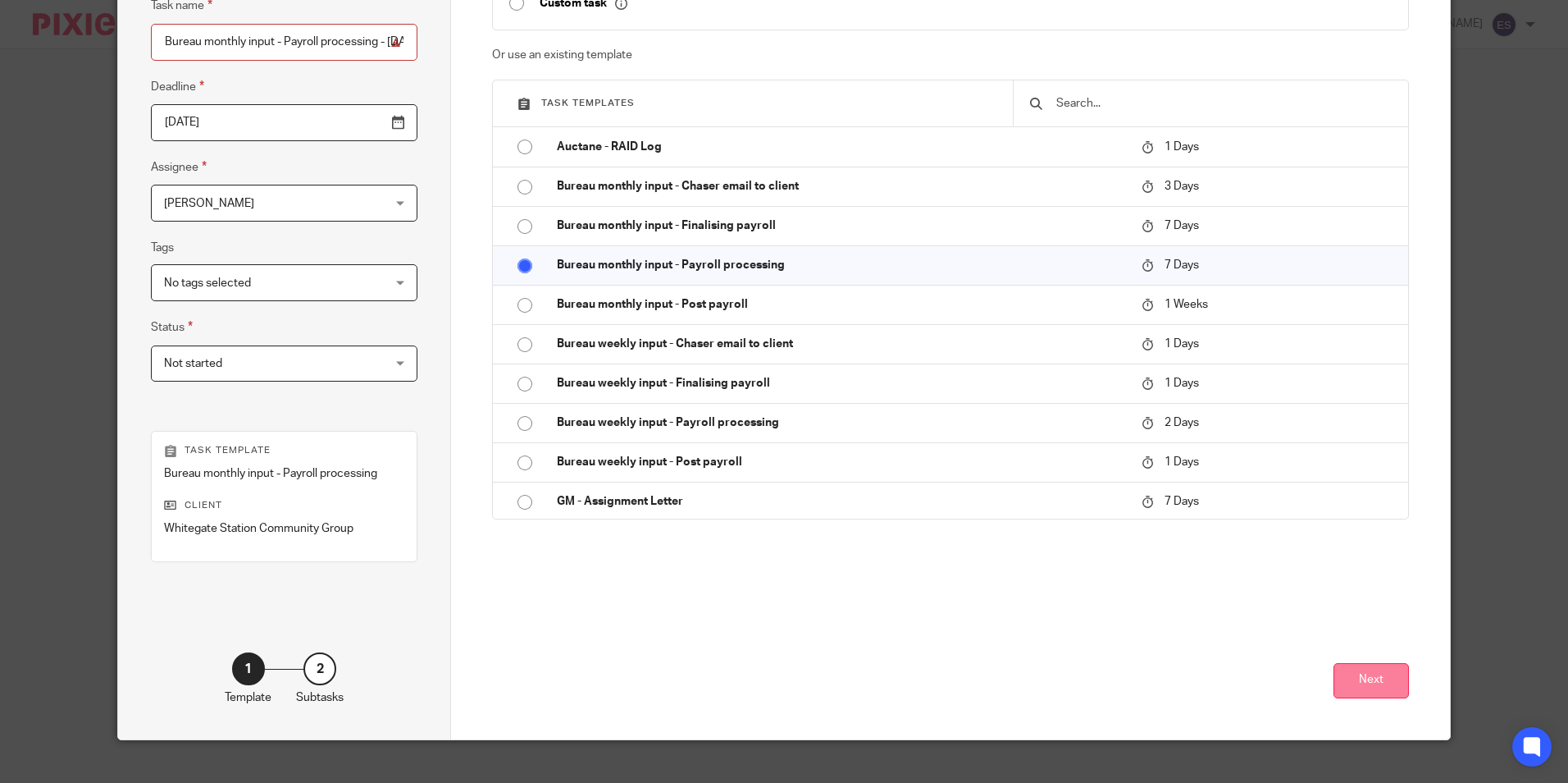
click at [1359, 679] on button "Next" at bounding box center [1372, 680] width 76 height 35
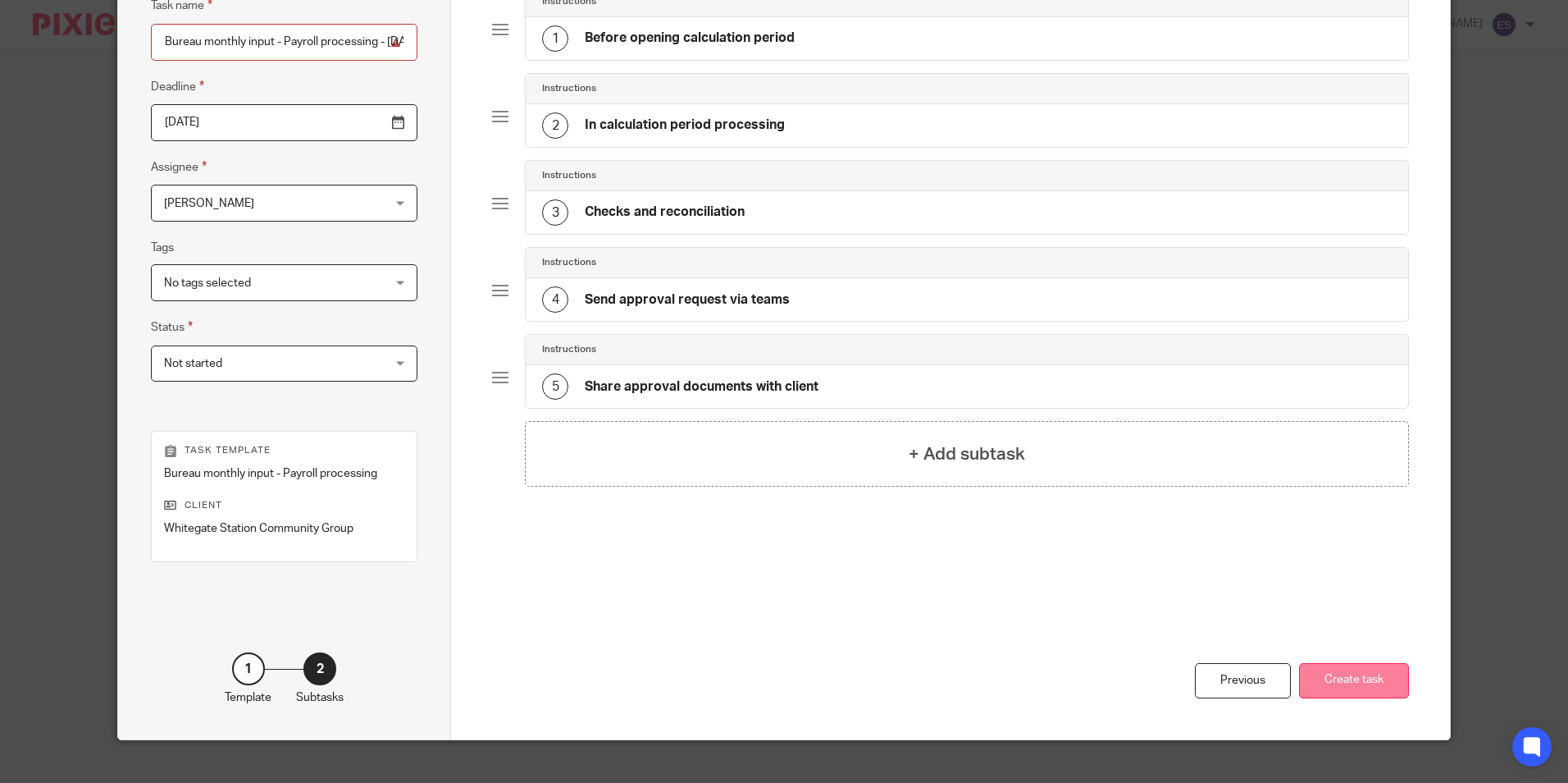
click at [1369, 677] on button "Create task" at bounding box center [1354, 680] width 110 height 35
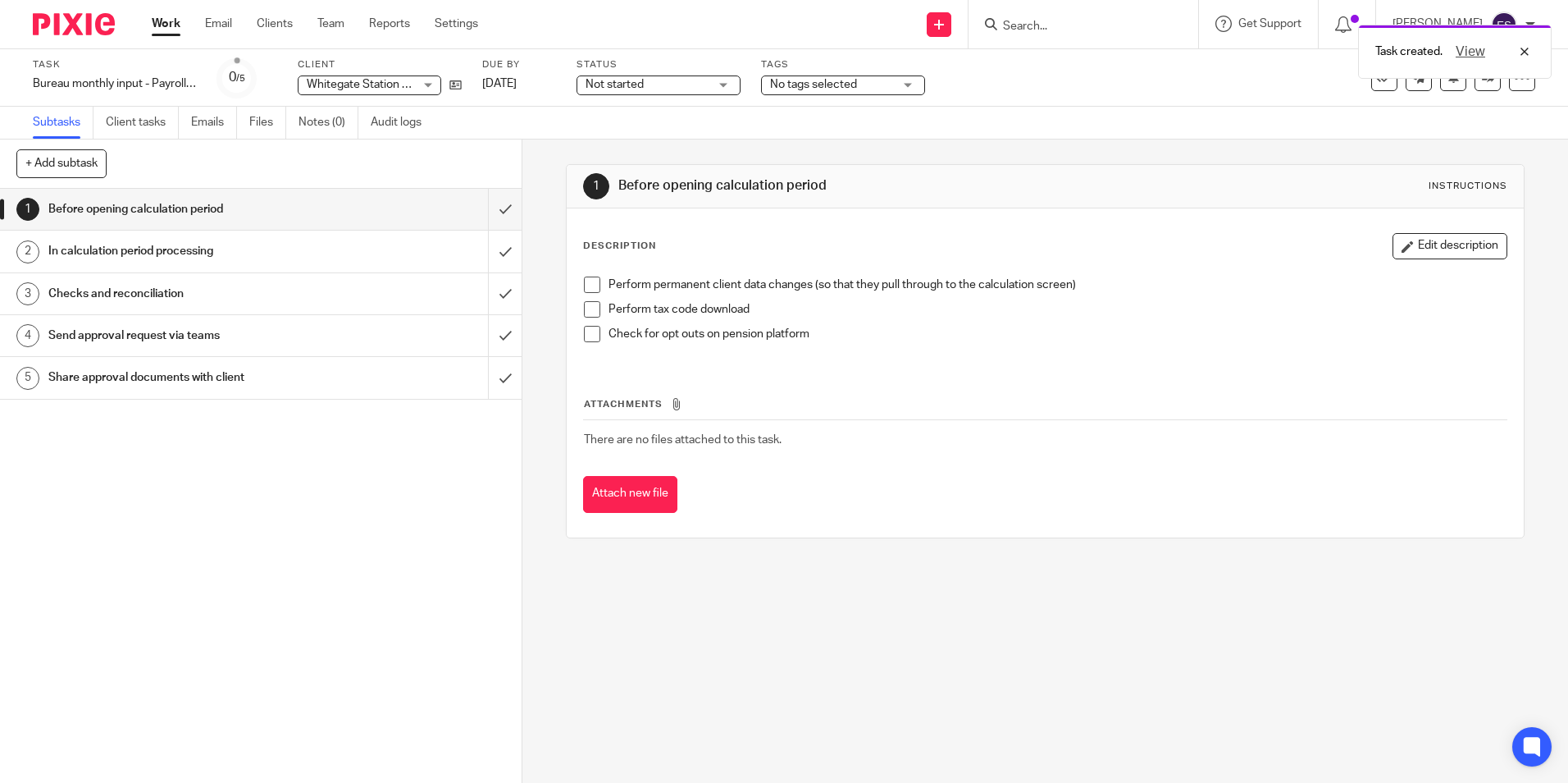
click at [1124, 21] on div "Task created. View" at bounding box center [1167, 48] width 768 height 62
click at [1080, 24] on div "Task created. View" at bounding box center [1167, 48] width 768 height 62
click at [1529, 50] on div "View" at bounding box center [1488, 51] width 92 height 19
click at [1044, 24] on input "Search" at bounding box center [1075, 26] width 147 height 15
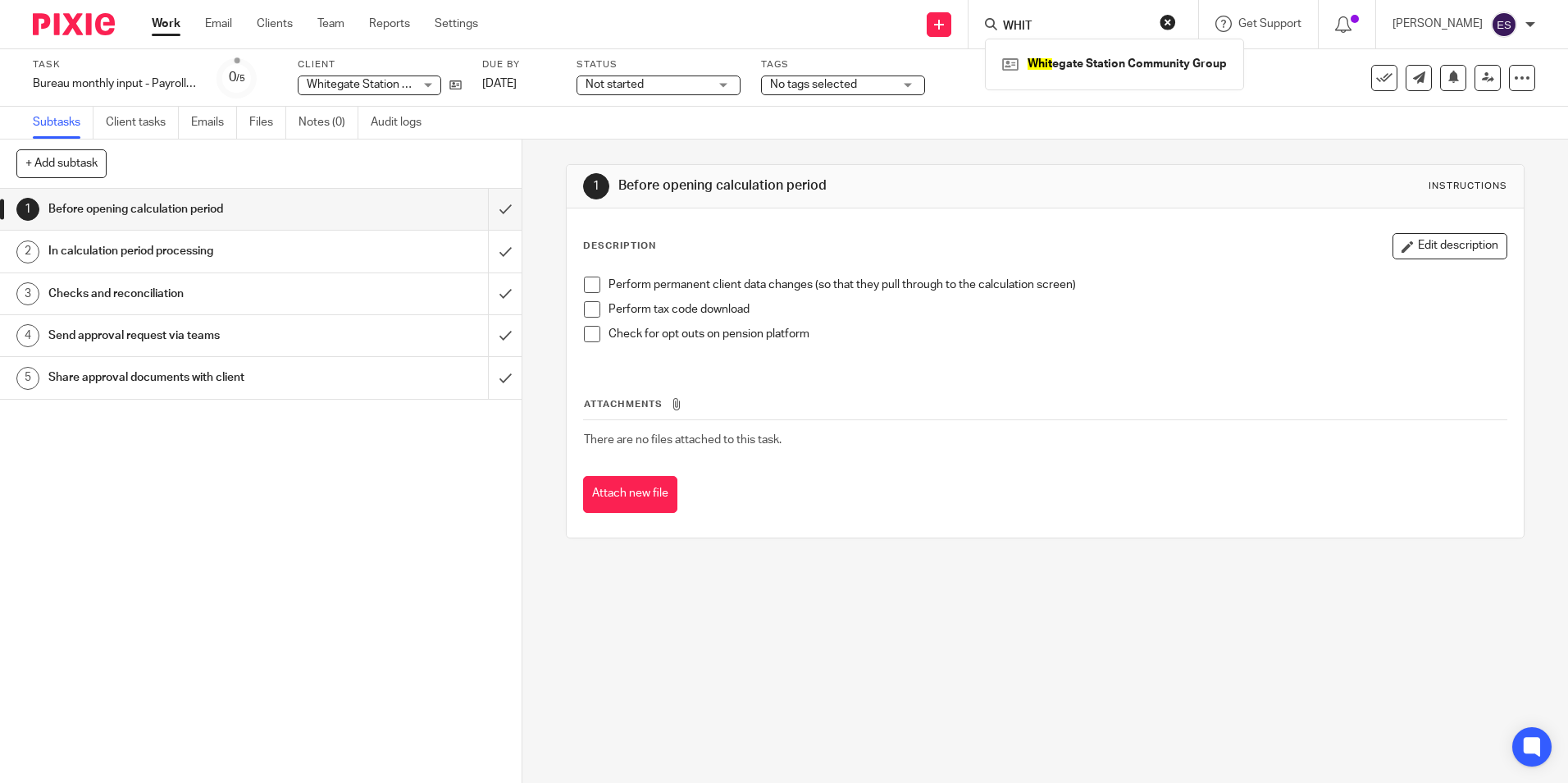
type input "WHIT"
click at [1063, 48] on div "Whit egate Station Community Group" at bounding box center [1114, 64] width 259 height 50
click at [1081, 62] on link at bounding box center [1115, 63] width 233 height 24
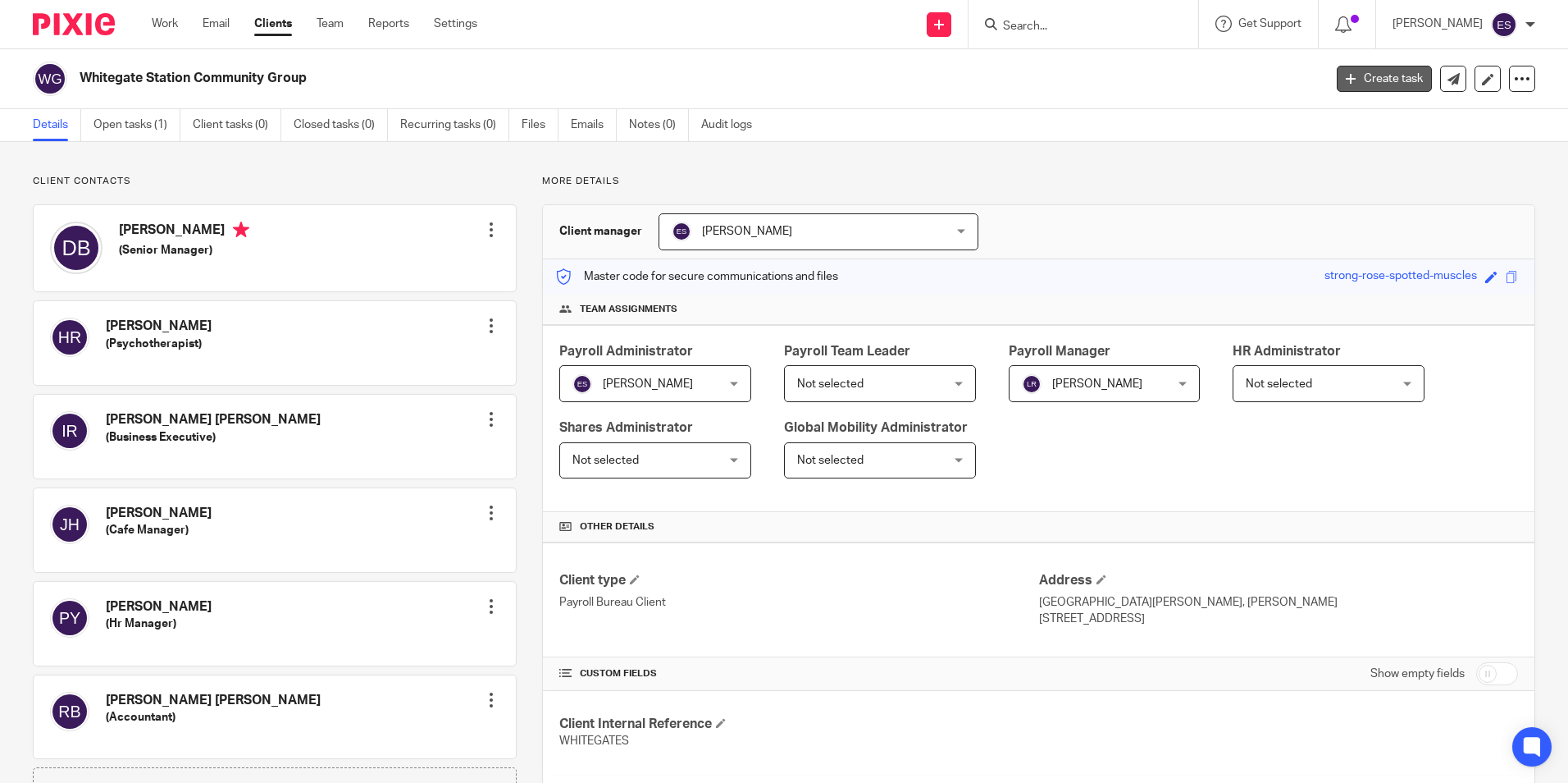
click at [1353, 82] on link "Create task" at bounding box center [1385, 79] width 95 height 26
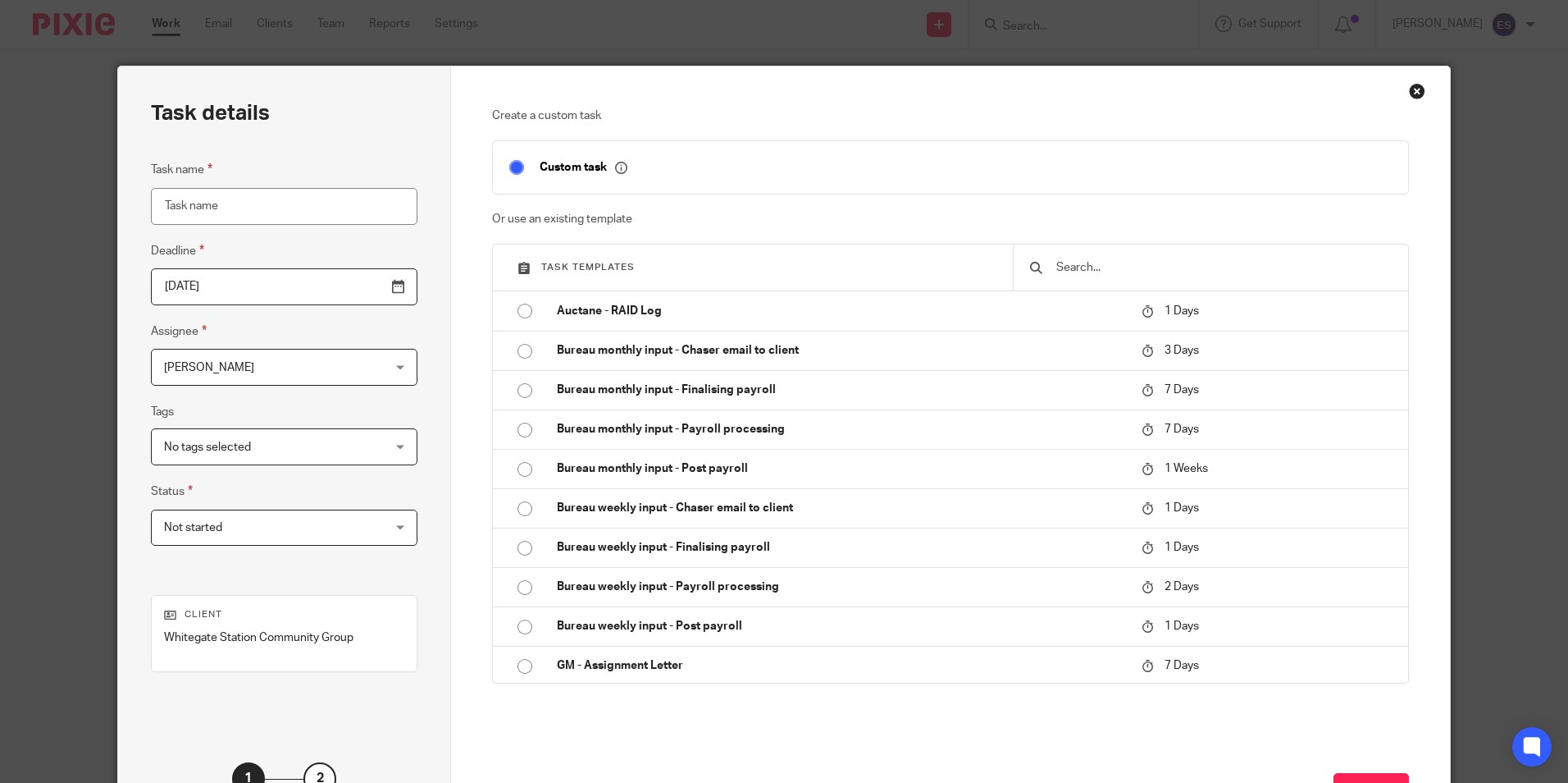
click at [369, 291] on input "[DATE]" at bounding box center [284, 286] width 267 height 37
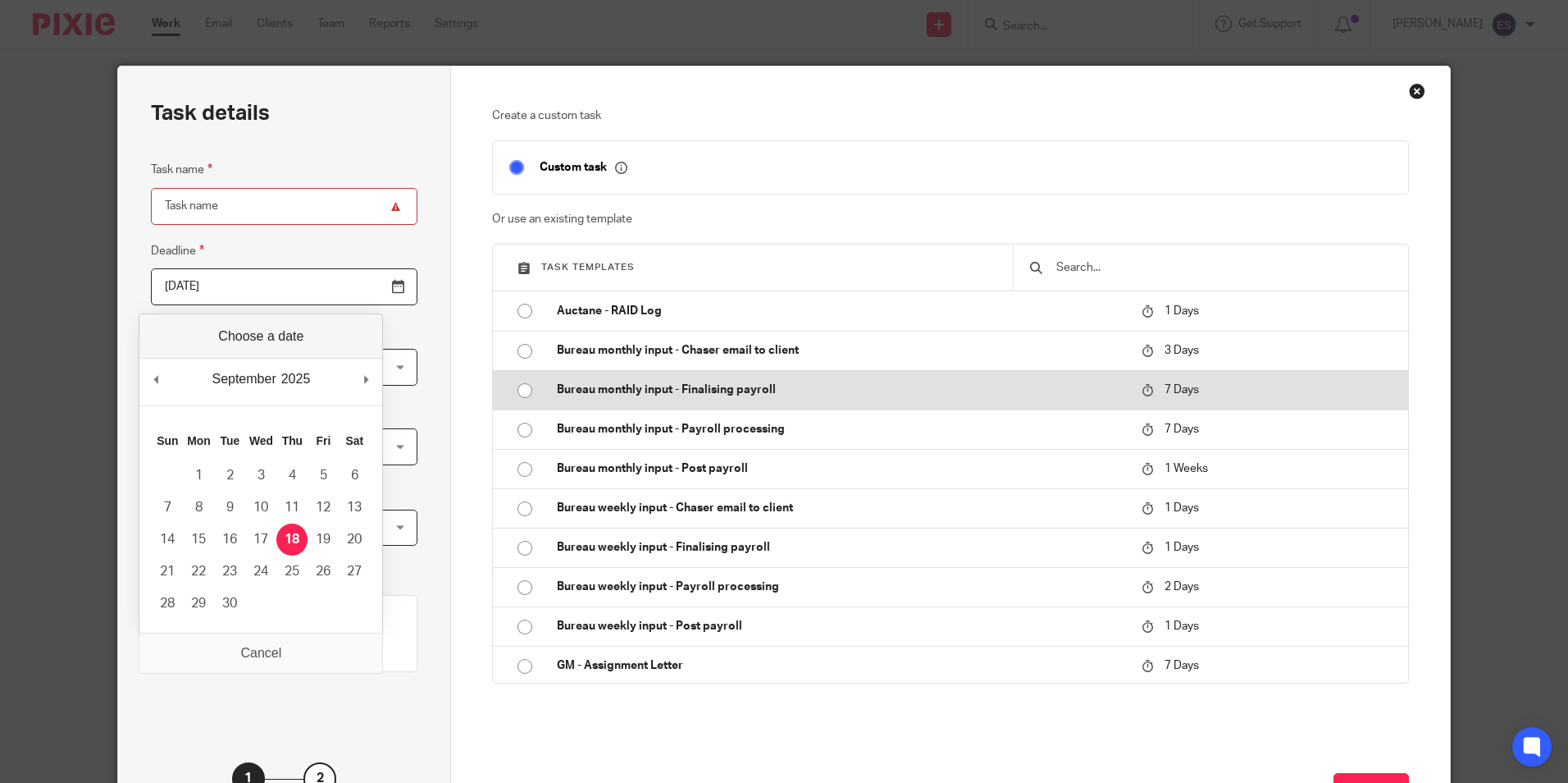
click at [512, 397] on input "radio" at bounding box center [525, 390] width 31 height 31
type input "[DATE]"
type input "Bureau monthly input - Finalising payroll - [DATE]"
checkbox input "false"
radio input "false"
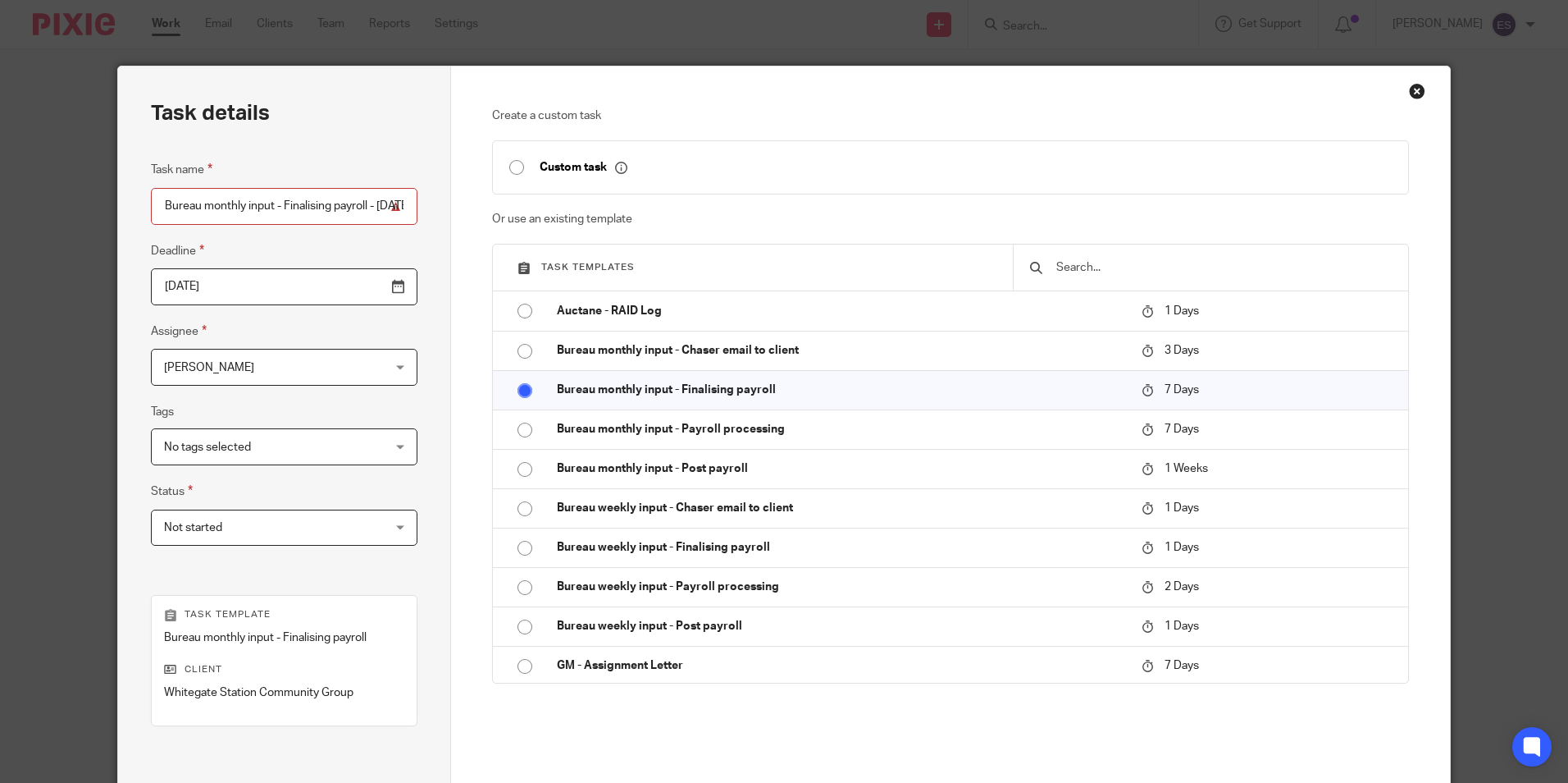
click at [364, 288] on input "[DATE]" at bounding box center [284, 286] width 267 height 37
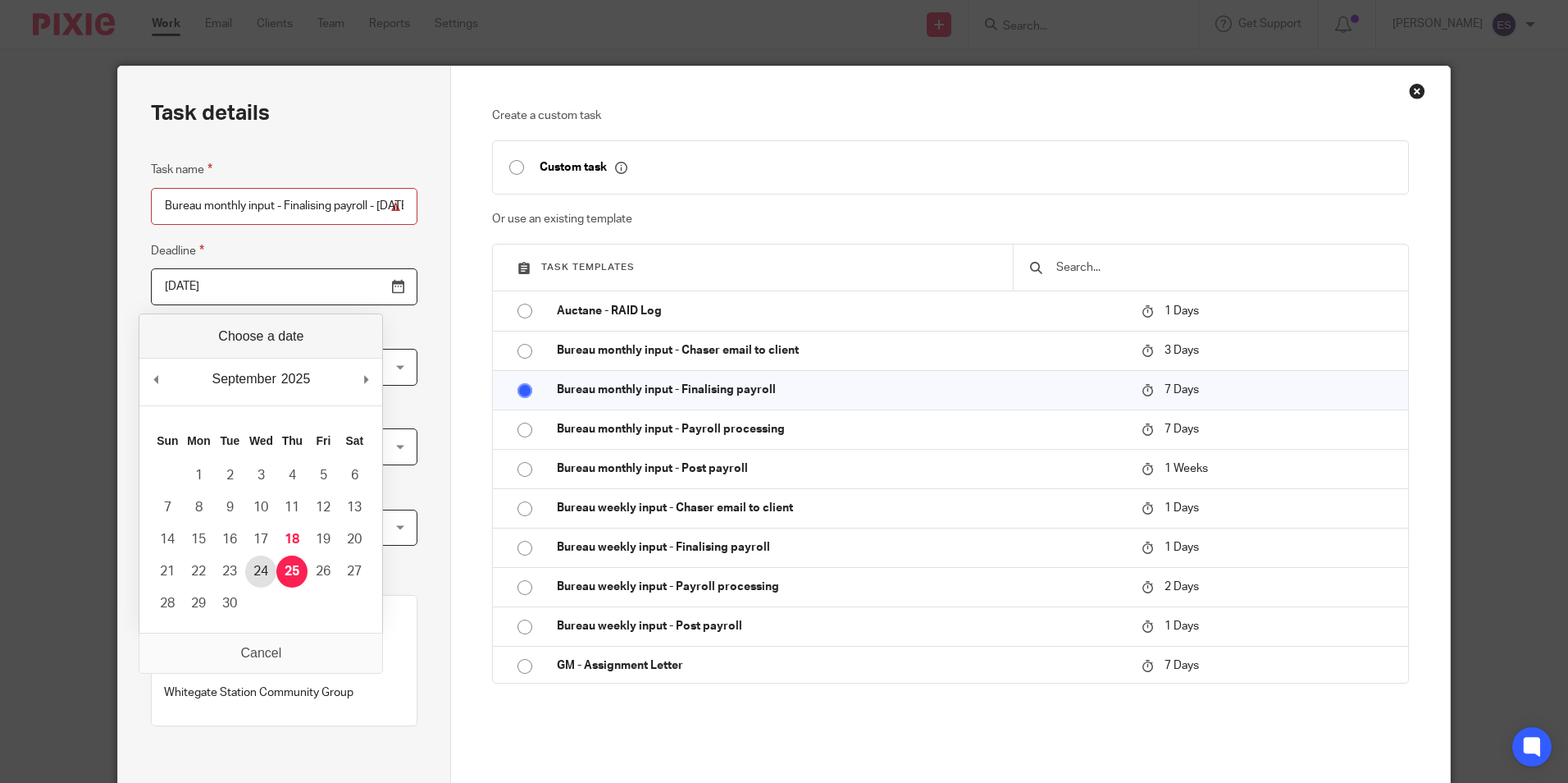
type input "[DATE]"
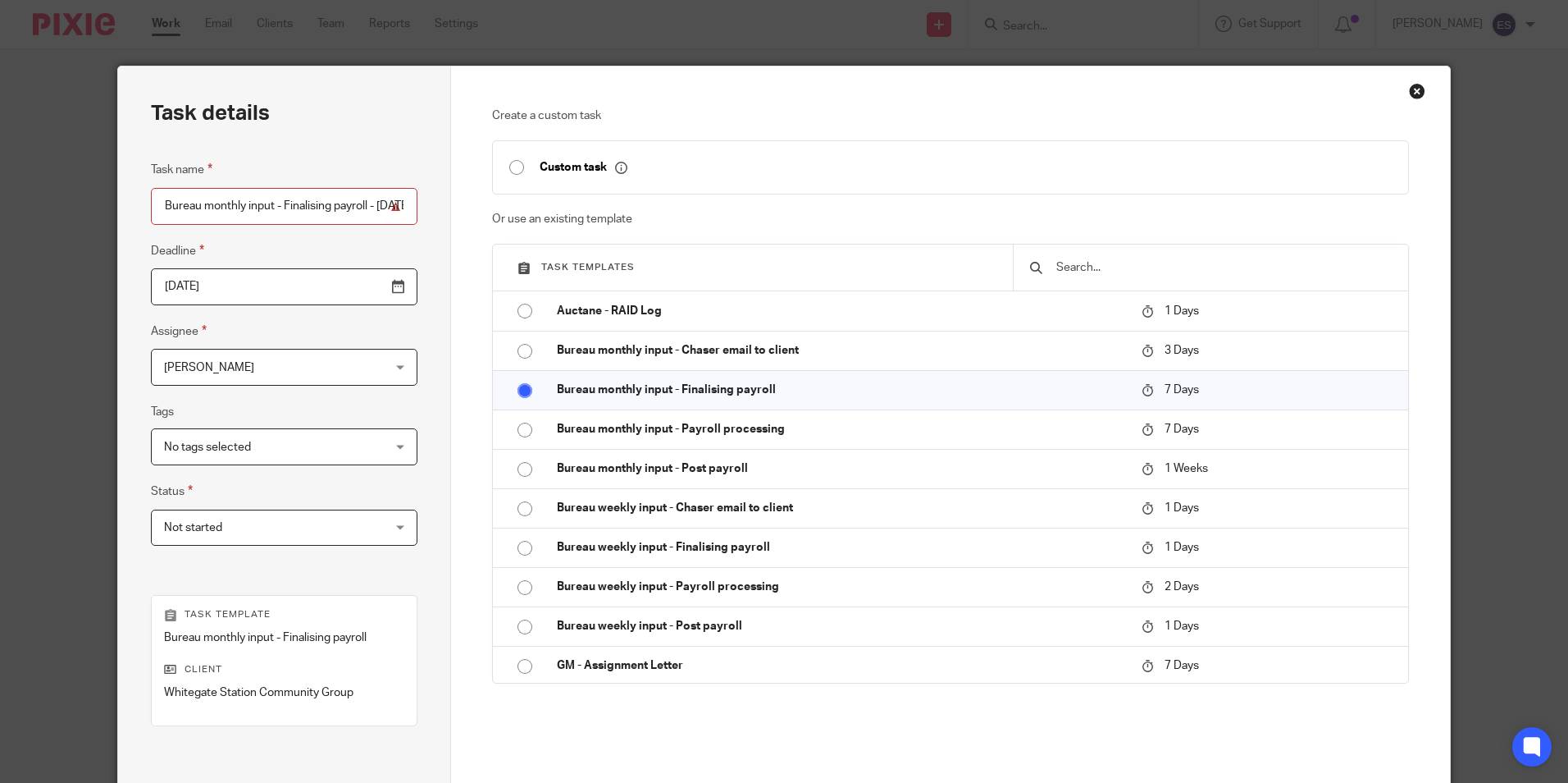
scroll to position [187, 0]
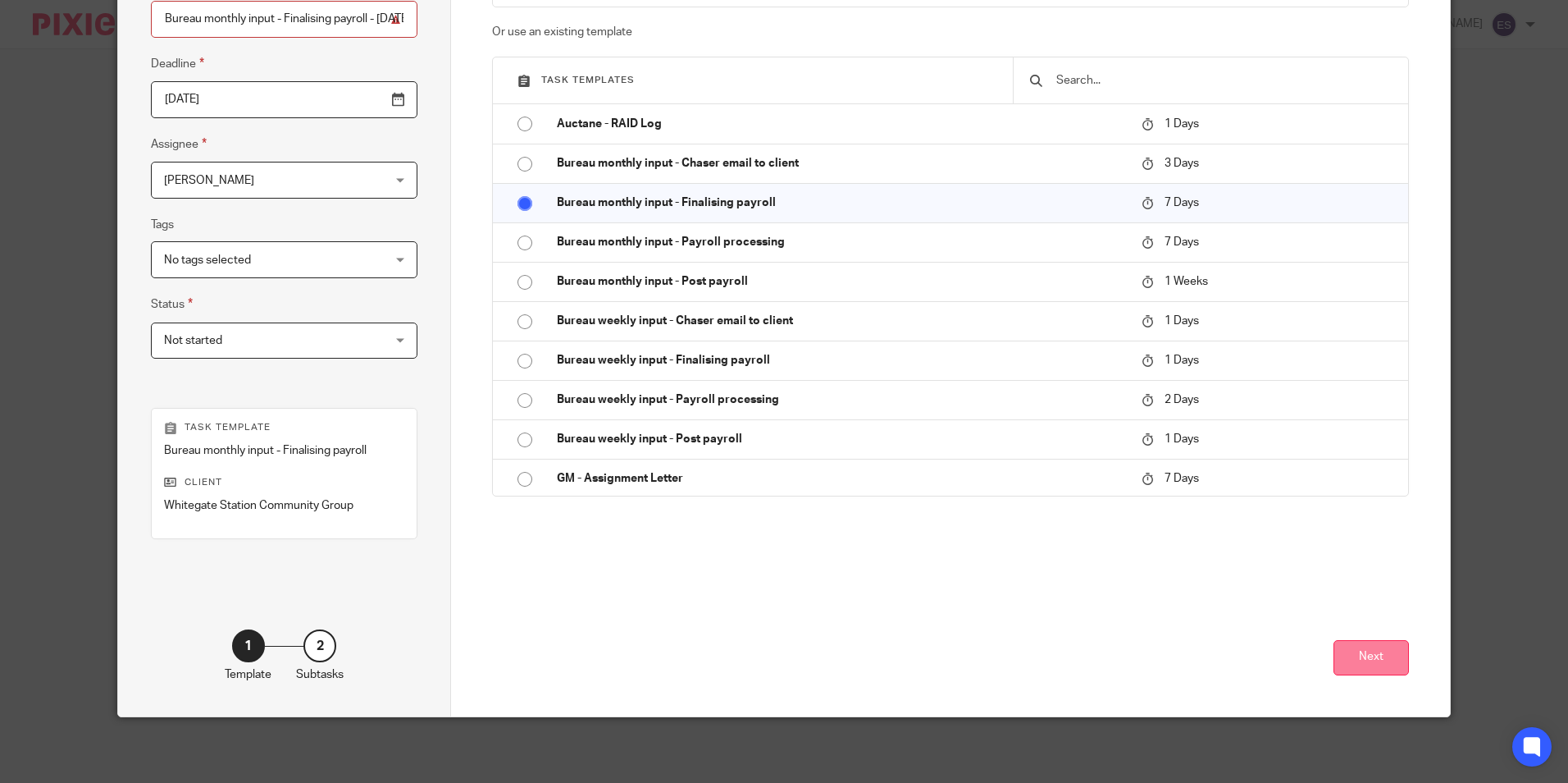
click at [1356, 648] on button "Next" at bounding box center [1372, 657] width 76 height 35
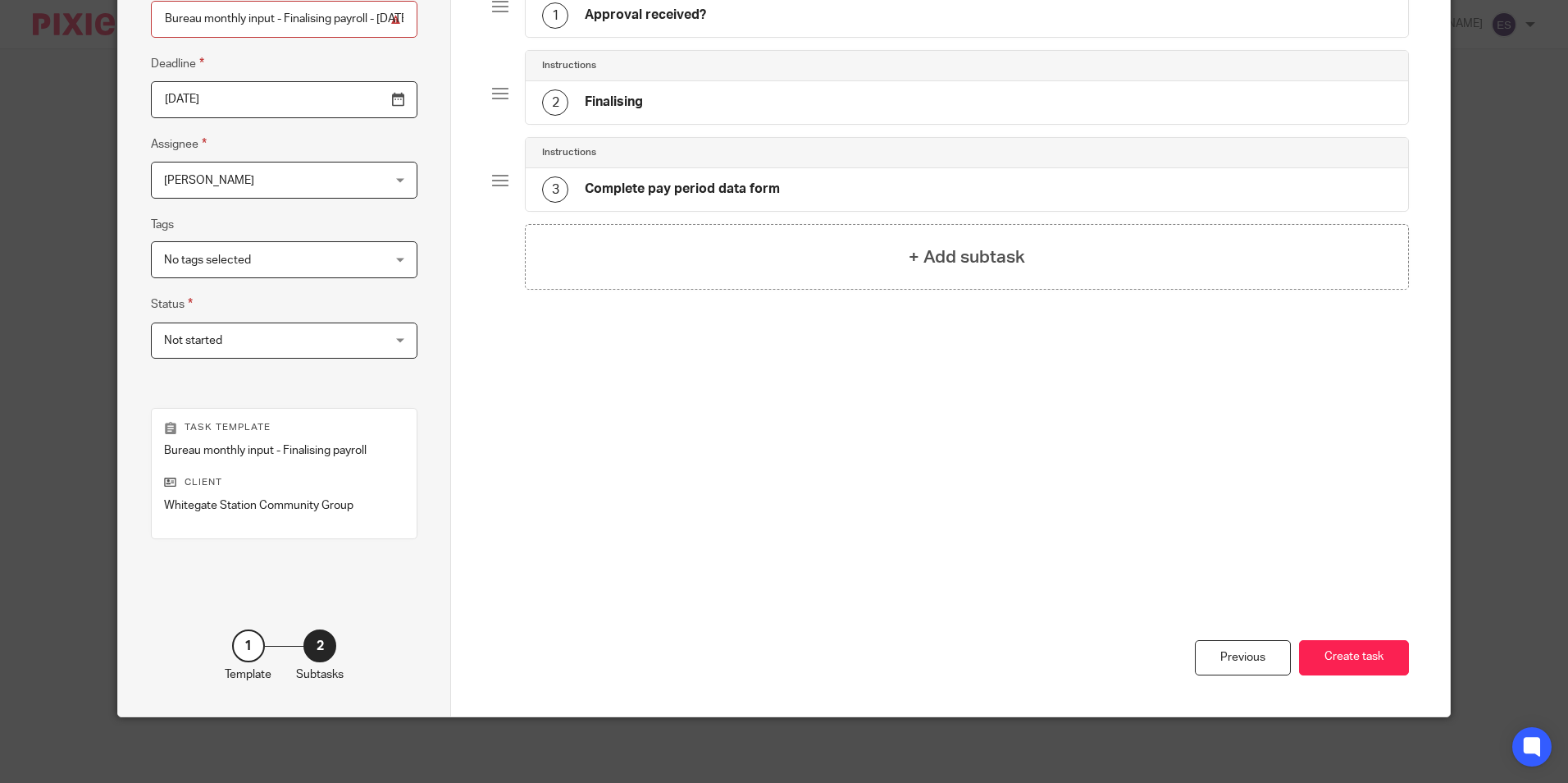
click at [1356, 648] on button "Create task" at bounding box center [1354, 657] width 110 height 35
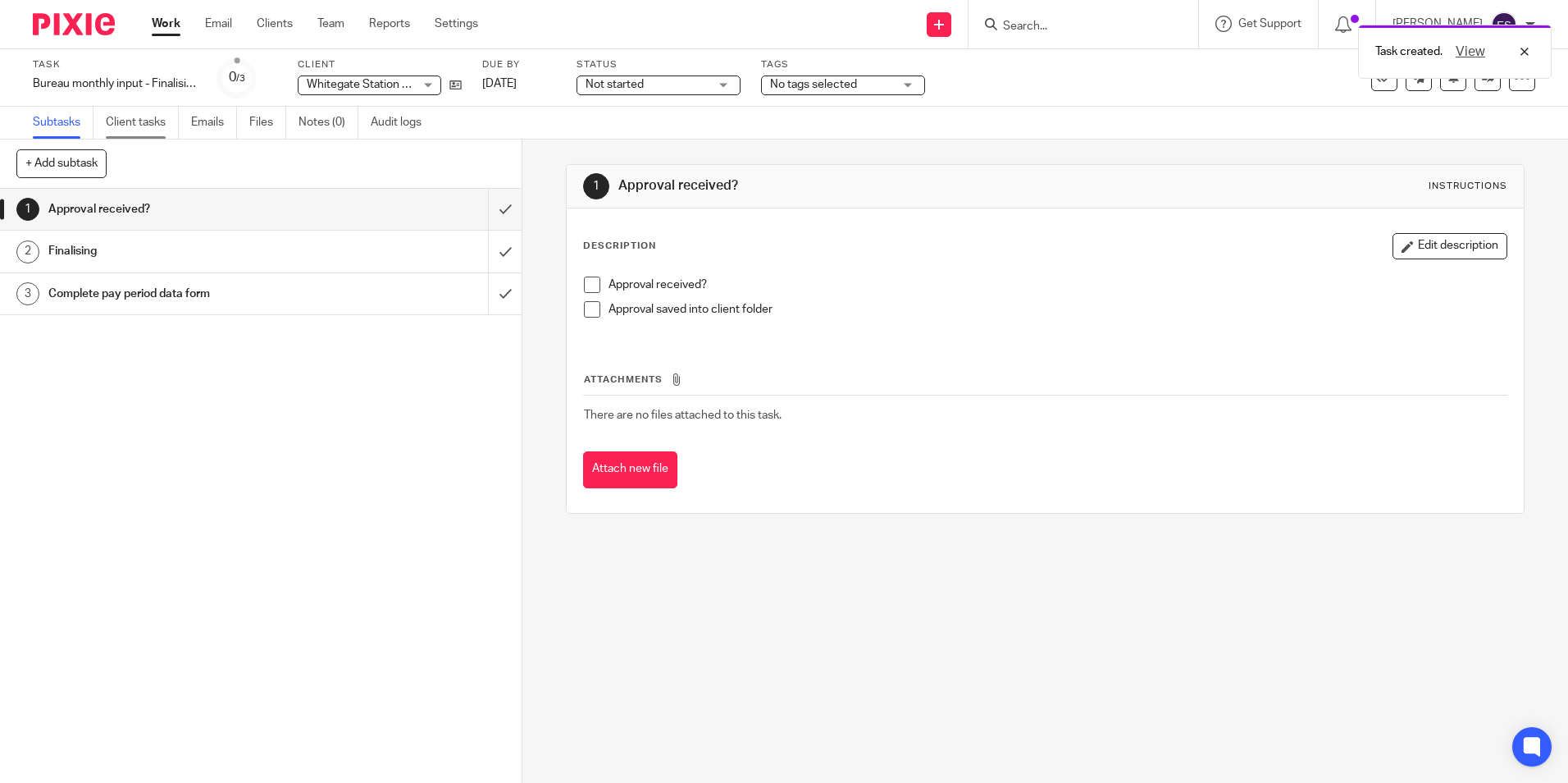
click at [139, 129] on link "Client tasks" at bounding box center [142, 122] width 73 height 32
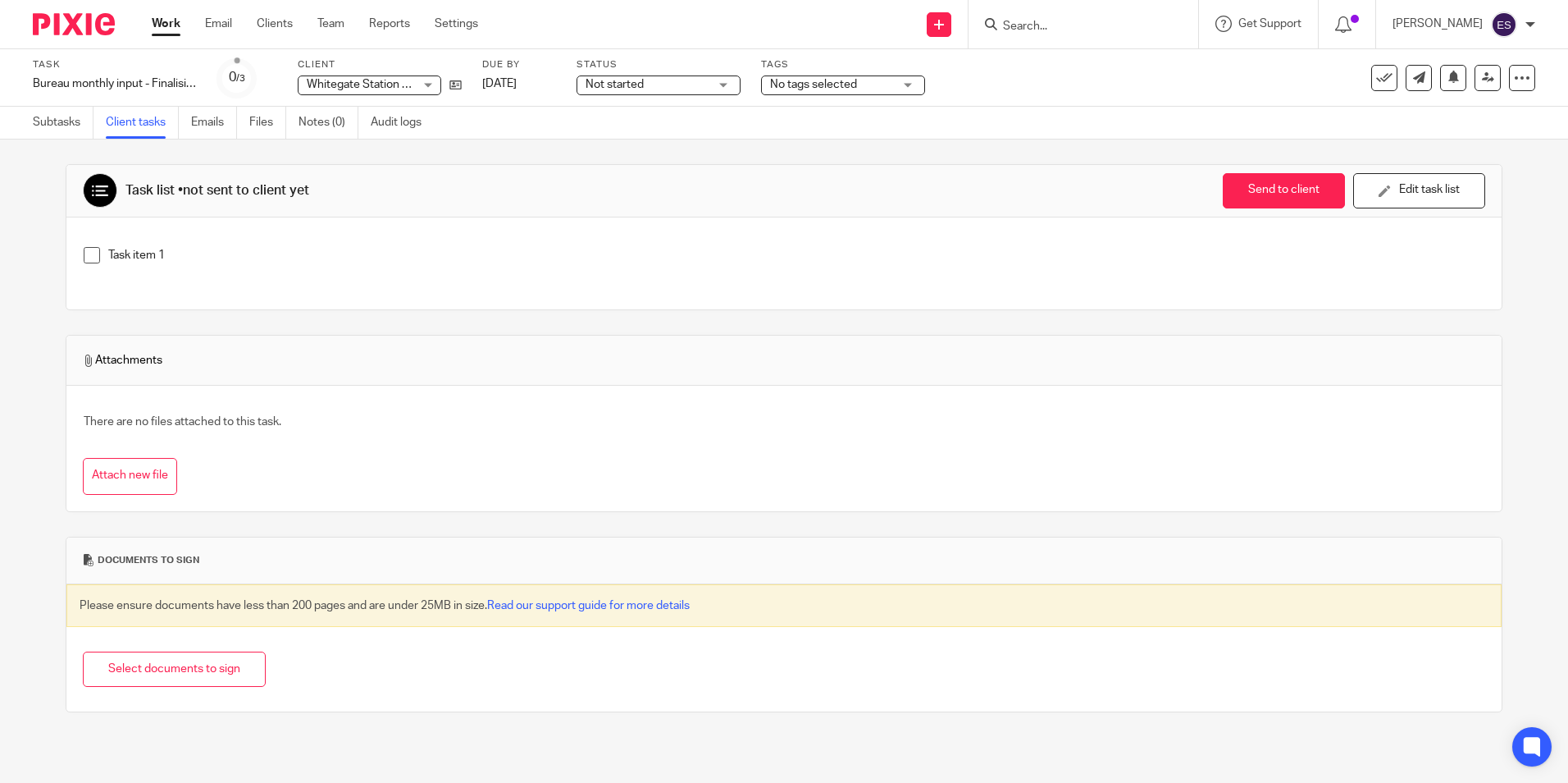
click at [1094, 22] on input "Search" at bounding box center [1075, 26] width 147 height 15
type input "WHITR"
click at [1085, 64] on link at bounding box center [1115, 63] width 233 height 24
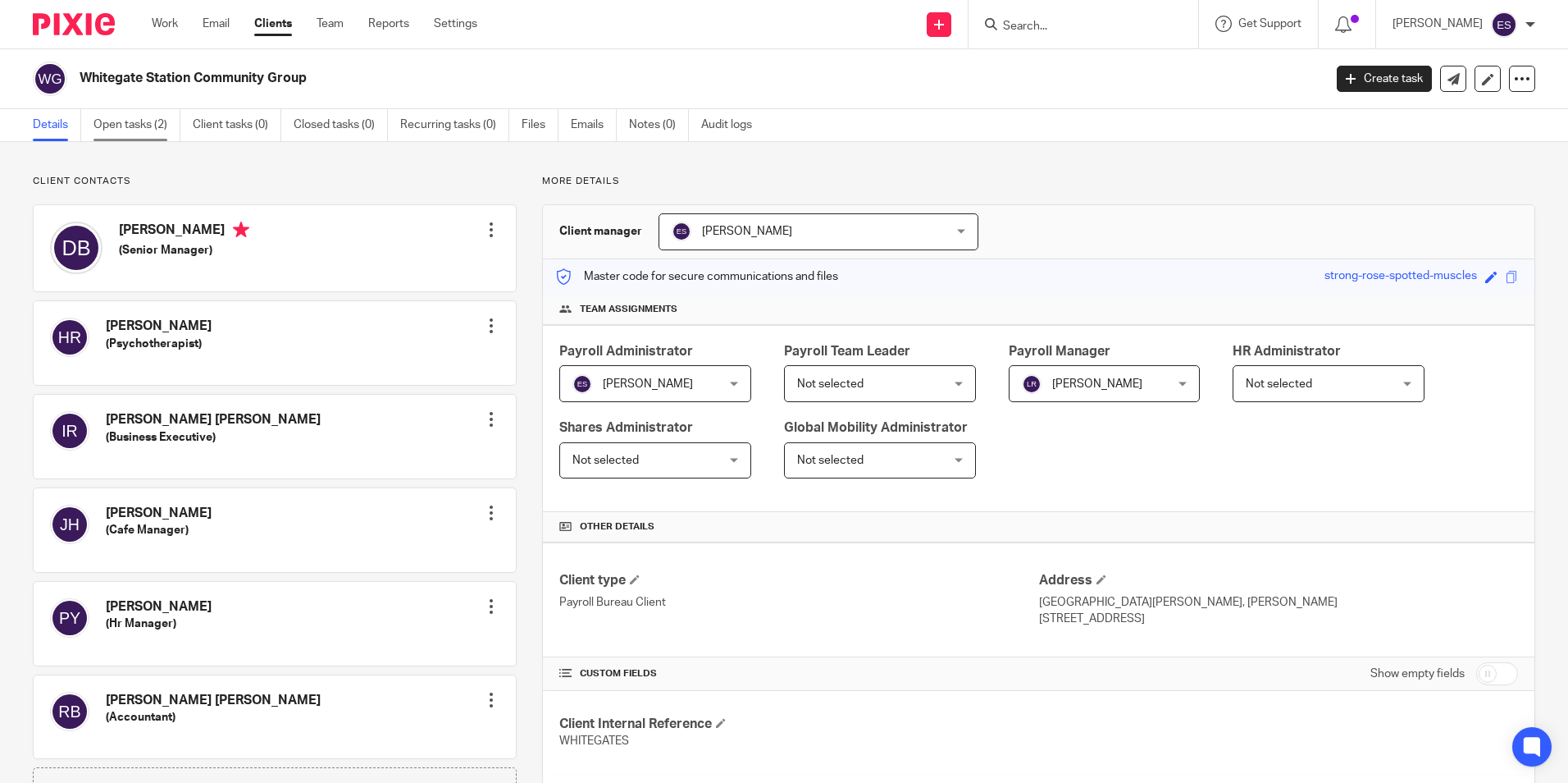
click at [131, 119] on link "Open tasks (2)" at bounding box center [137, 124] width 87 height 32
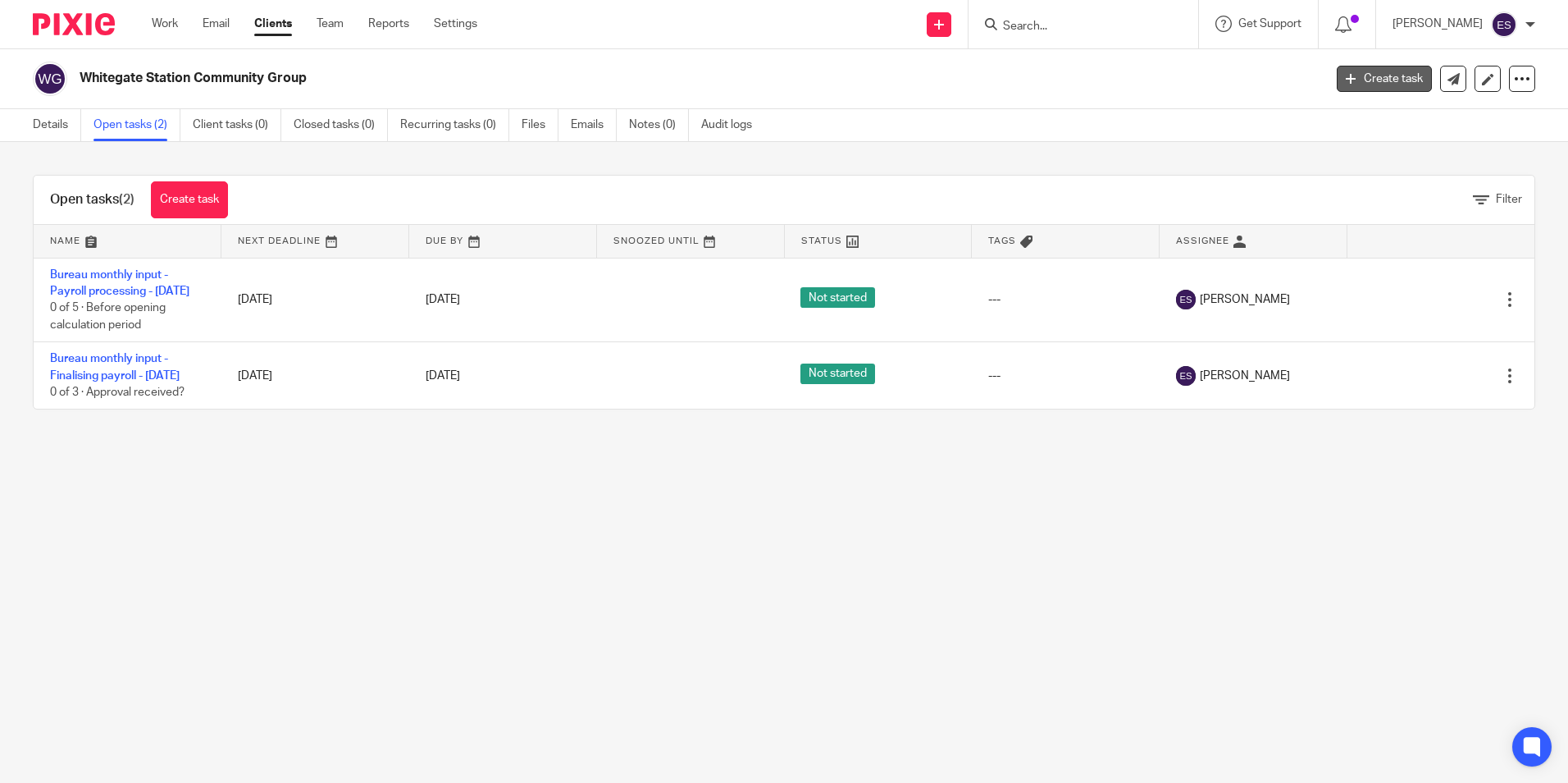
click at [1372, 74] on link "Create task" at bounding box center [1385, 79] width 95 height 26
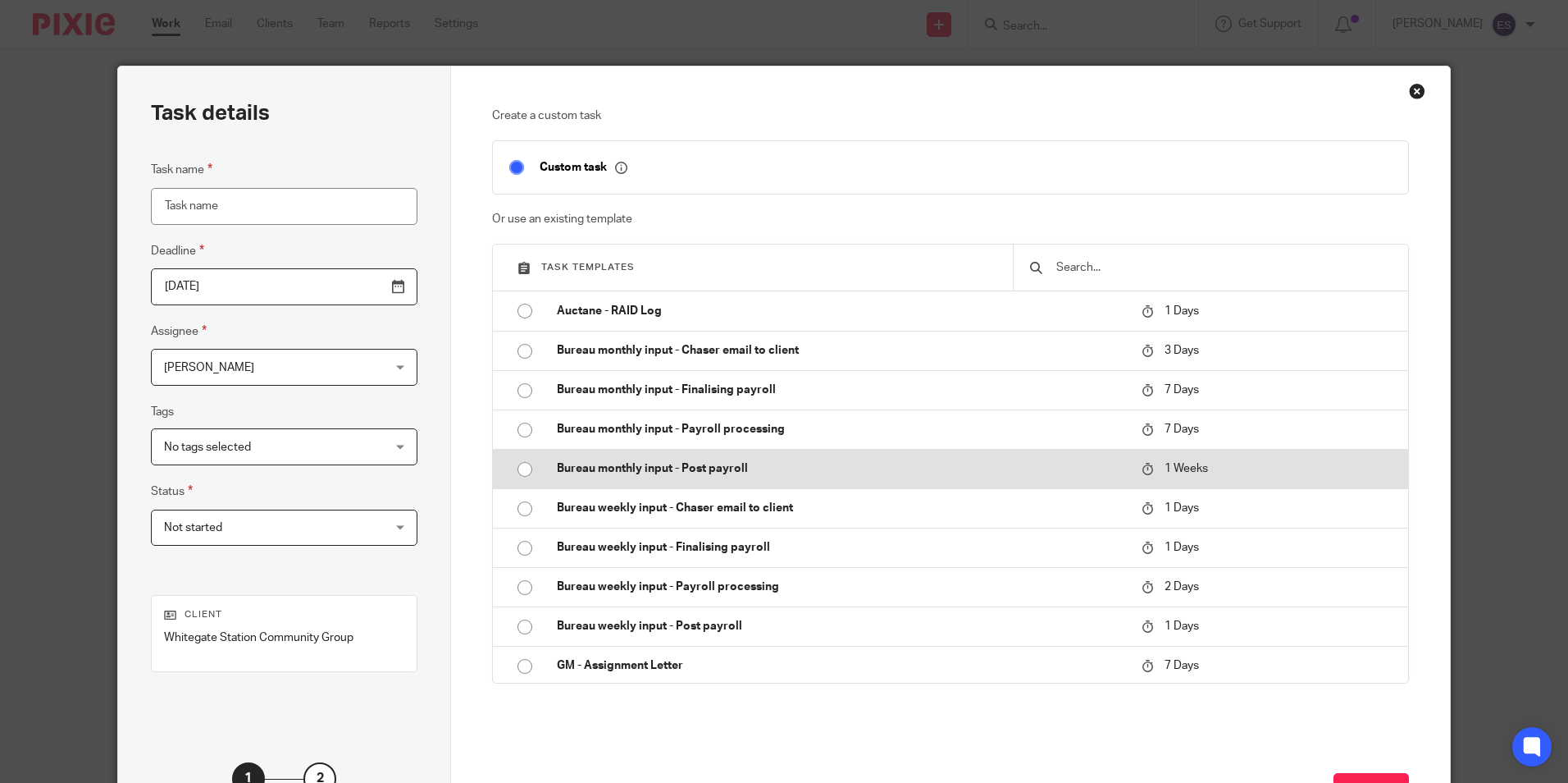
click at [522, 460] on input "radio" at bounding box center [525, 470] width 31 height 31
type input "[DATE]"
type input "Bureau monthly input - Post payroll - [DATE]"
checkbox input "false"
radio input "false"
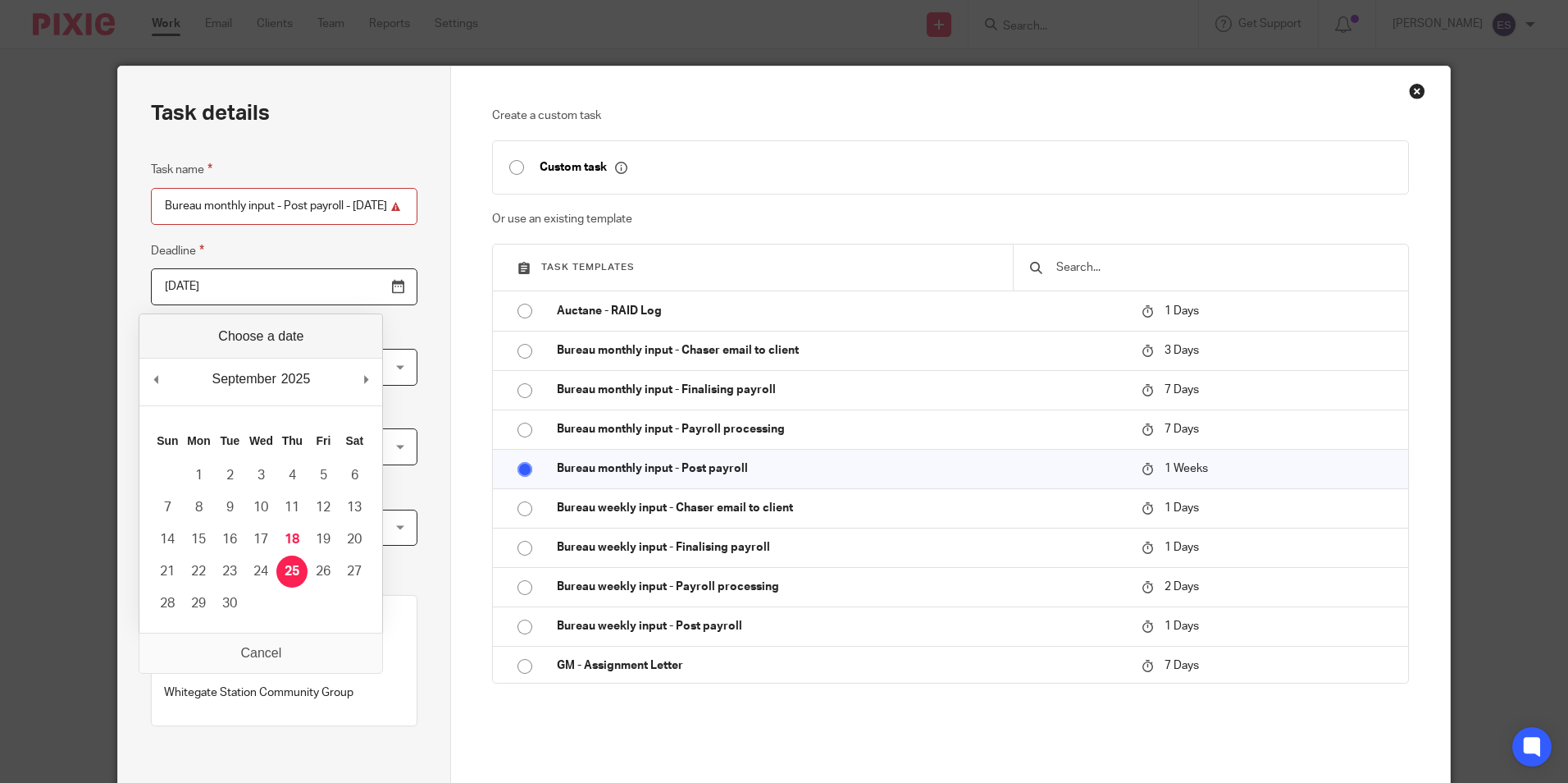
click at [356, 290] on input "[DATE]" at bounding box center [284, 286] width 267 height 37
type input "2025-10-03"
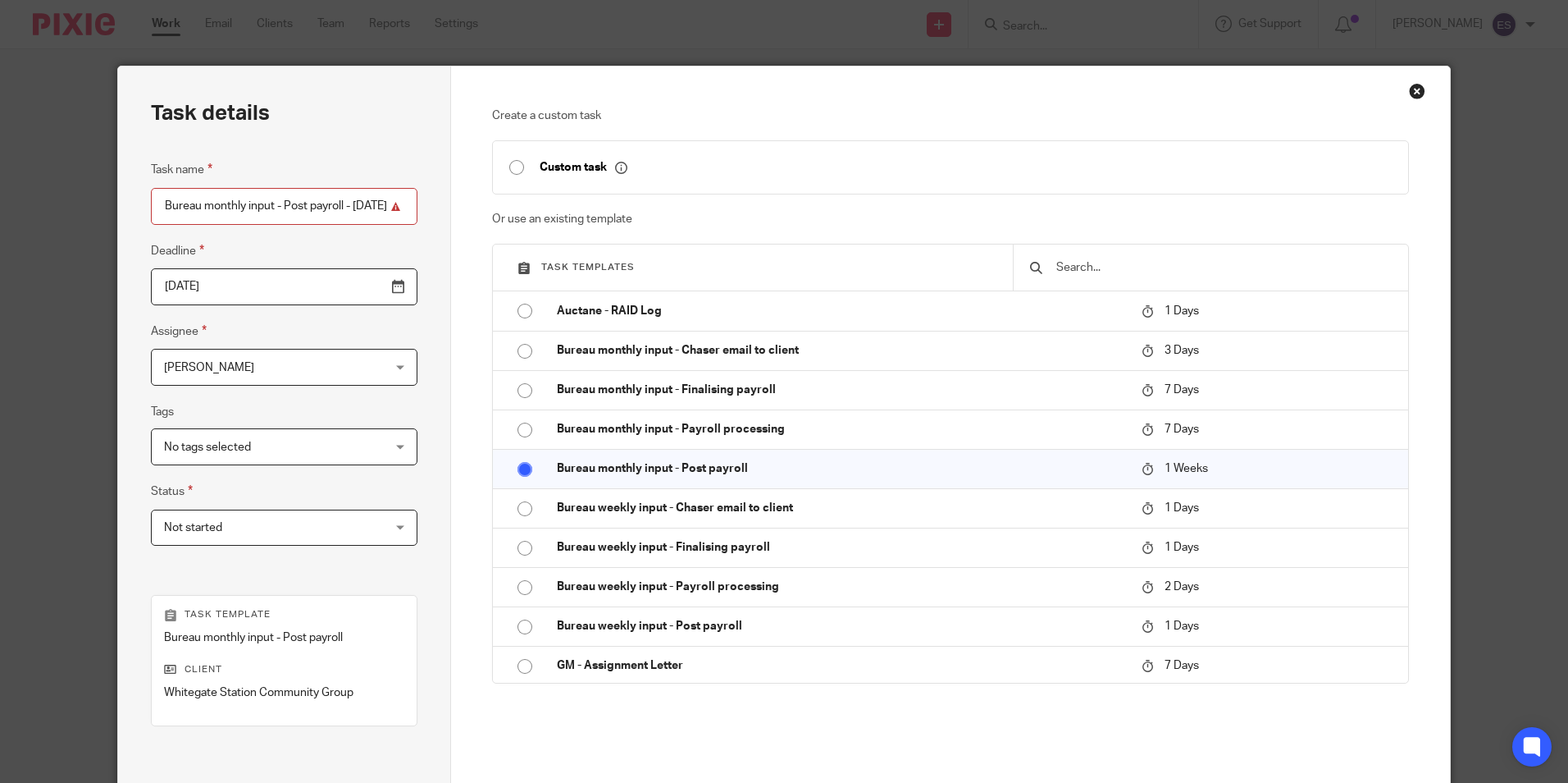
scroll to position [187, 0]
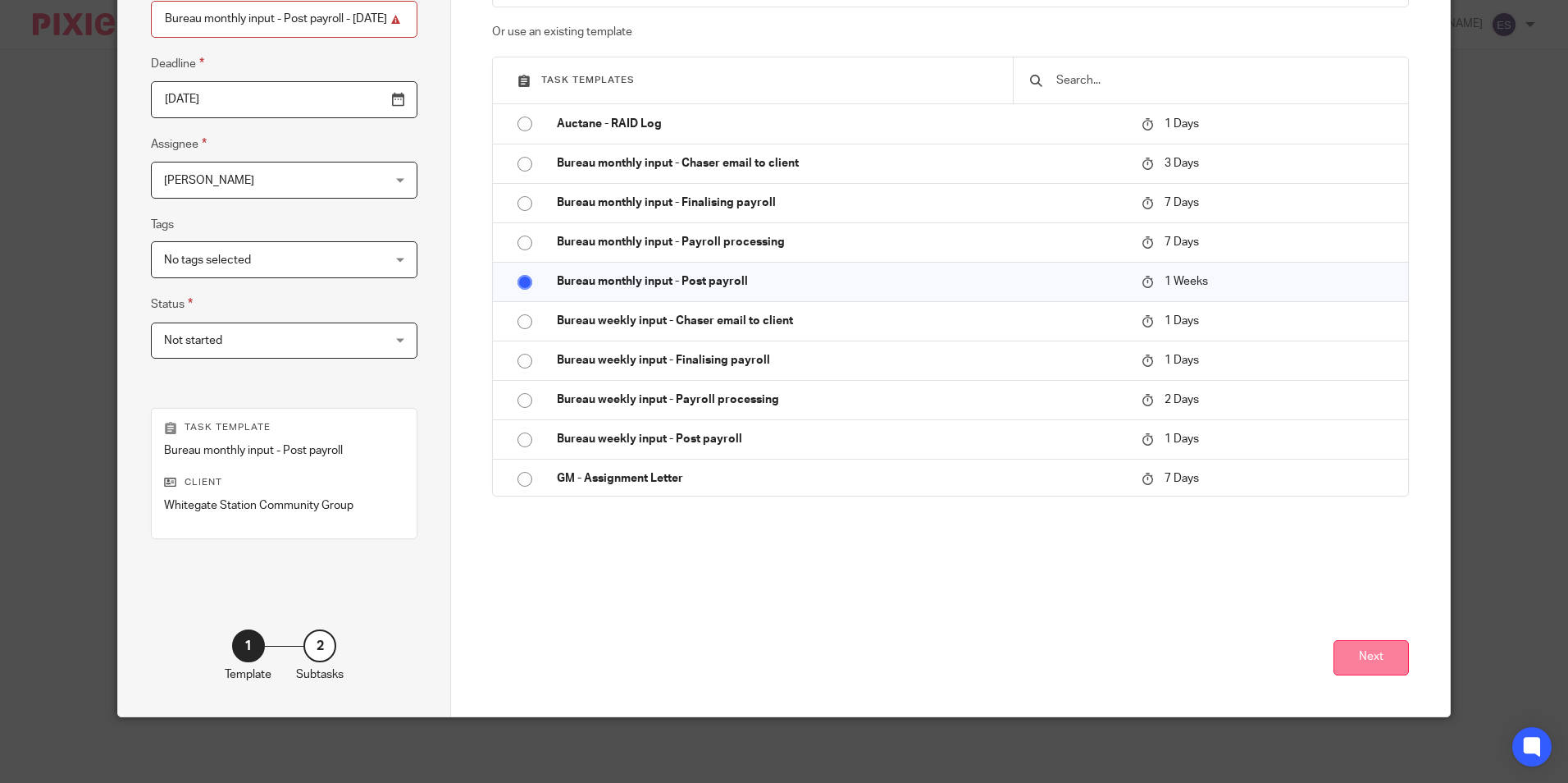
click at [1365, 653] on button "Next" at bounding box center [1372, 657] width 76 height 35
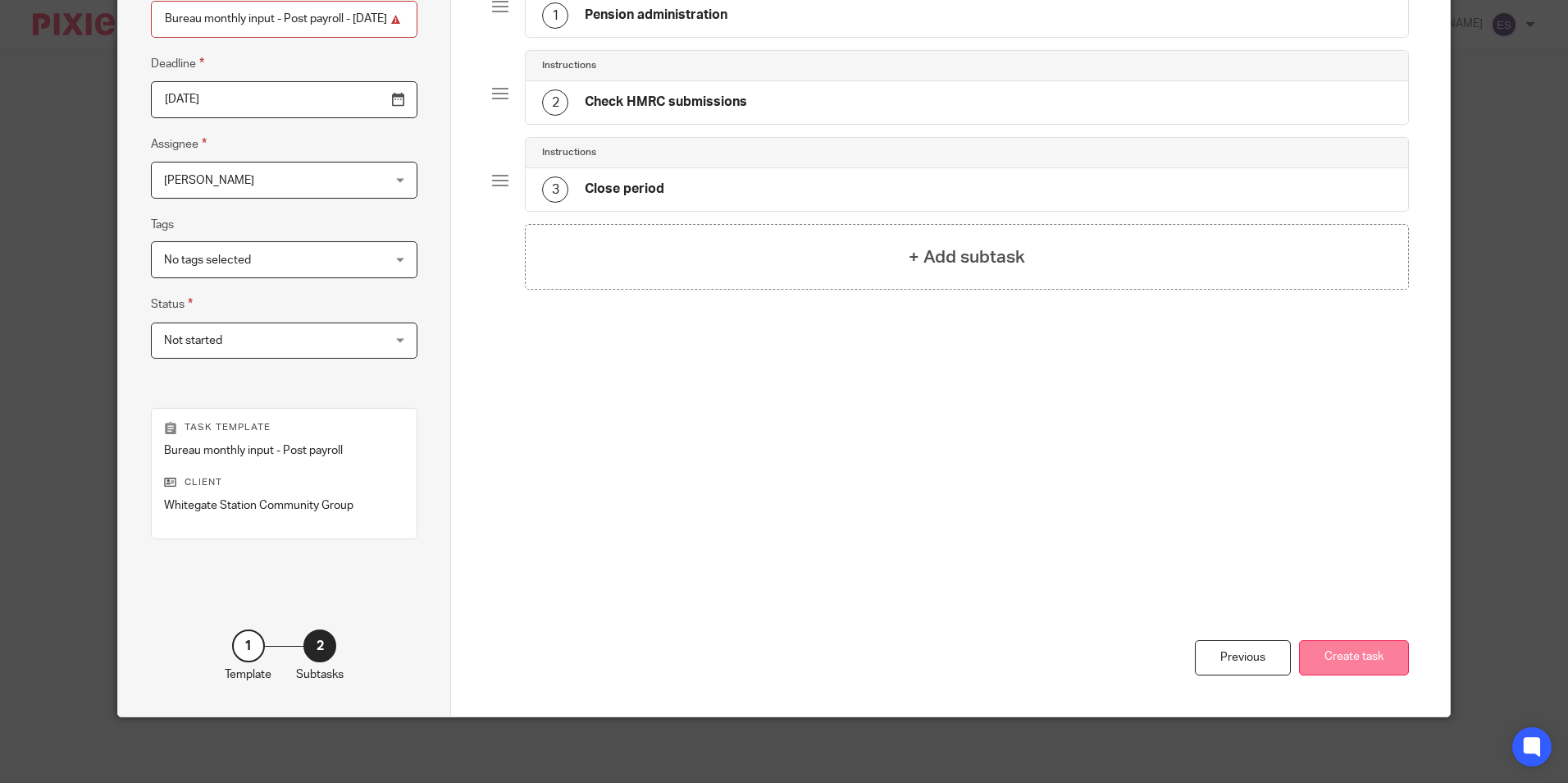
click at [1361, 646] on button "Create task" at bounding box center [1354, 657] width 110 height 35
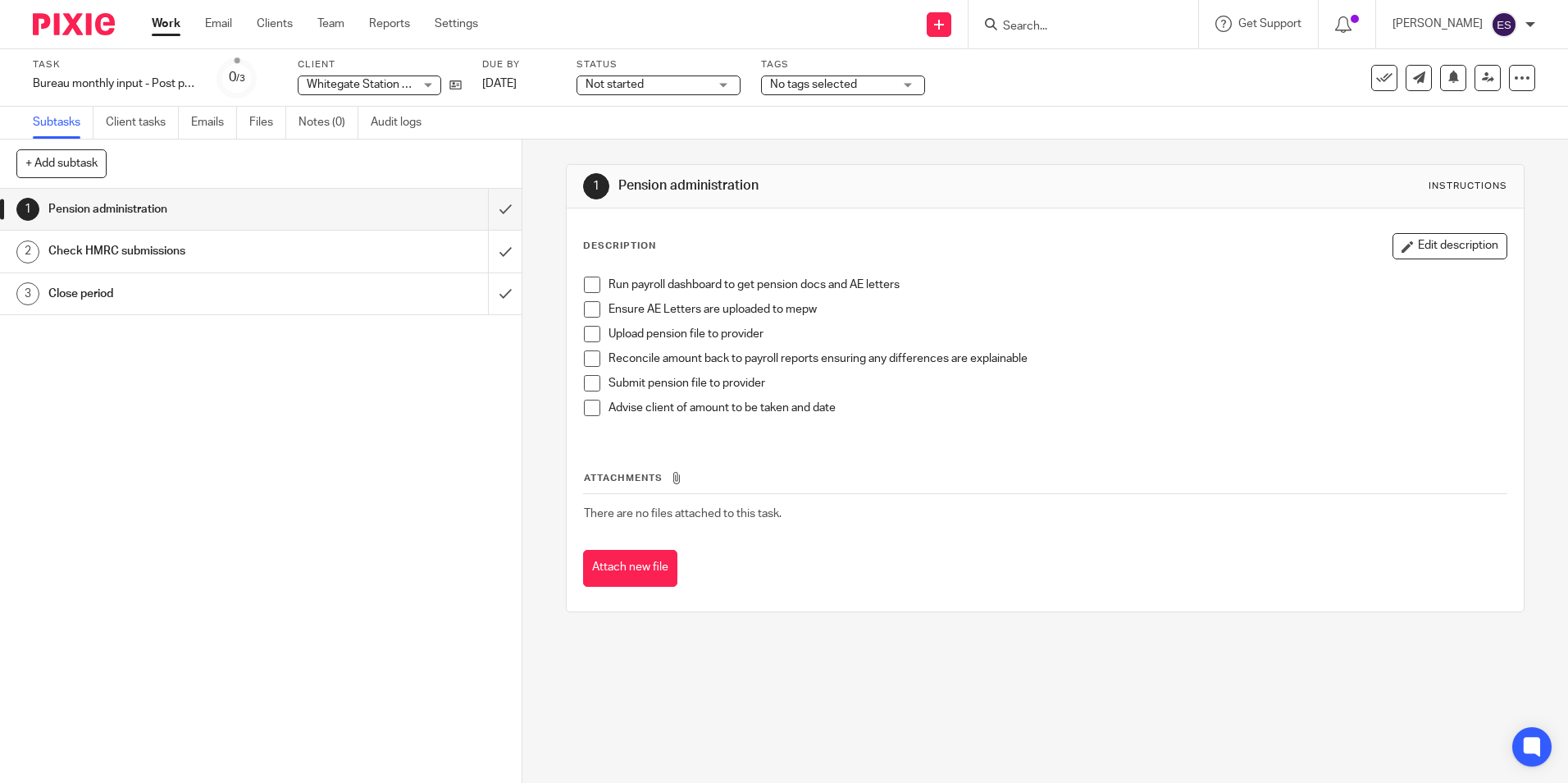
click at [1090, 21] on input "Search" at bounding box center [1075, 26] width 147 height 15
type input "WHITE"
click at [1113, 76] on link at bounding box center [1115, 63] width 233 height 24
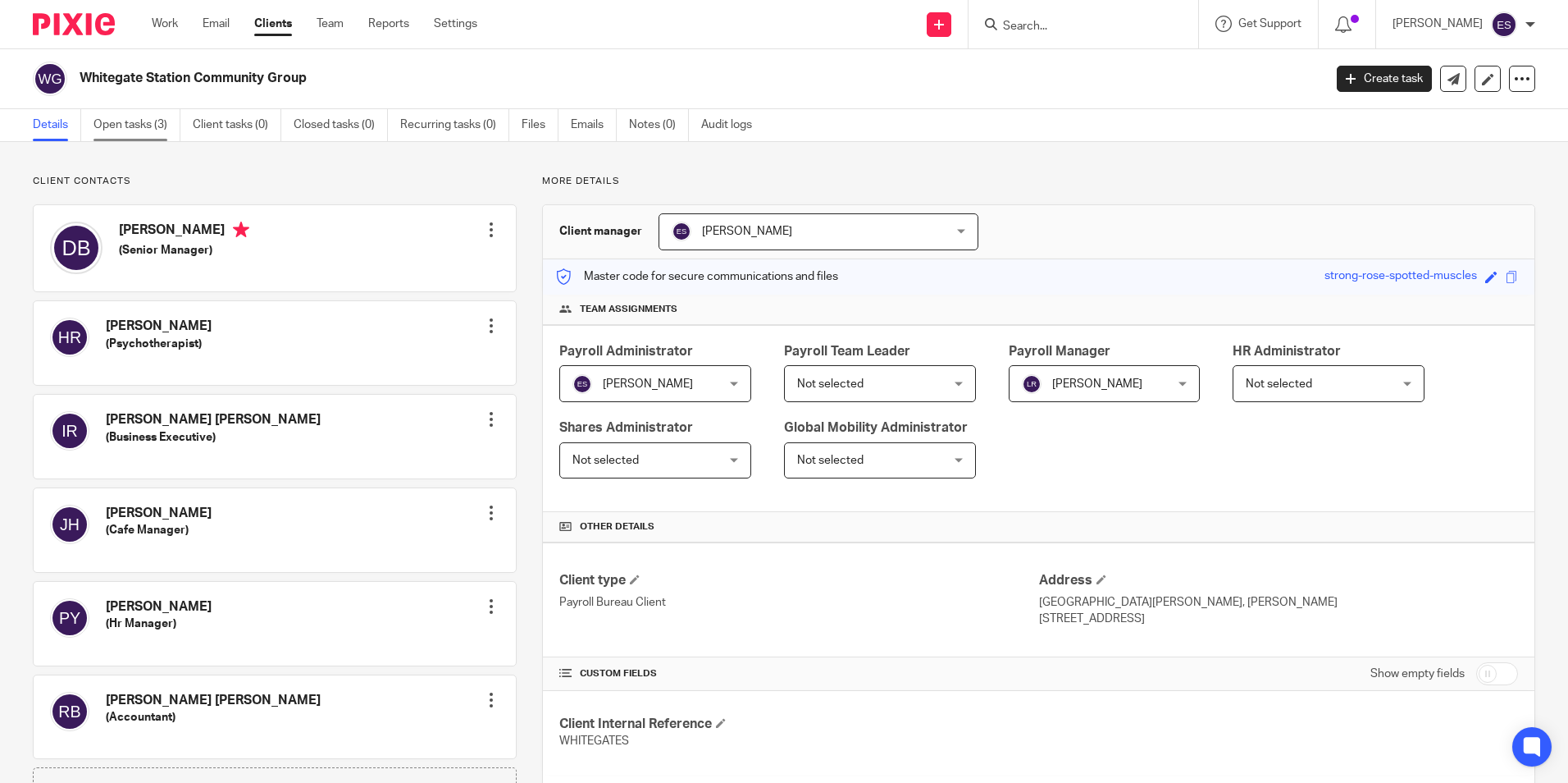
click at [116, 125] on link "Open tasks (3)" at bounding box center [137, 124] width 87 height 32
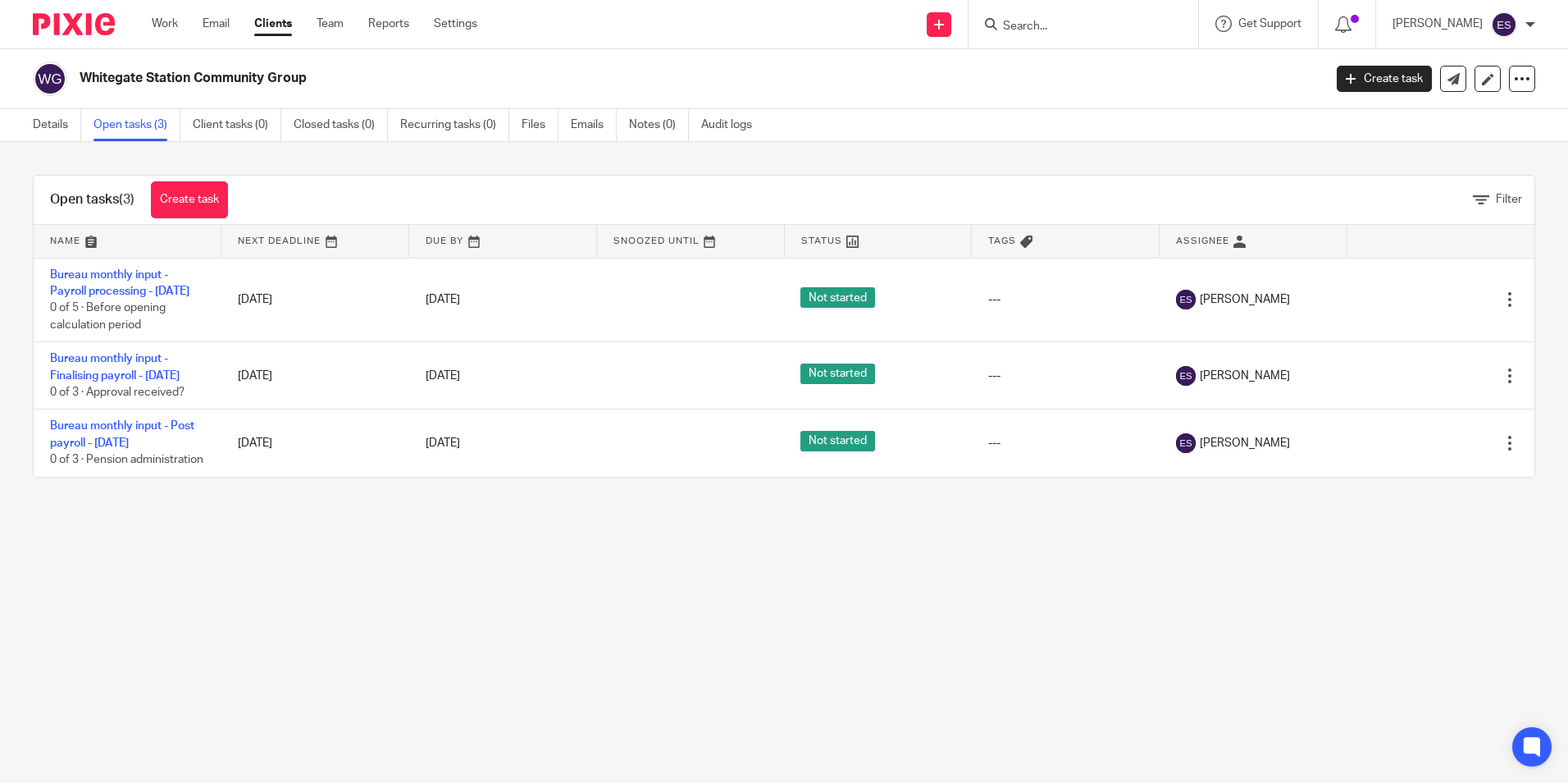
click at [1048, 29] on input "Search" at bounding box center [1075, 26] width 147 height 15
type input "YELL"
click at [1081, 63] on link at bounding box center [1100, 63] width 204 height 24
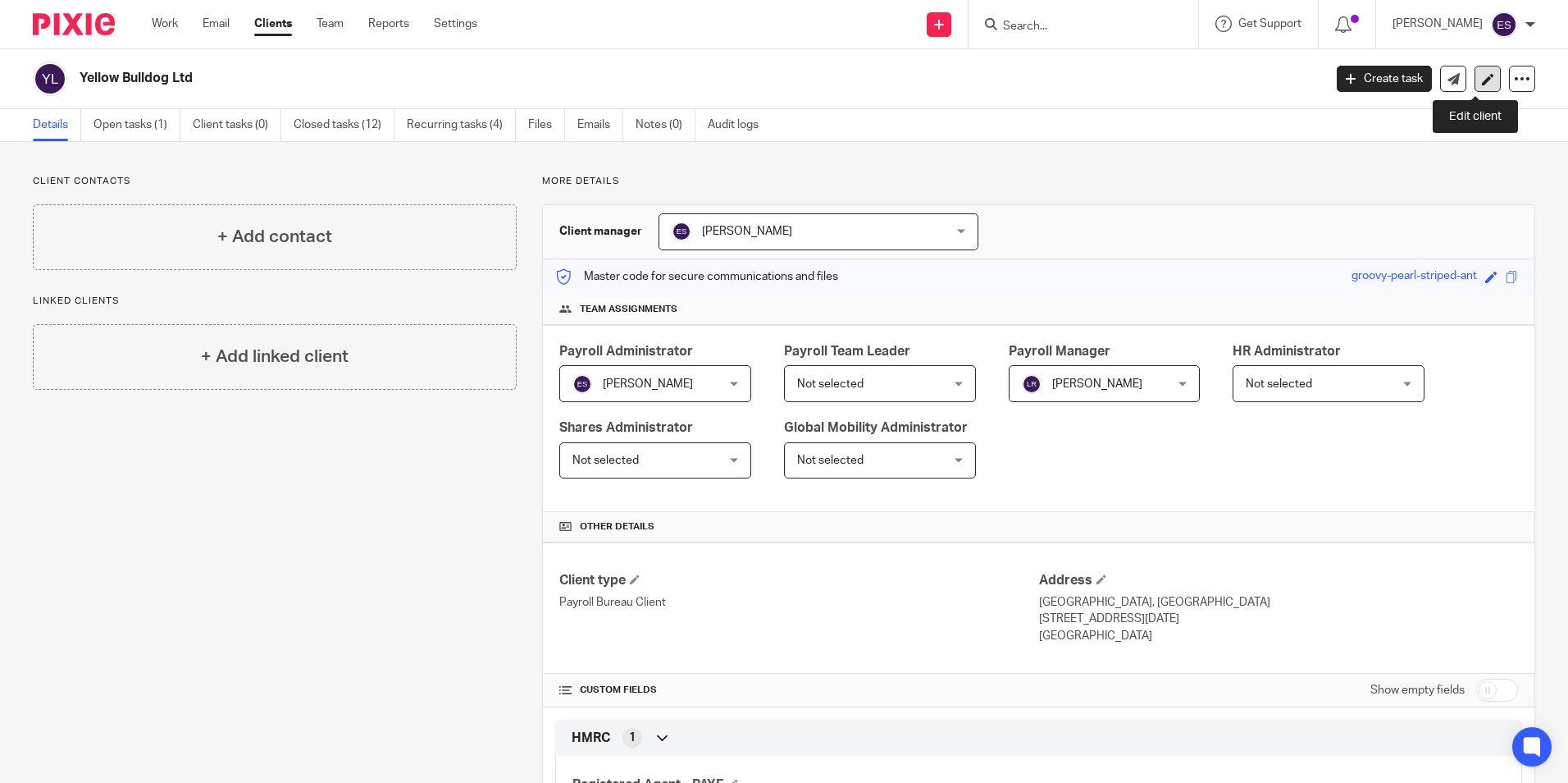
click at [1484, 82] on link at bounding box center [1487, 79] width 26 height 26
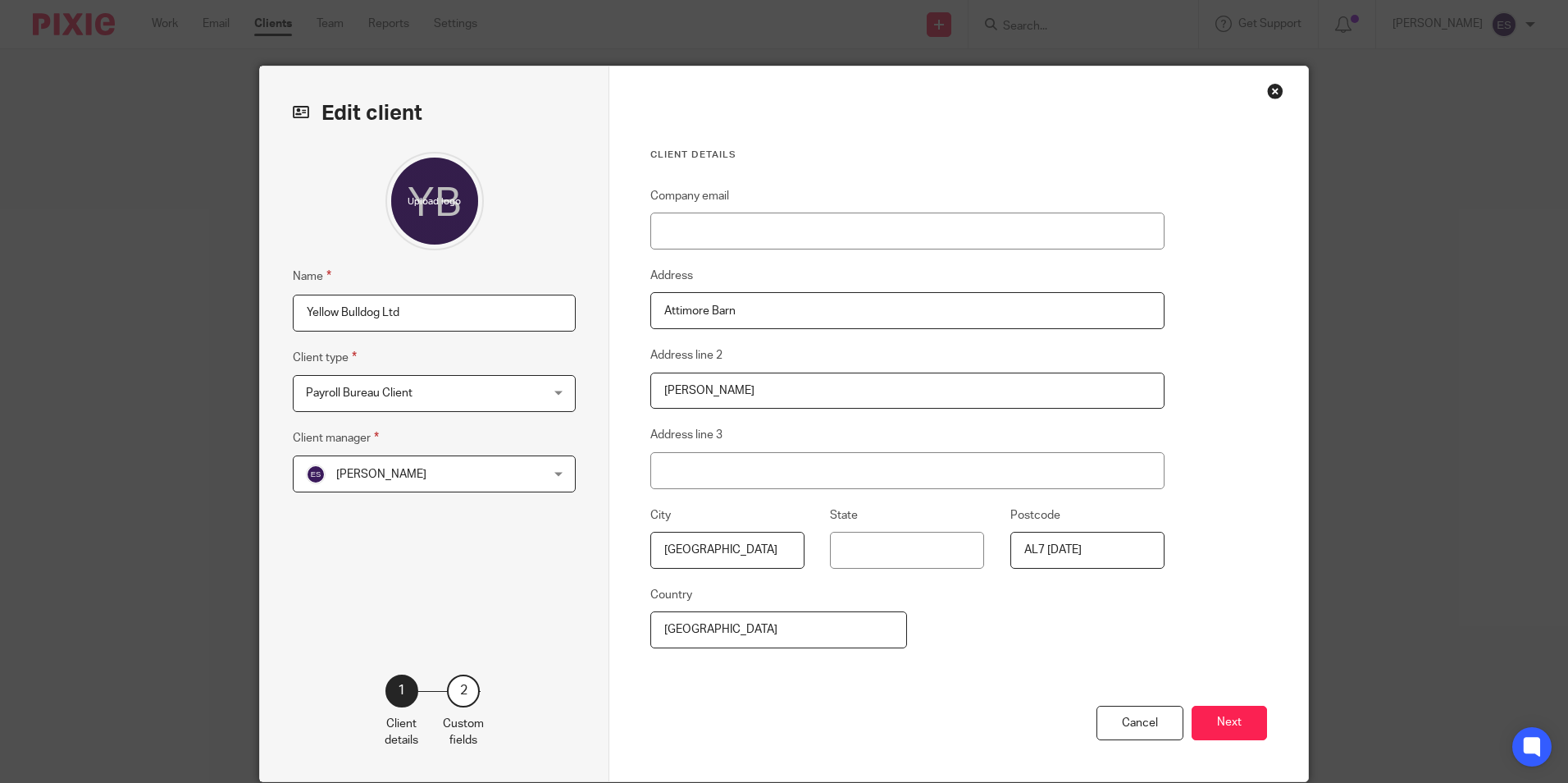
click at [1235, 745] on div "Cancel Next" at bounding box center [959, 743] width 617 height 77
click at [1235, 720] on button "Next" at bounding box center [1229, 723] width 76 height 35
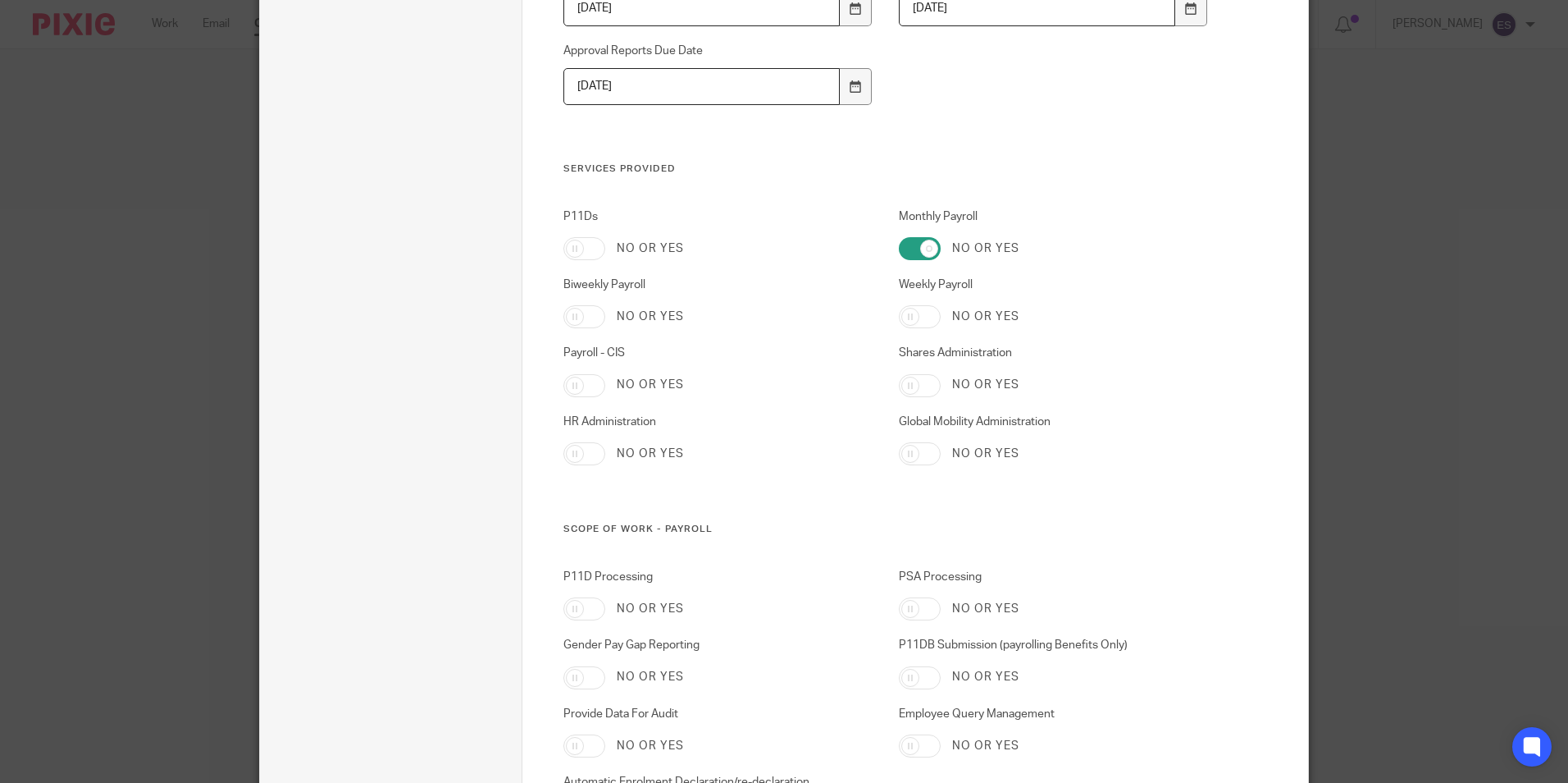
scroll to position [985, 0]
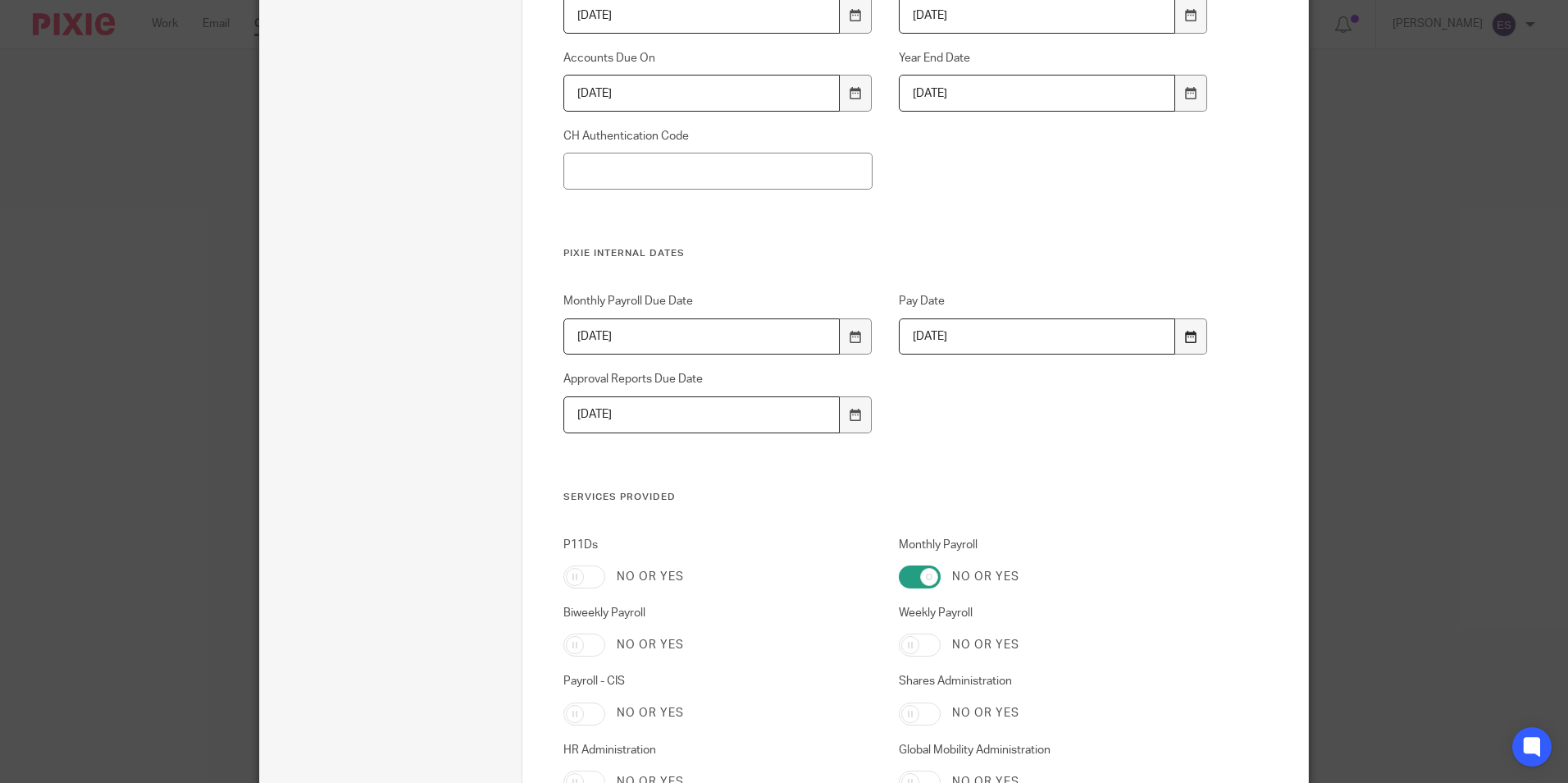
click at [1188, 335] on icon at bounding box center [1192, 337] width 13 height 13
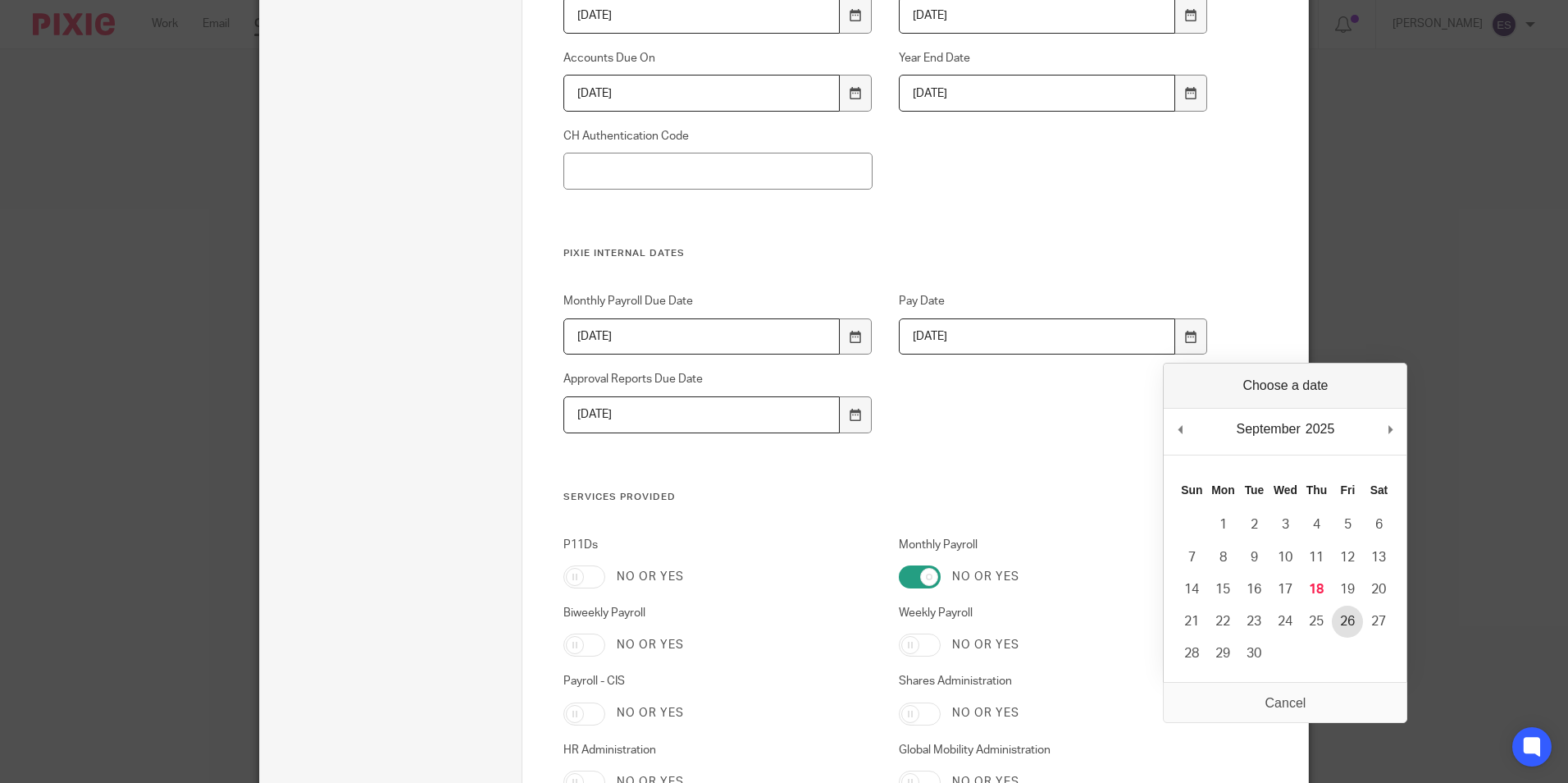
type input "2025-09-26"
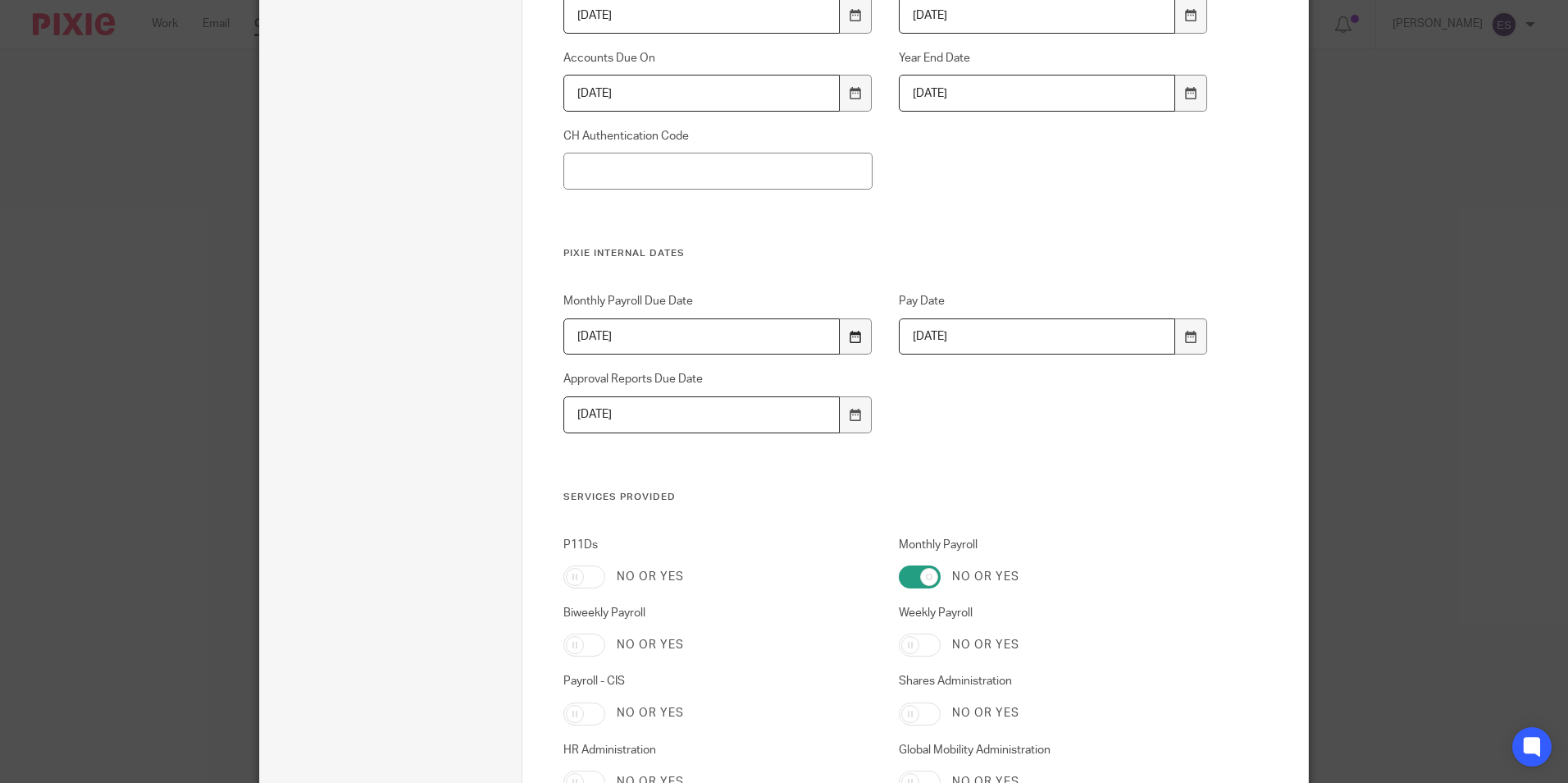
click at [840, 337] on div at bounding box center [856, 337] width 31 height 37
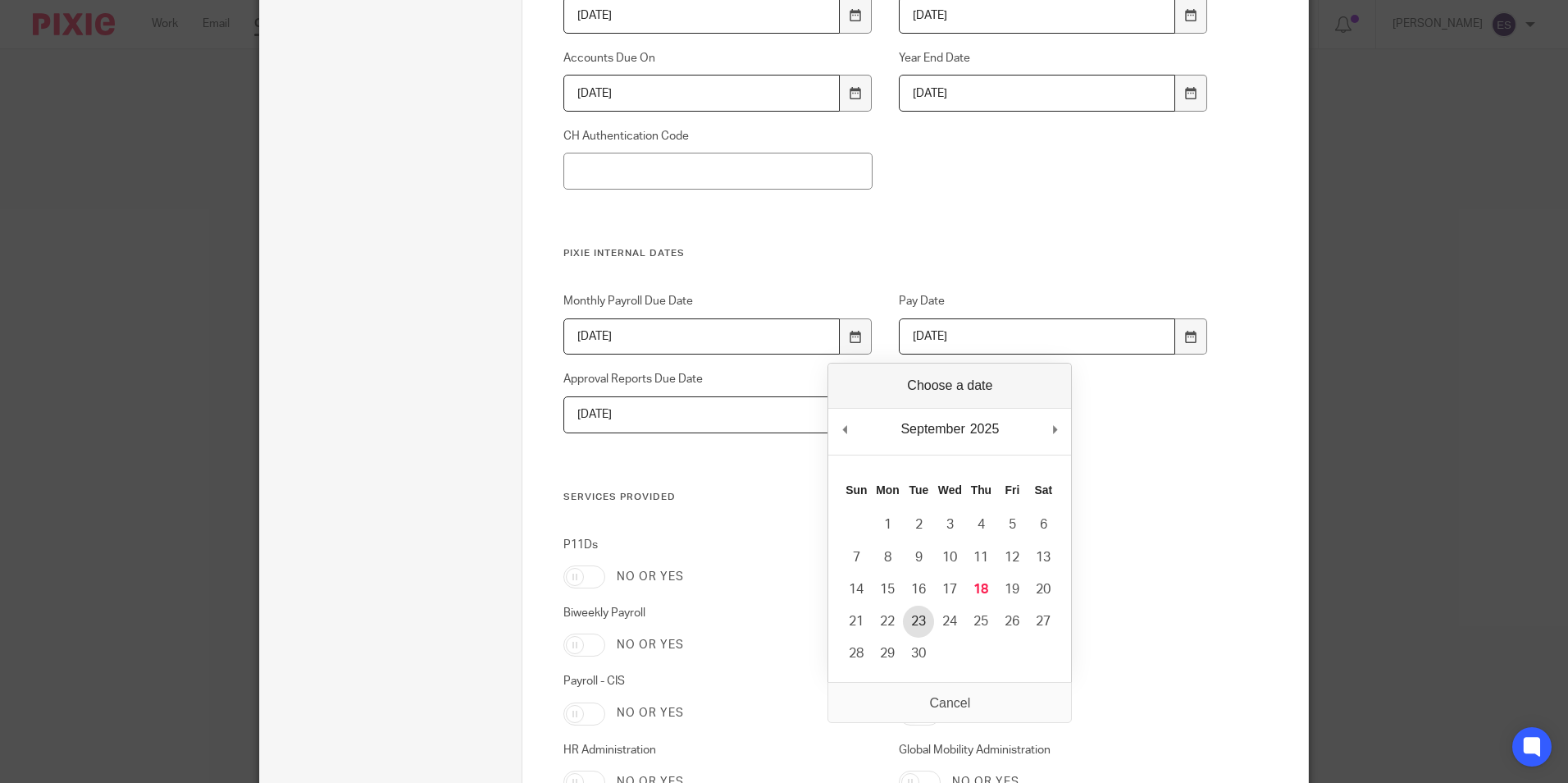
type input "2025-09-23"
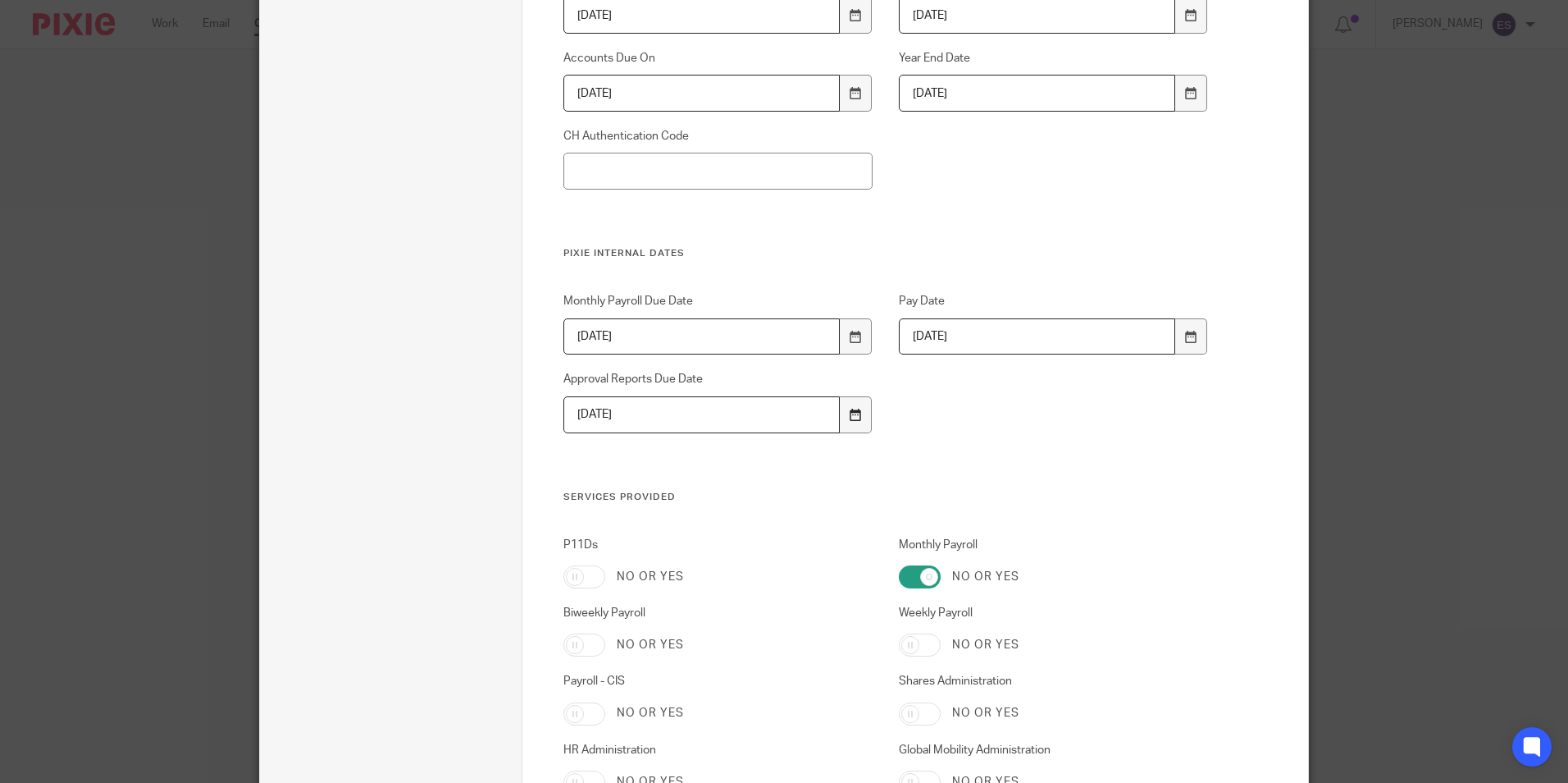
click at [847, 405] on div at bounding box center [856, 414] width 31 height 37
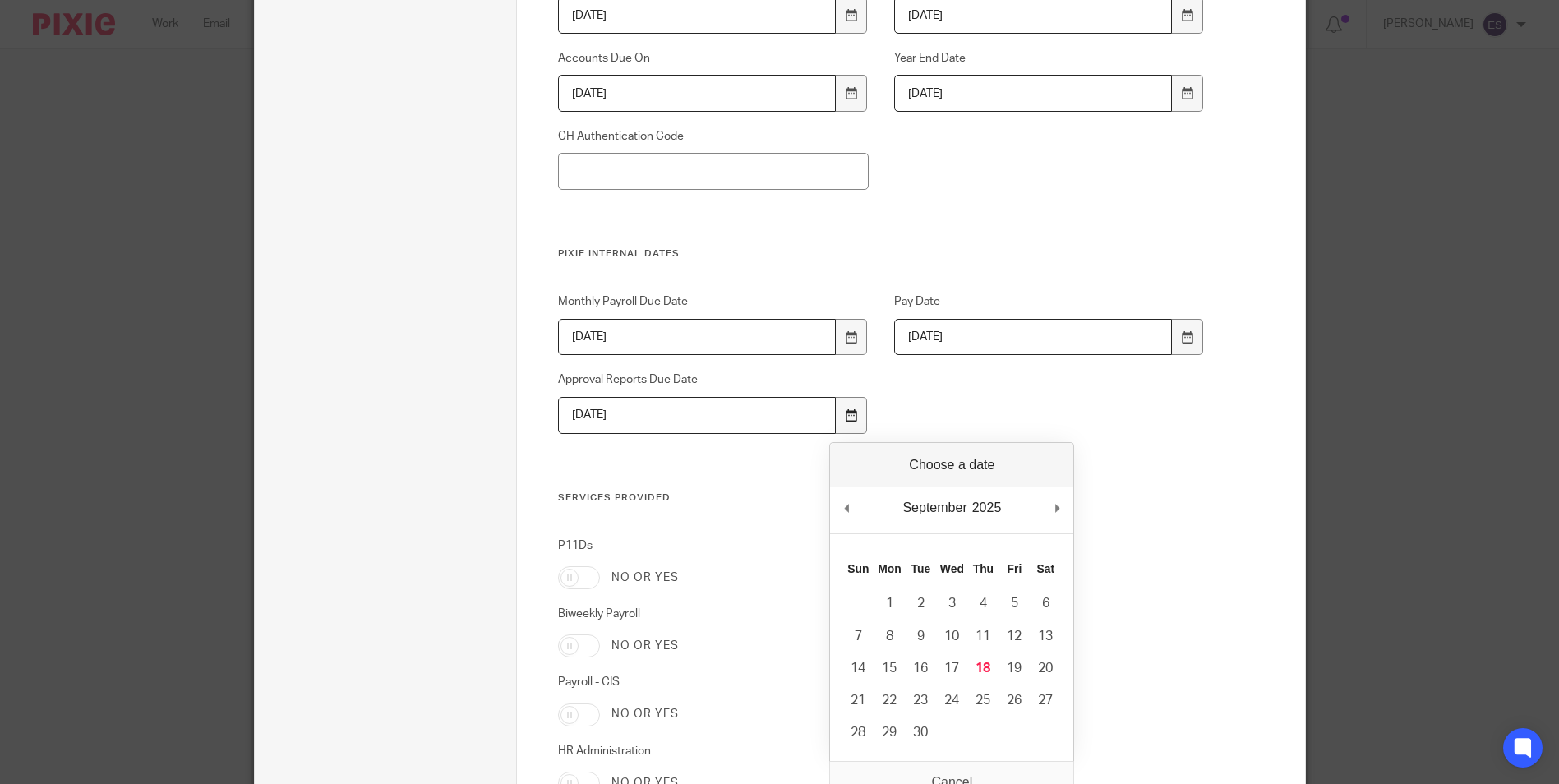
click at [849, 405] on div at bounding box center [851, 415] width 31 height 37
click at [1160, 409] on div "Monthly Payroll Due Date 2025-09-23 Pay Date 2025-09-26 Approval Reports Due Da…" at bounding box center [869, 392] width 673 height 197
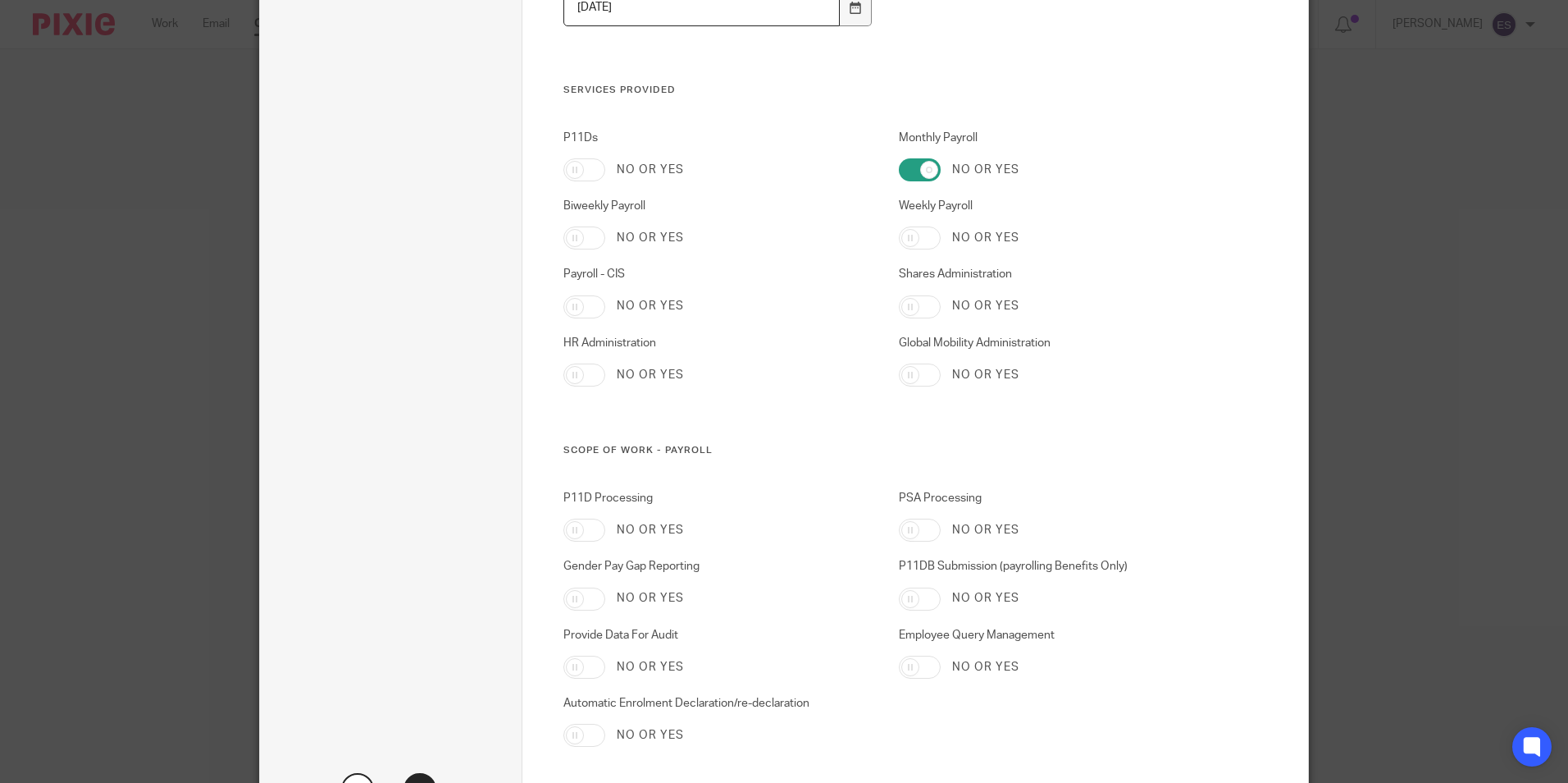
scroll to position [1555, 0]
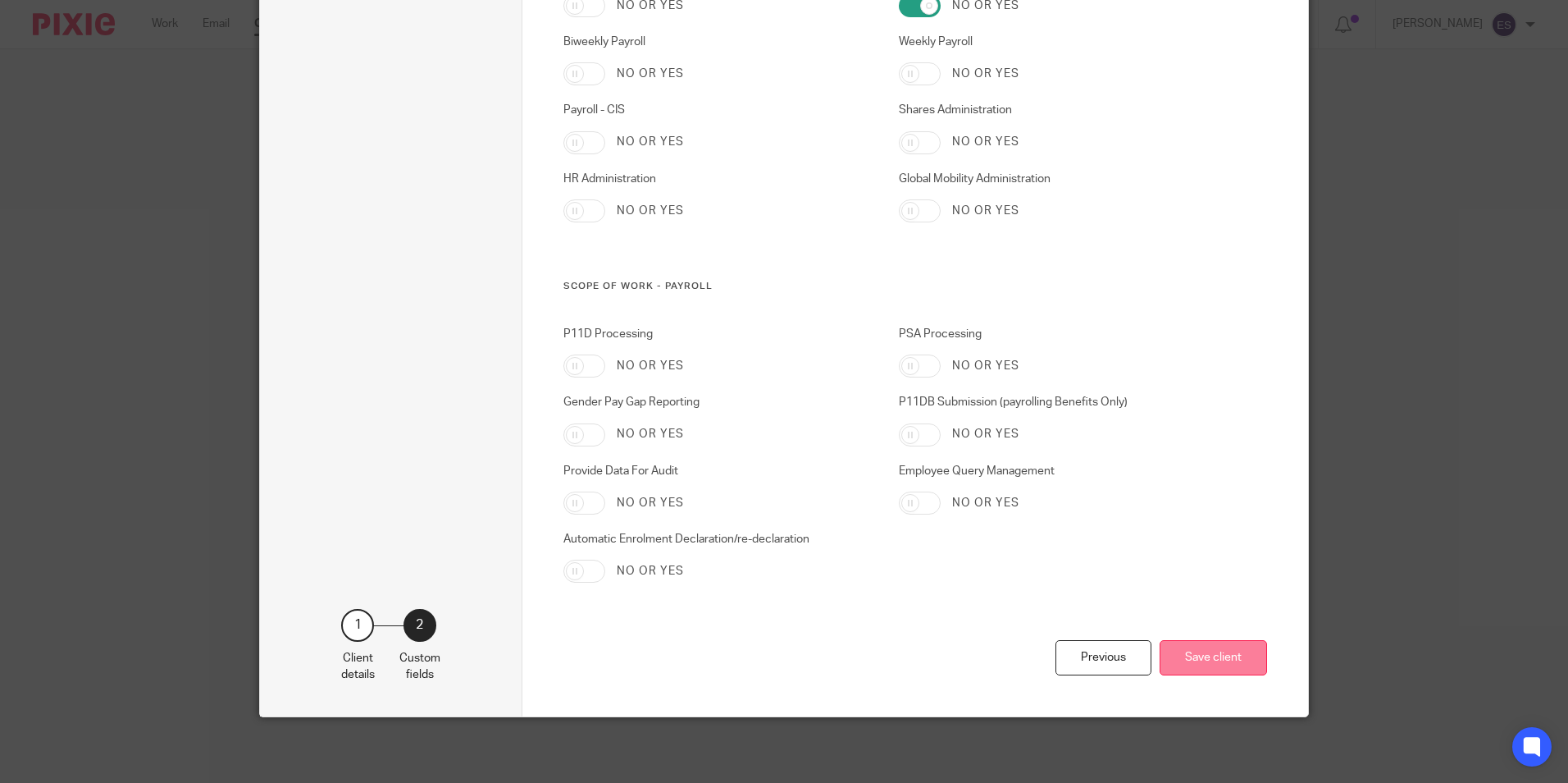
click at [1213, 670] on button "Save client" at bounding box center [1213, 657] width 108 height 35
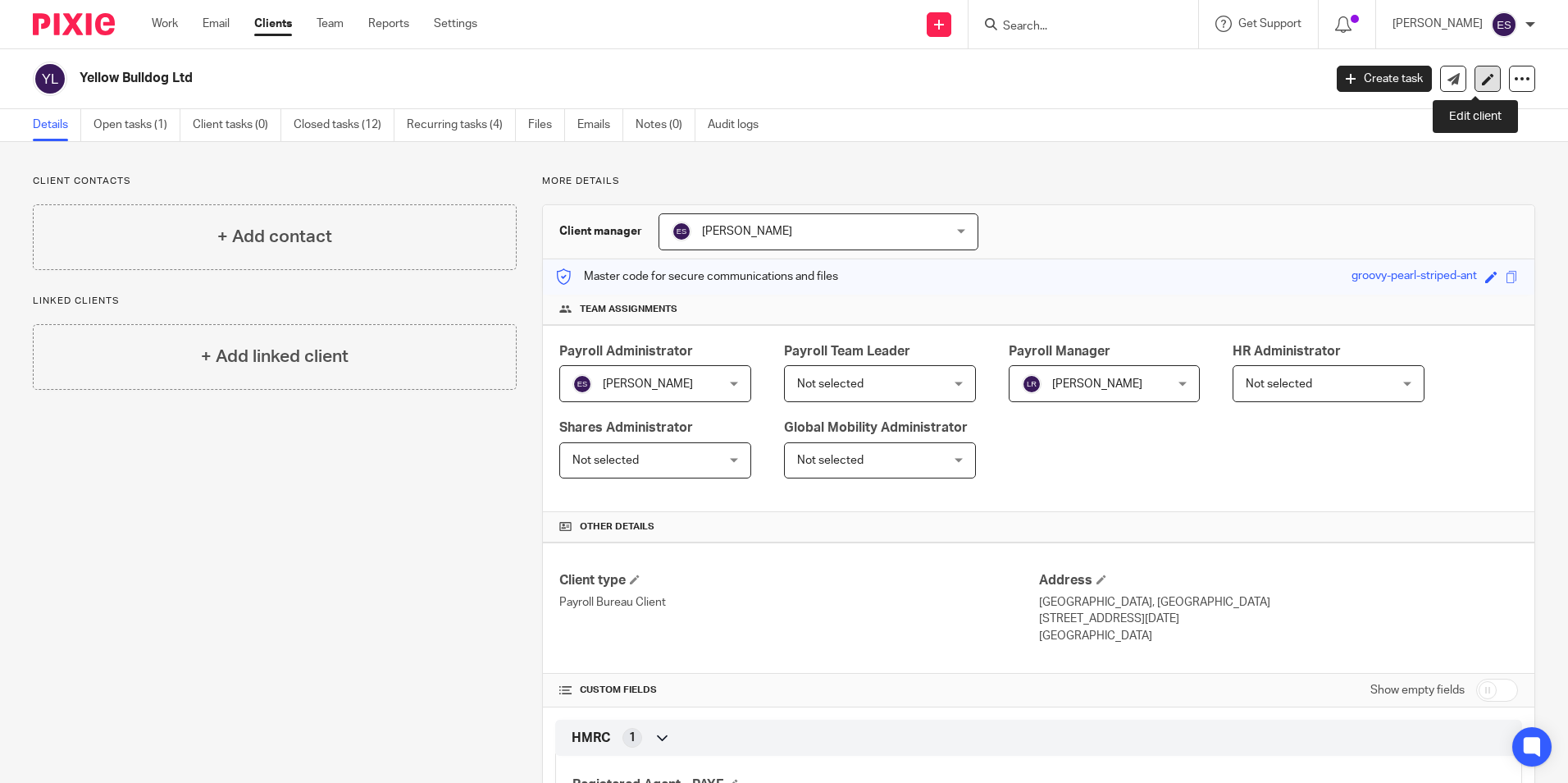
click at [1475, 72] on link at bounding box center [1487, 79] width 26 height 26
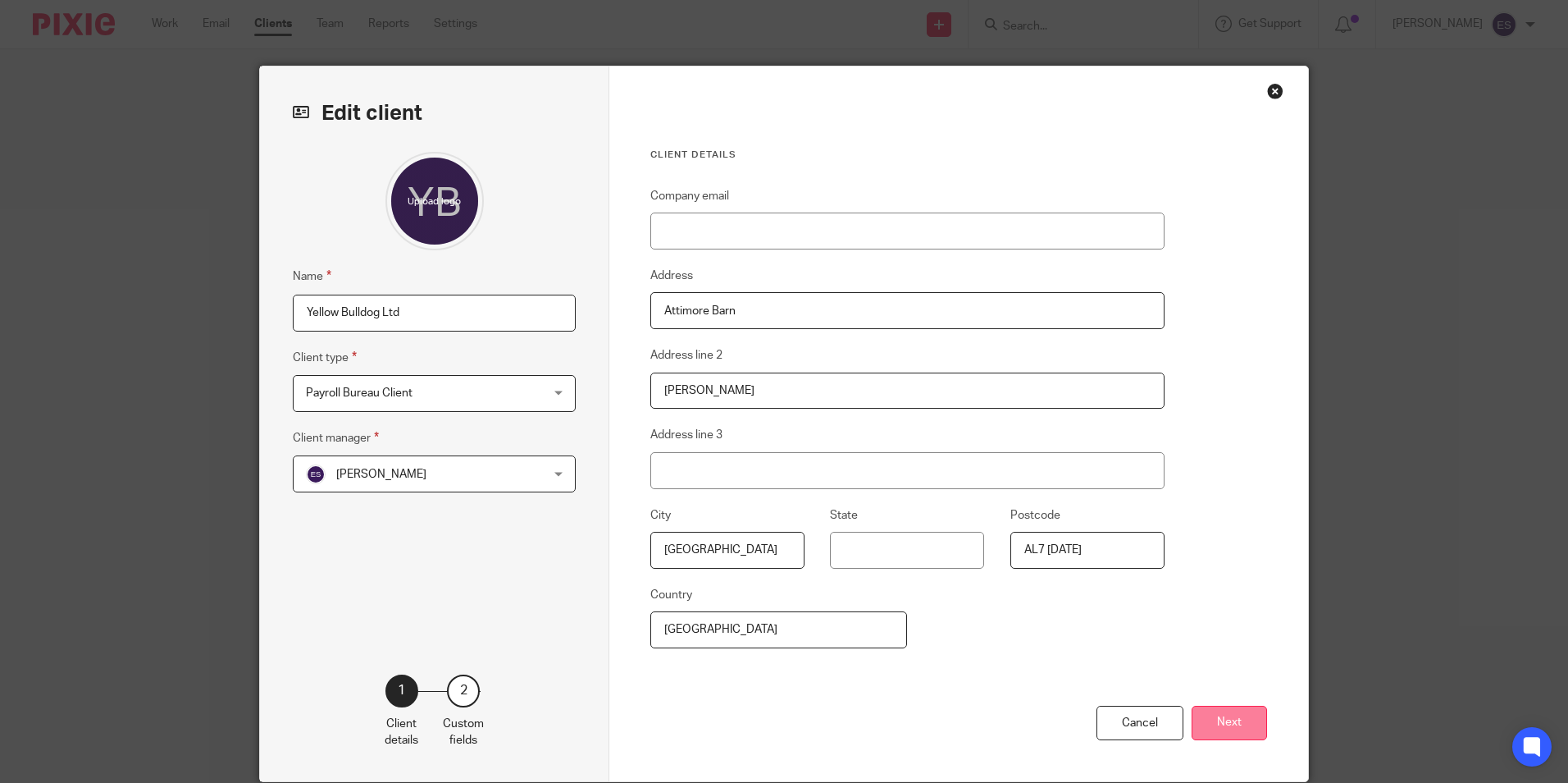
click at [1218, 721] on button "Next" at bounding box center [1229, 723] width 76 height 35
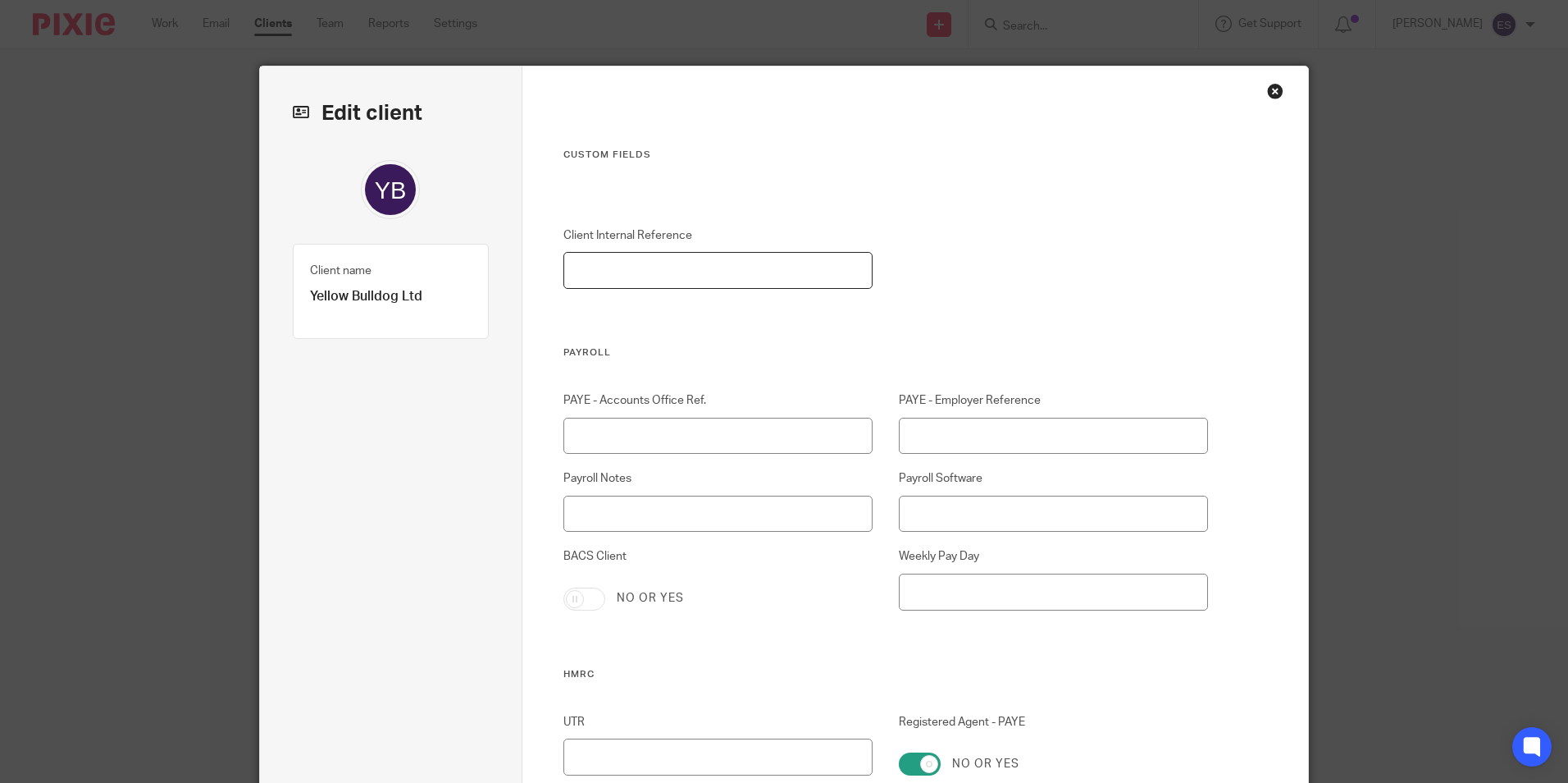
click at [795, 263] on input "Client Internal Reference" at bounding box center [719, 271] width 310 height 37
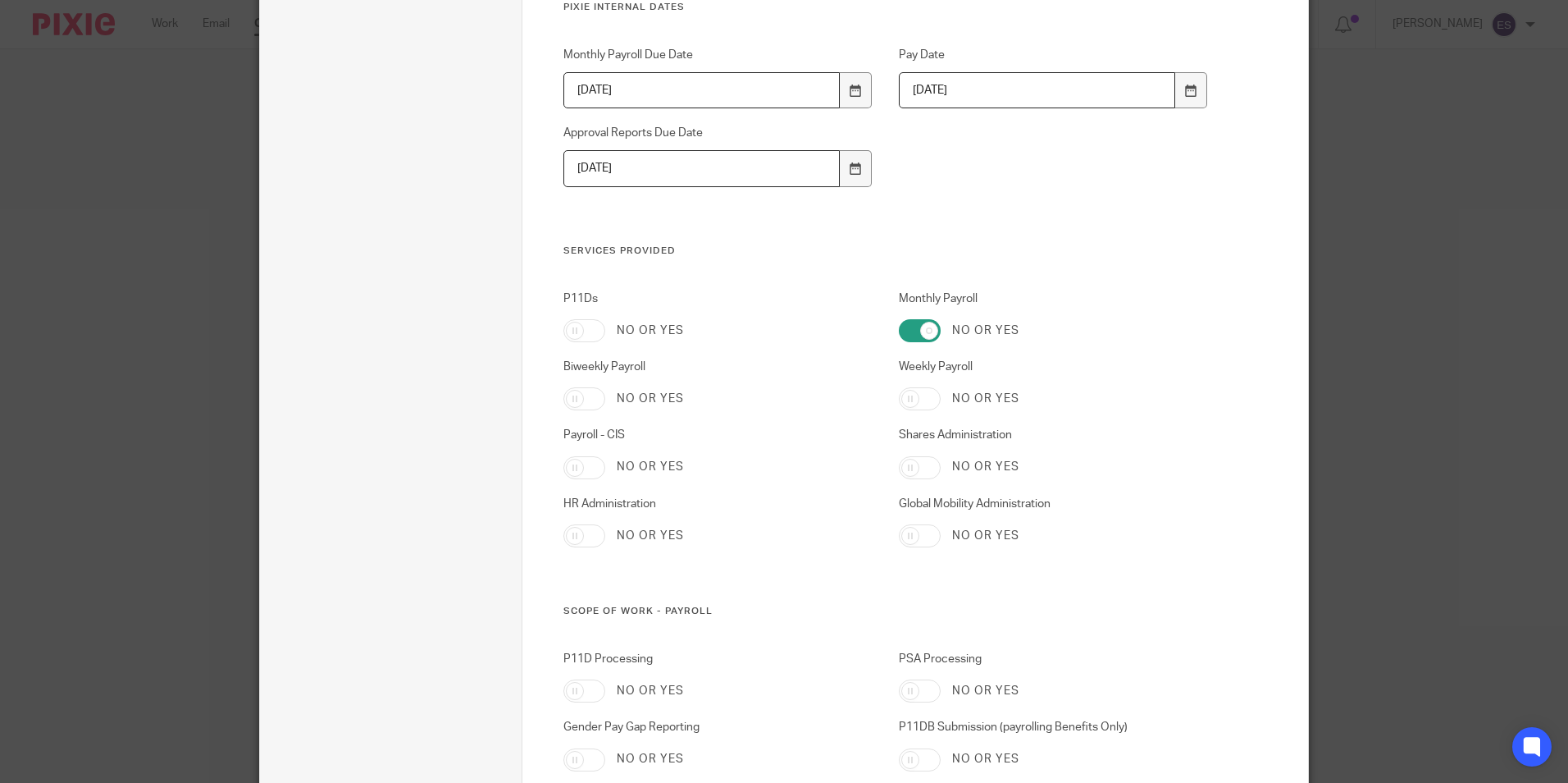
scroll to position [1555, 0]
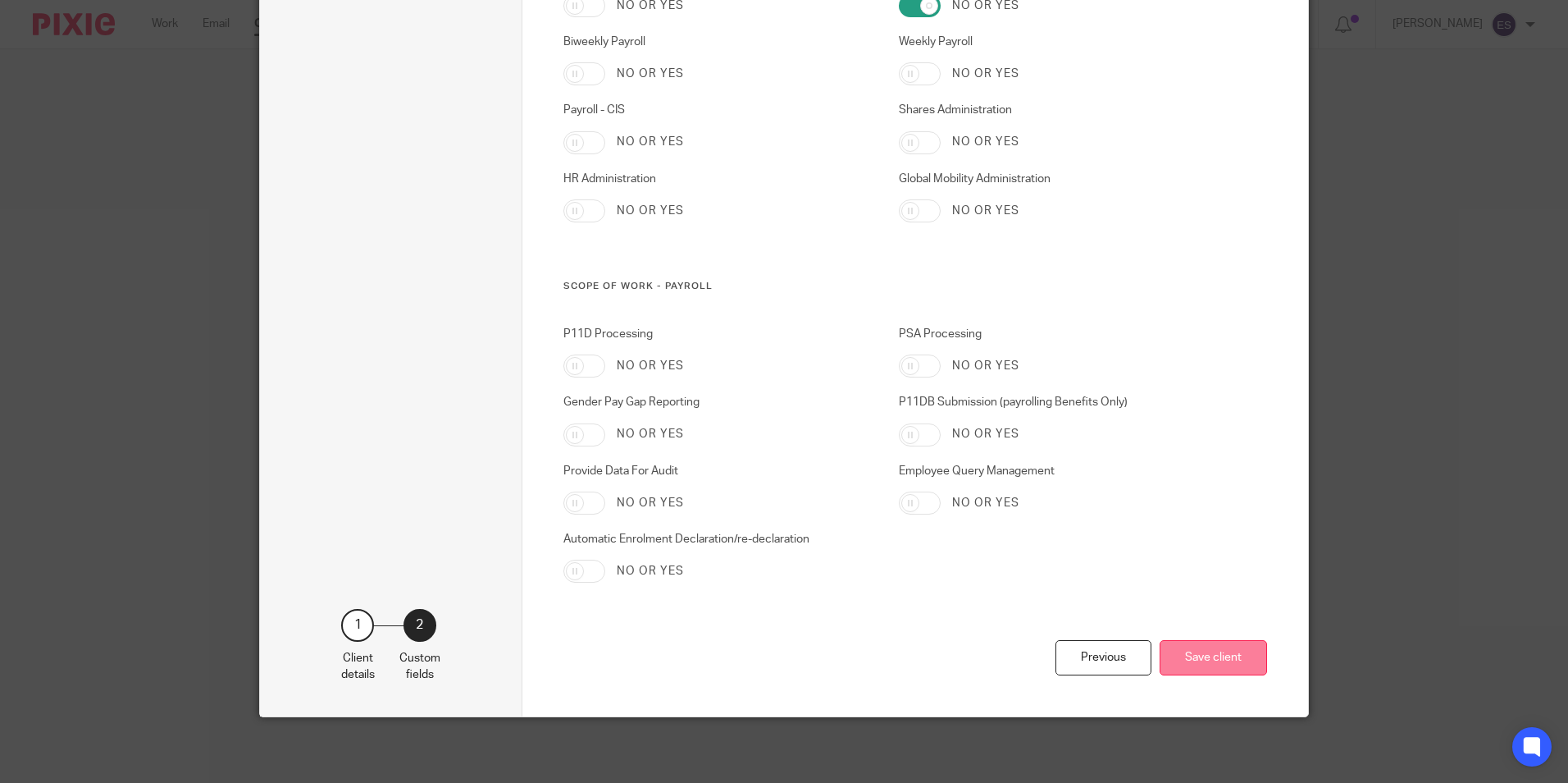
type input "YELLOWBULL"
click at [1243, 668] on button "Save client" at bounding box center [1213, 657] width 108 height 35
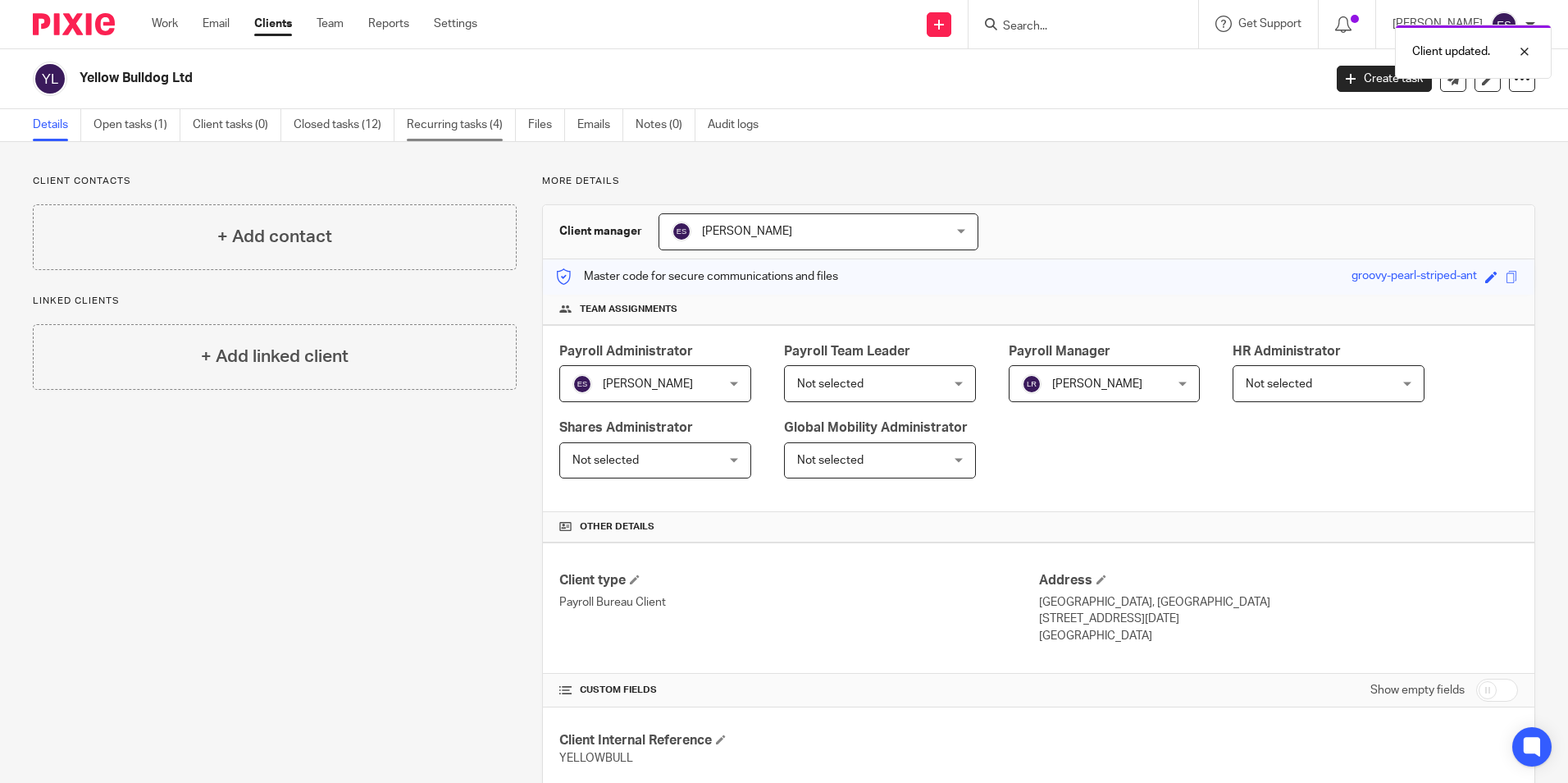
click at [465, 132] on link "Recurring tasks (4)" at bounding box center [461, 124] width 109 height 32
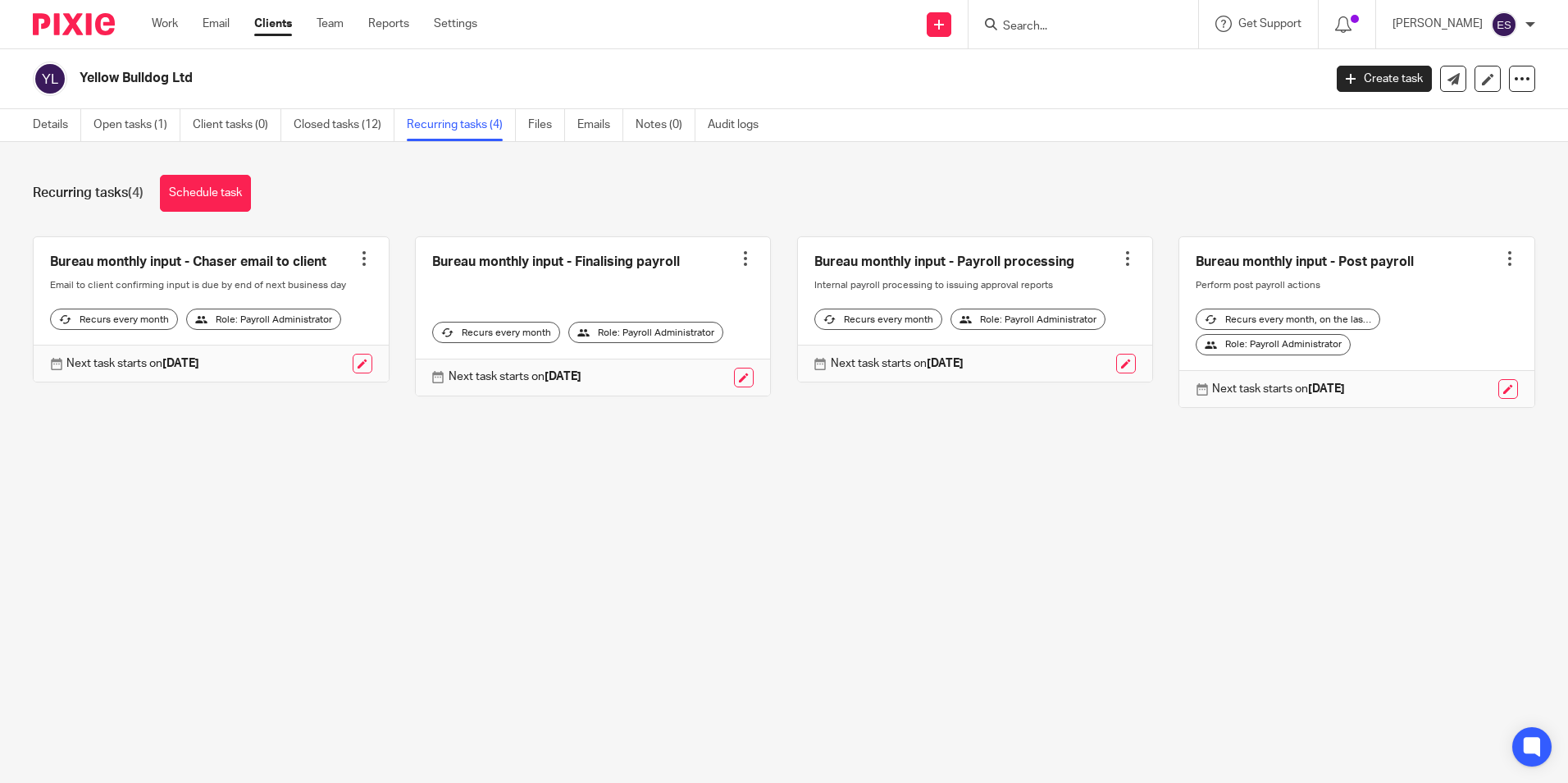
click at [358, 256] on div at bounding box center [364, 258] width 16 height 16
click at [306, 361] on span "Cancel schedule" at bounding box center [297, 363] width 86 height 12
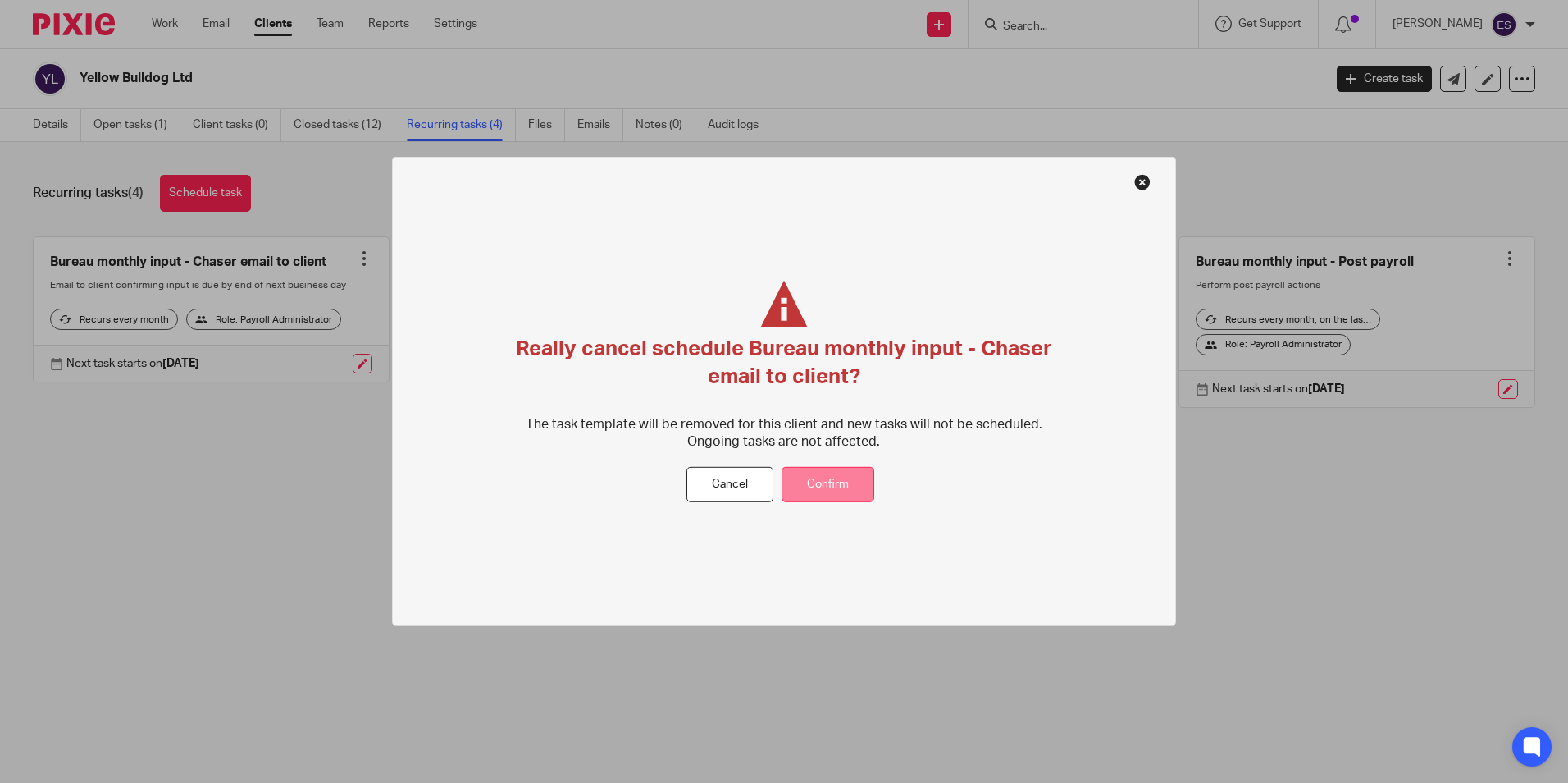
click at [843, 477] on button "Confirm" at bounding box center [829, 484] width 93 height 35
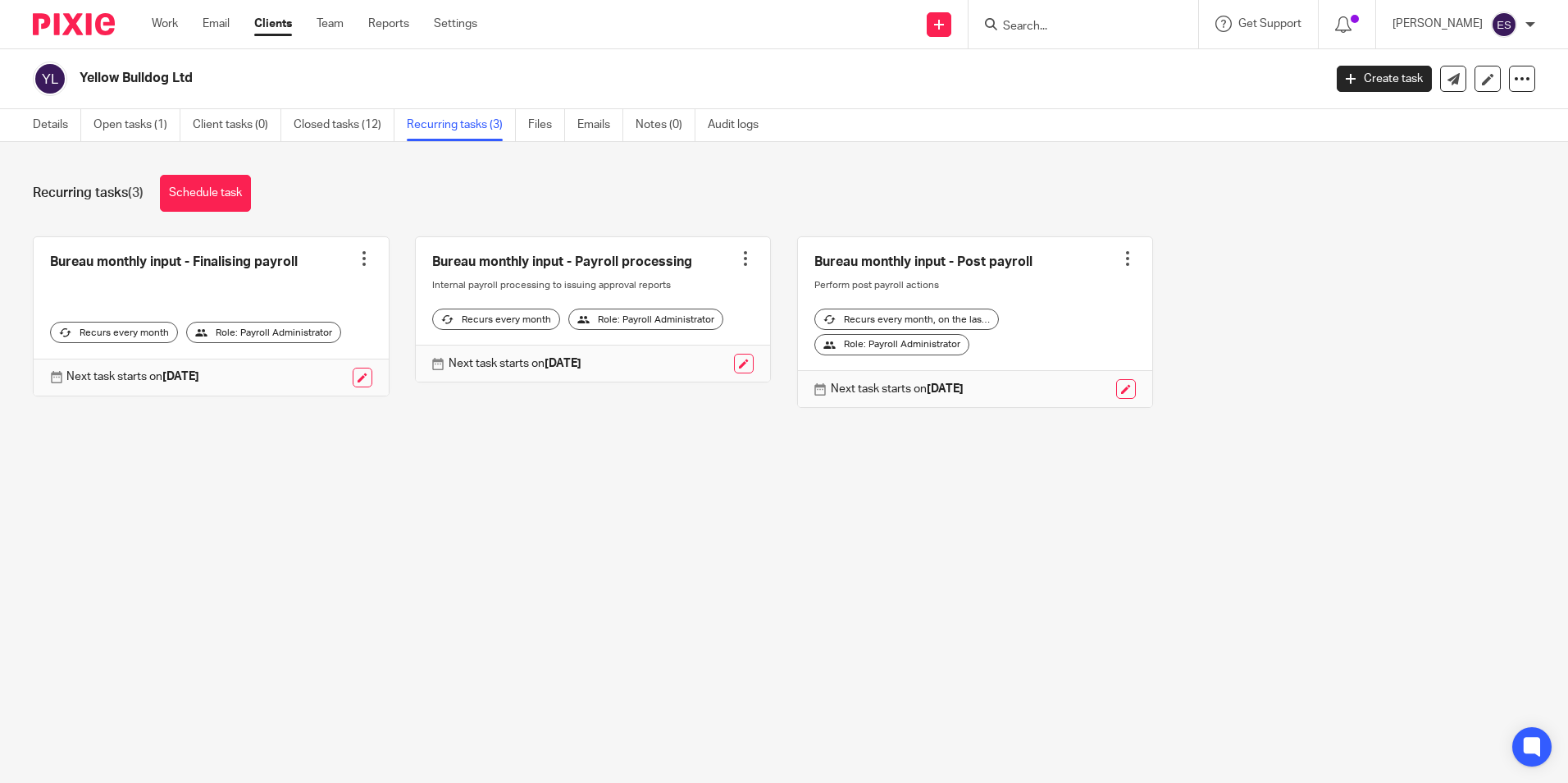
click at [46, 524] on main "Yellow Bulldog Ltd Create task Update from Companies House Export data Merge Ar…" at bounding box center [784, 391] width 1568 height 783
click at [1064, 29] on input "Search" at bounding box center [1075, 26] width 147 height 15
type input "YELLO"
click at [1123, 66] on link at bounding box center [1100, 63] width 204 height 24
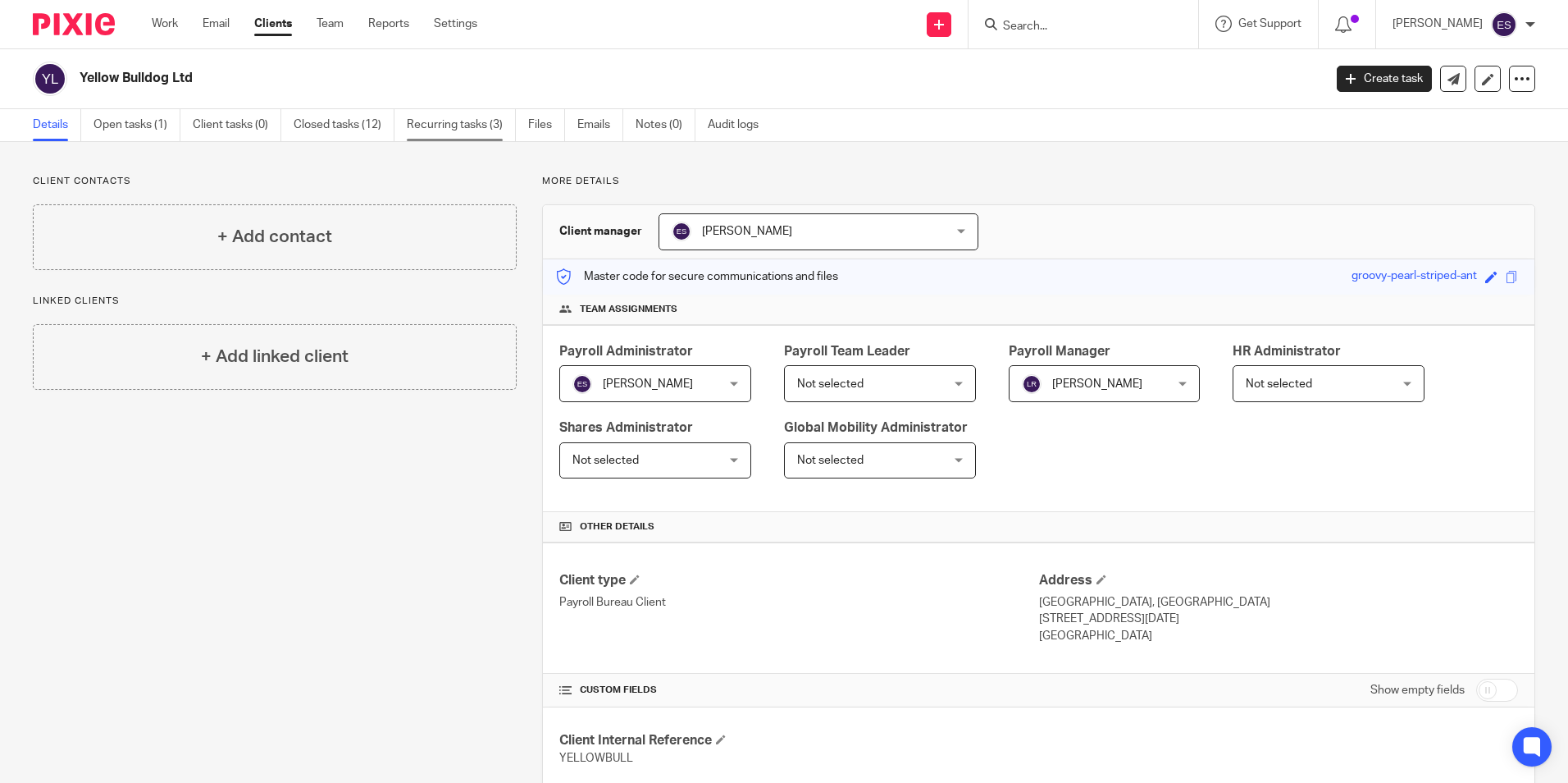
click at [452, 119] on link "Recurring tasks (3)" at bounding box center [461, 124] width 109 height 32
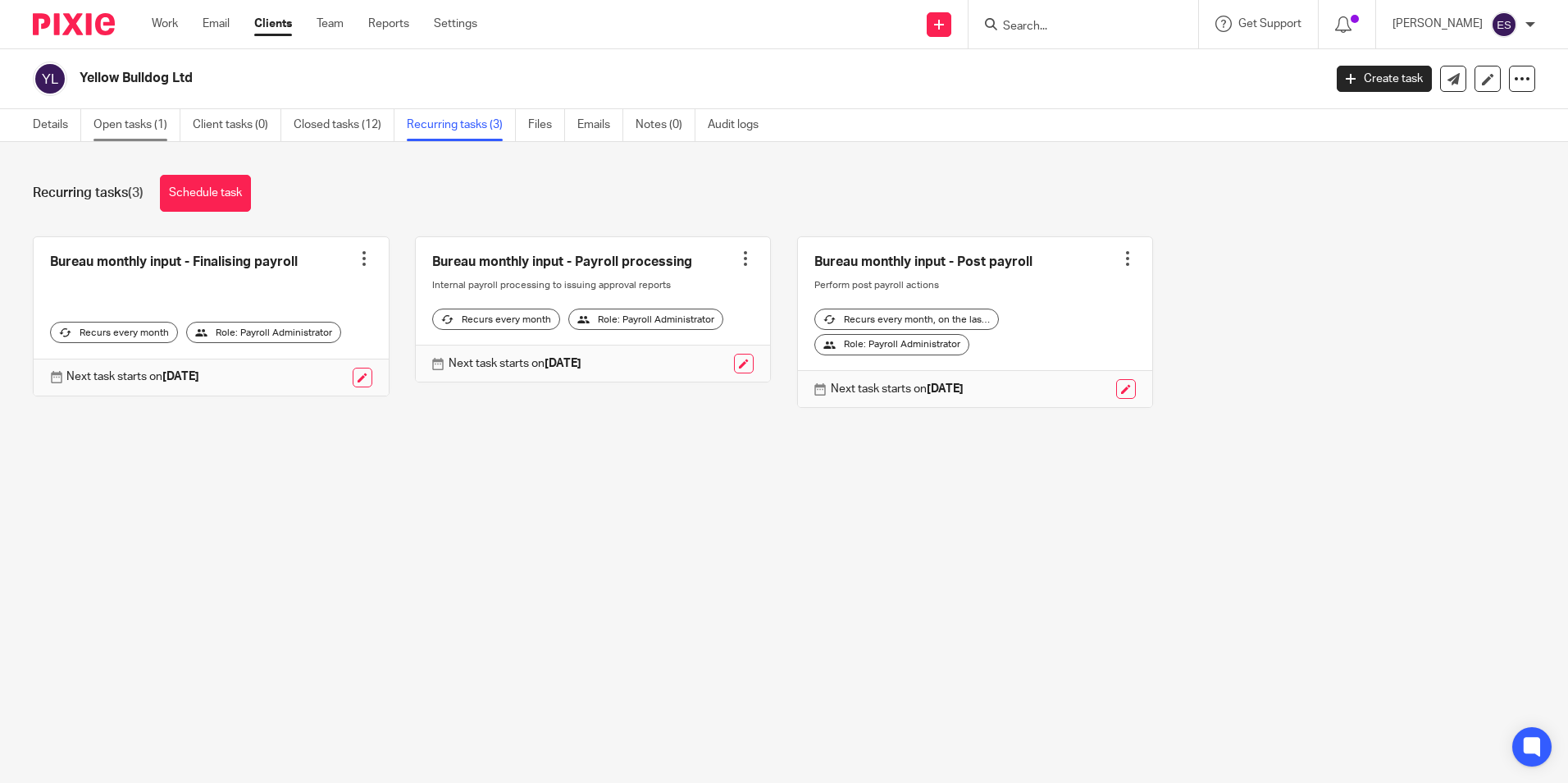
click at [144, 125] on link "Open tasks (1)" at bounding box center [137, 124] width 87 height 32
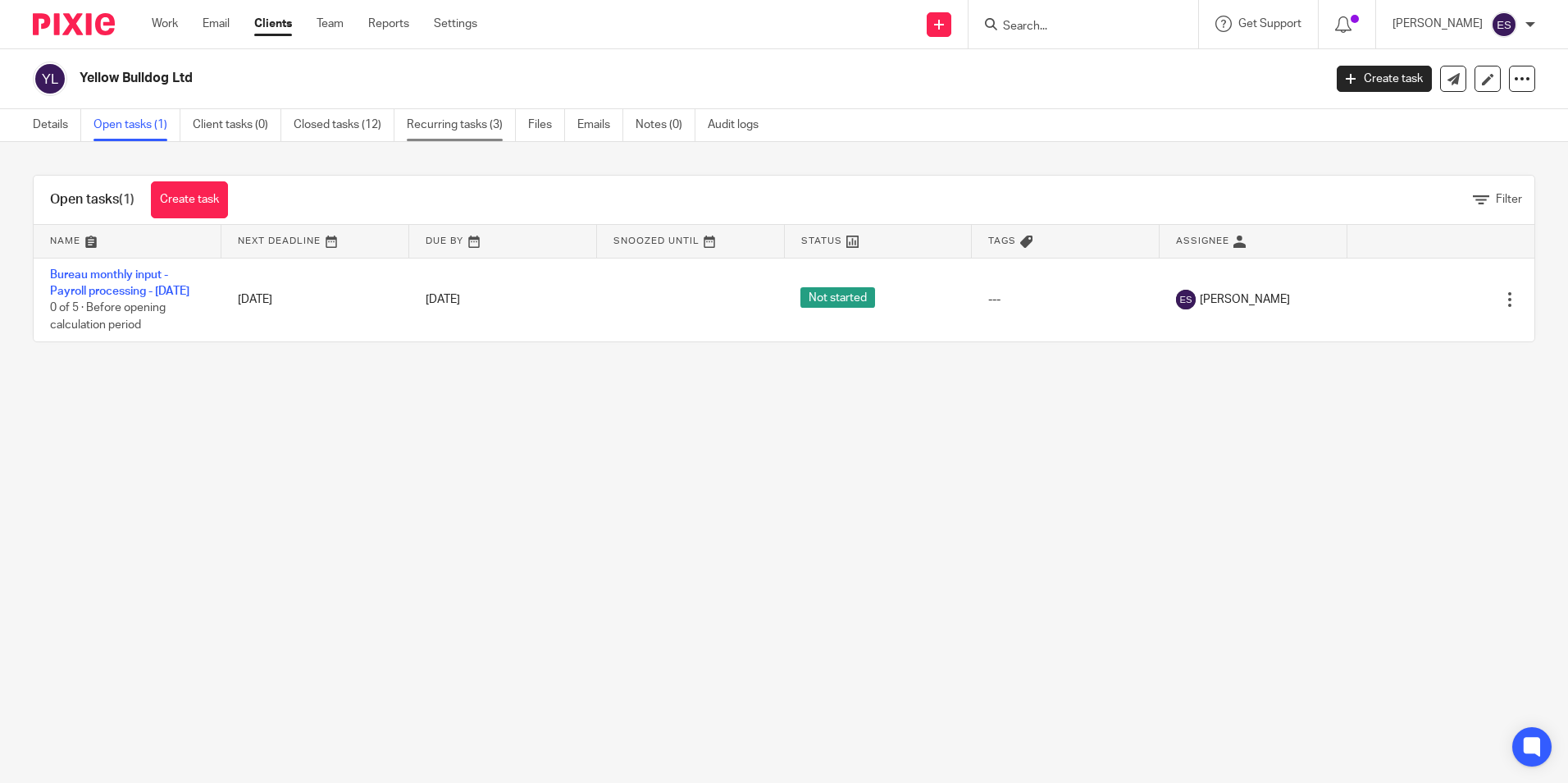
click at [459, 121] on link "Recurring tasks (3)" at bounding box center [461, 124] width 109 height 32
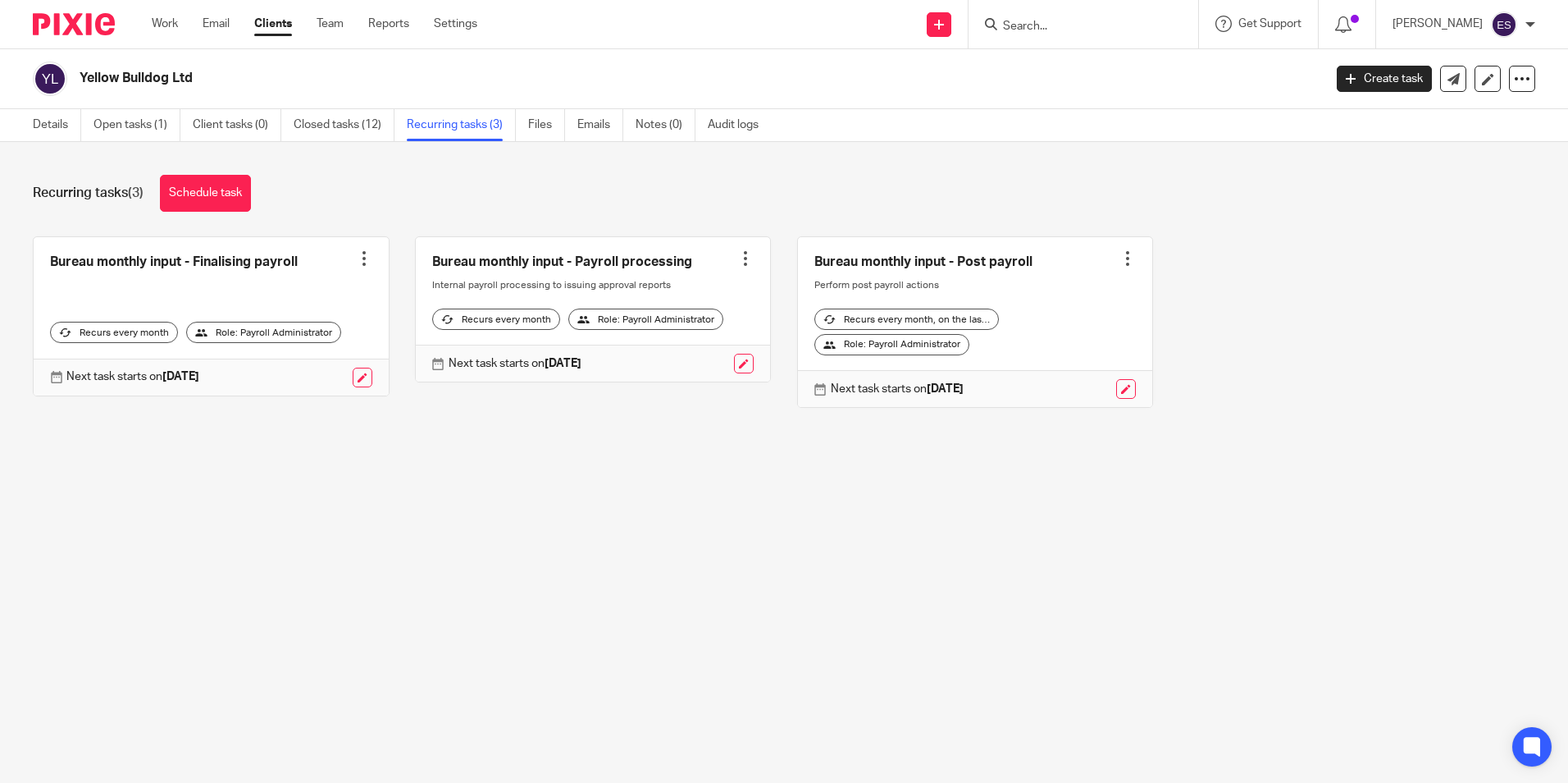
click at [809, 555] on main "Yellow Bulldog Ltd Create task Update from Companies House Export data Merge Ar…" at bounding box center [784, 391] width 1568 height 783
click at [1117, 398] on link at bounding box center [1127, 389] width 19 height 19
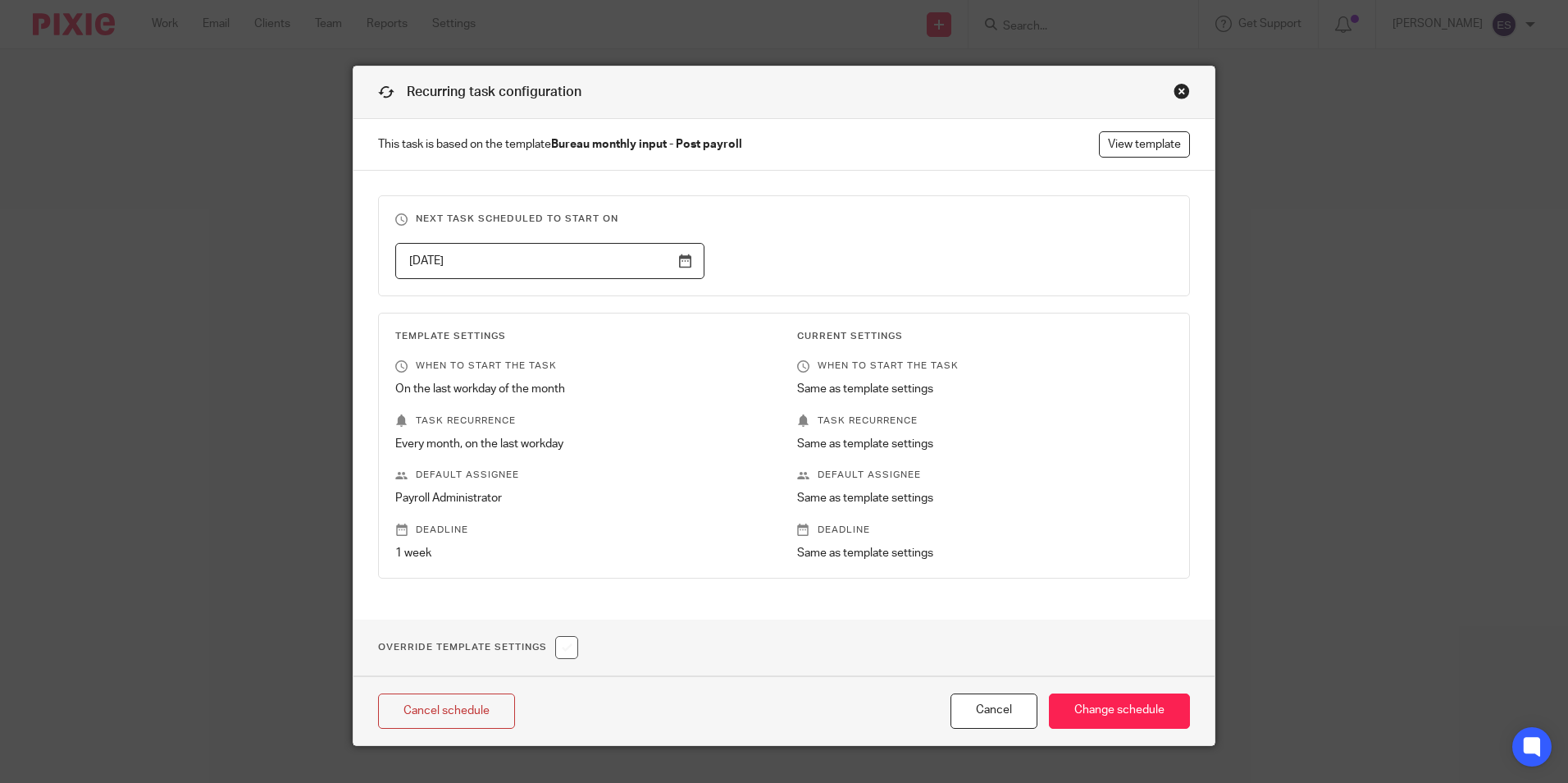
click at [669, 267] on input "2025-09-30" at bounding box center [550, 261] width 310 height 37
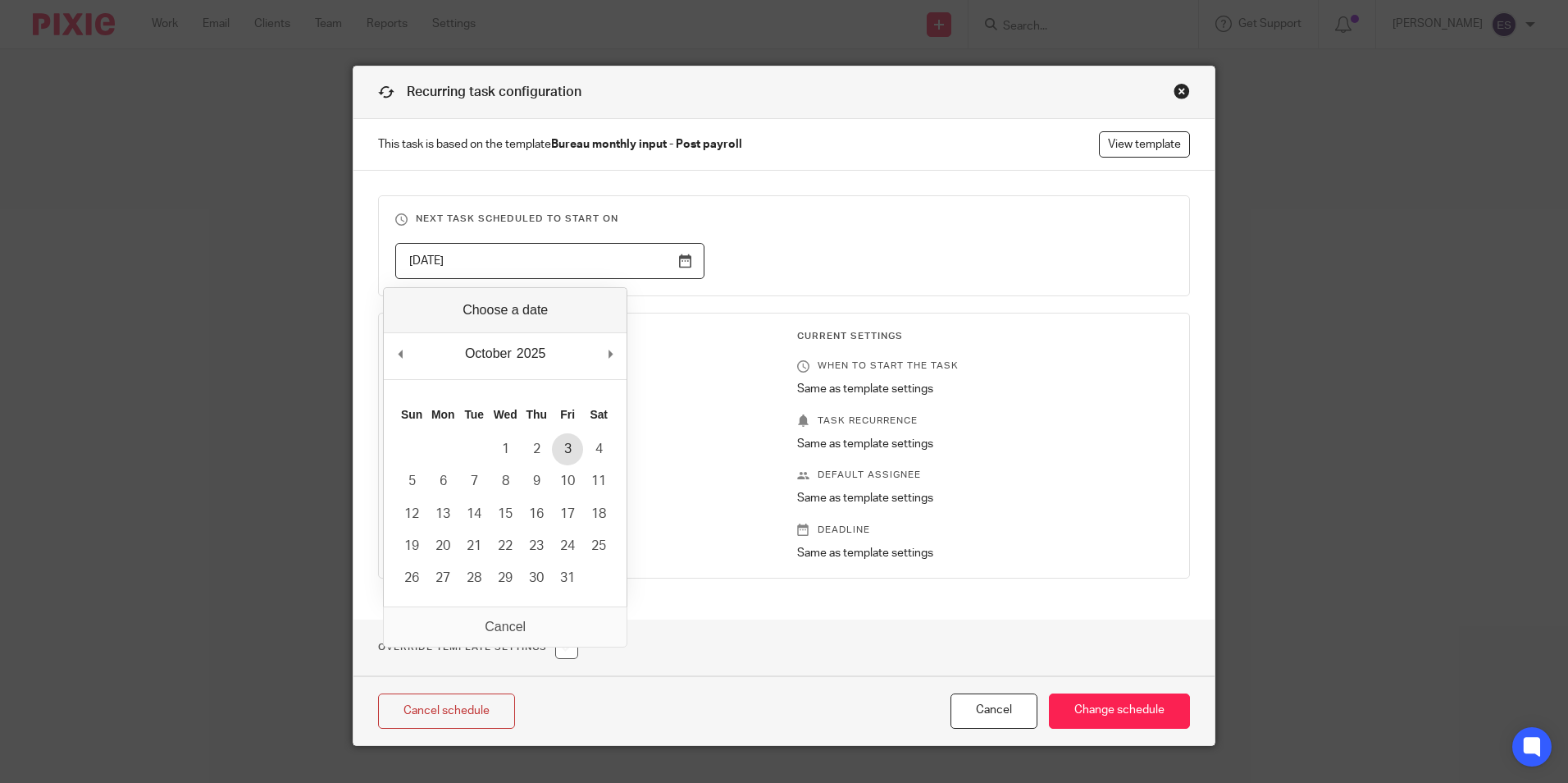
type input "2025-10-03"
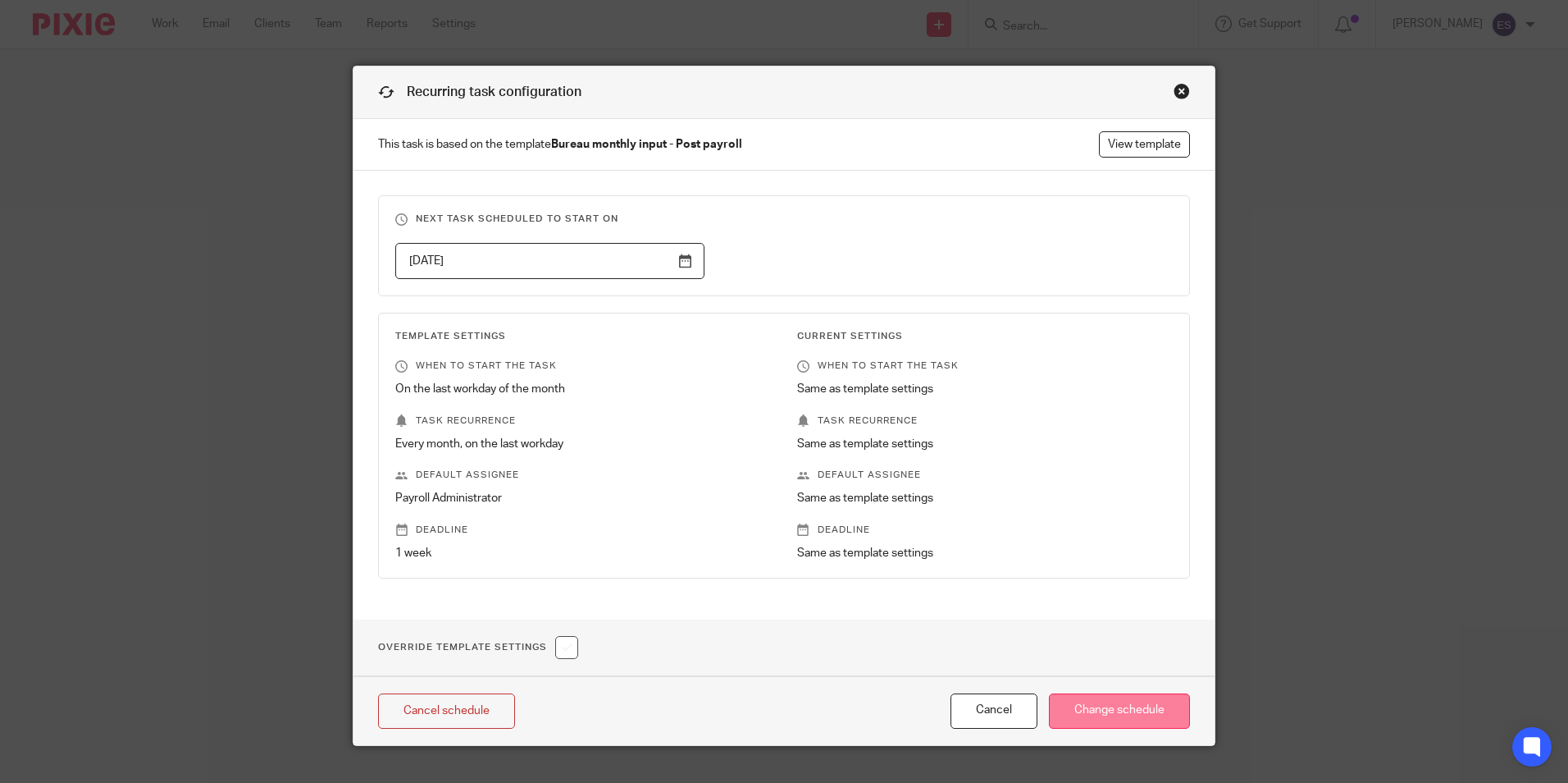
click at [1113, 708] on input "Change schedule" at bounding box center [1119, 710] width 141 height 35
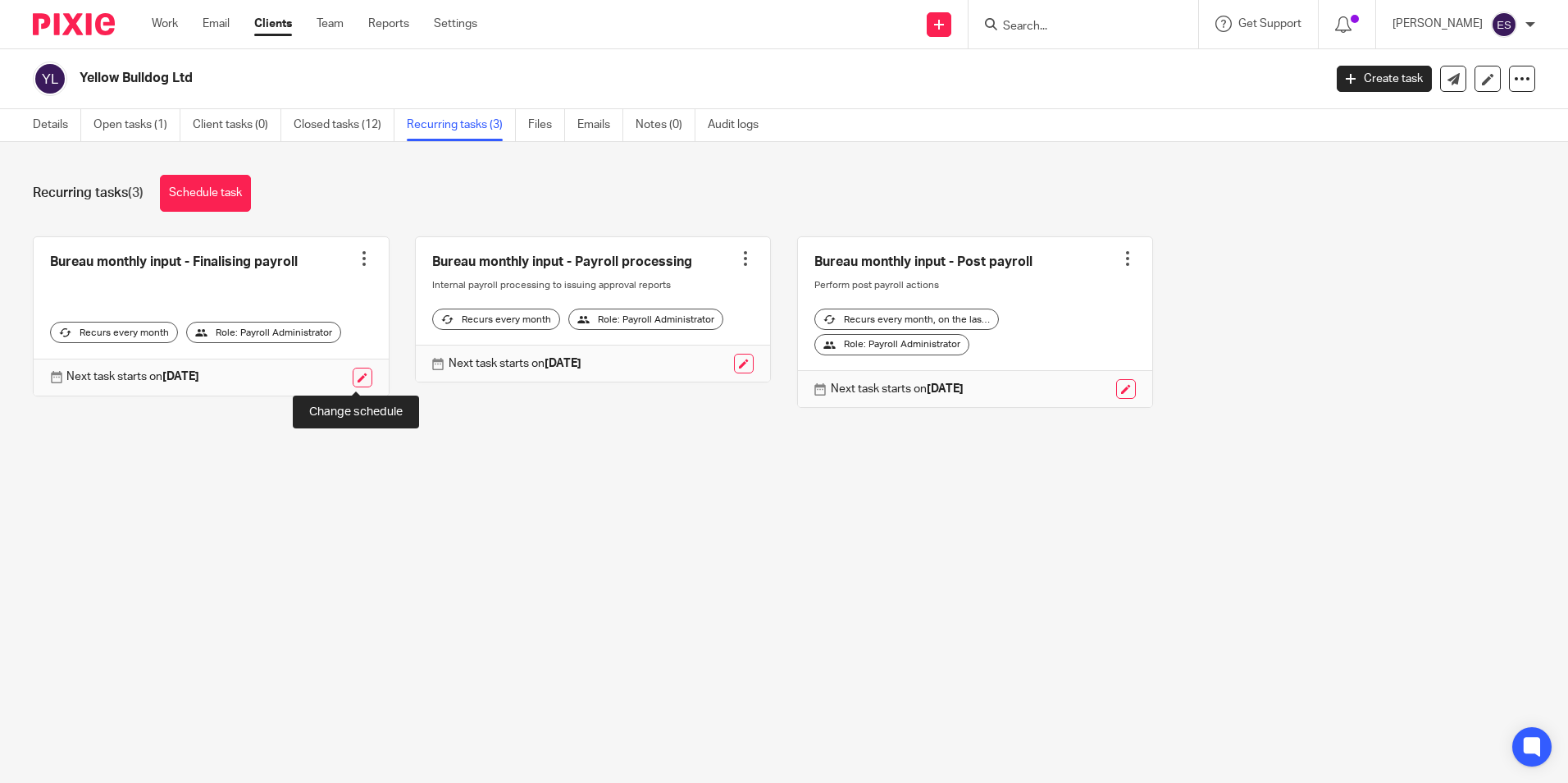
click at [362, 379] on link at bounding box center [363, 377] width 19 height 19
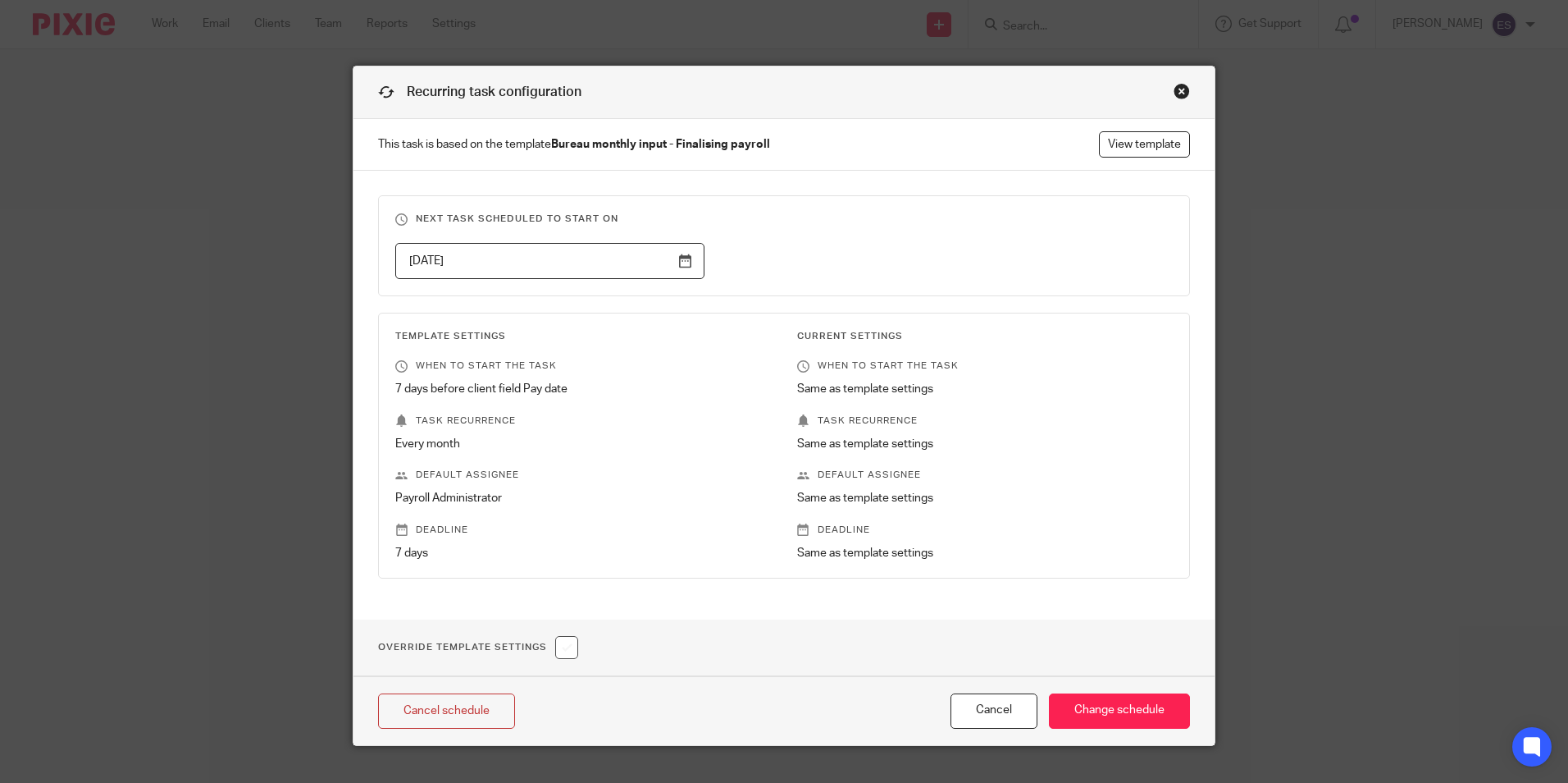
click at [680, 261] on input "[DATE]" at bounding box center [550, 261] width 310 height 37
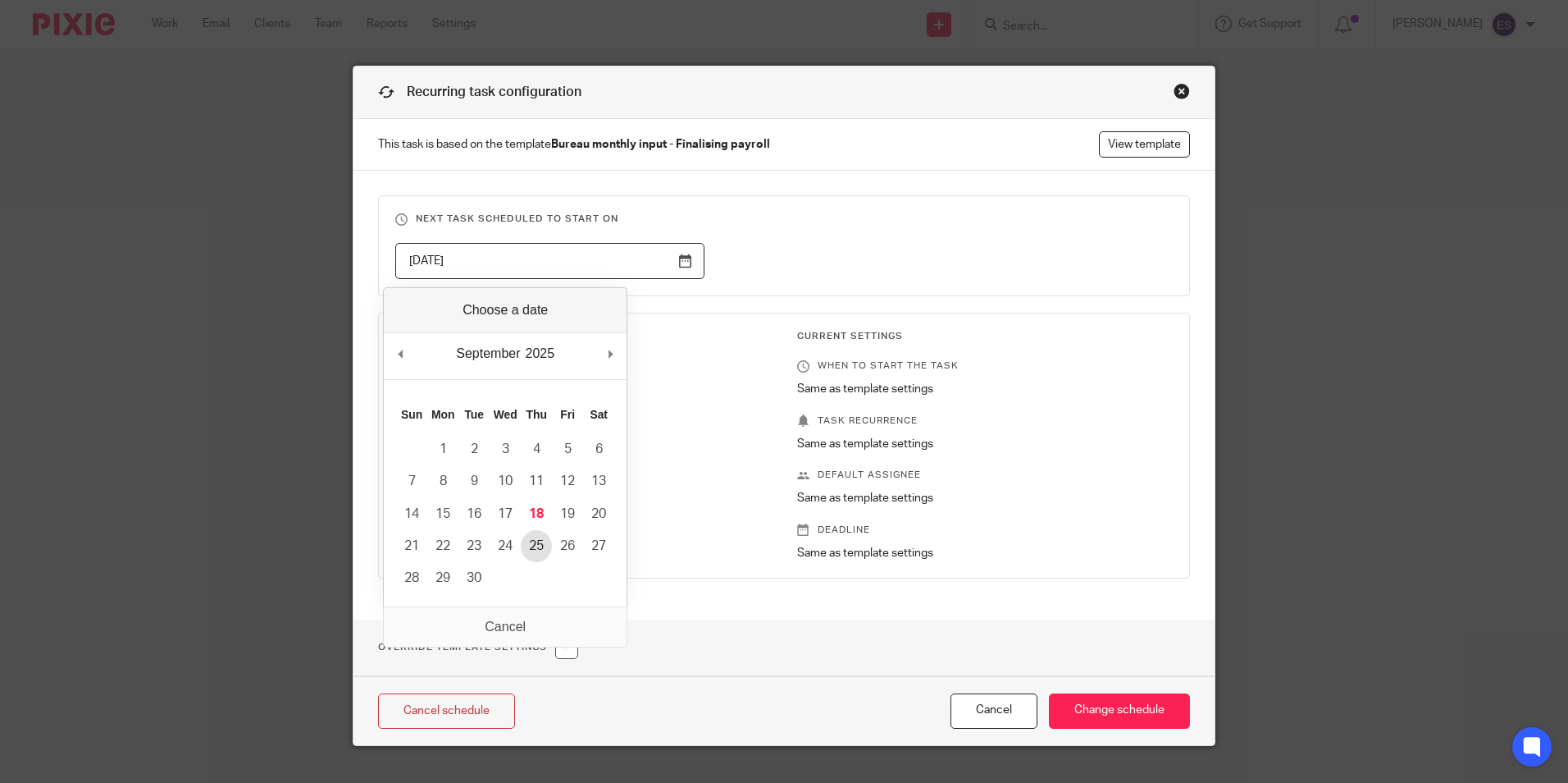
type input "[DATE]"
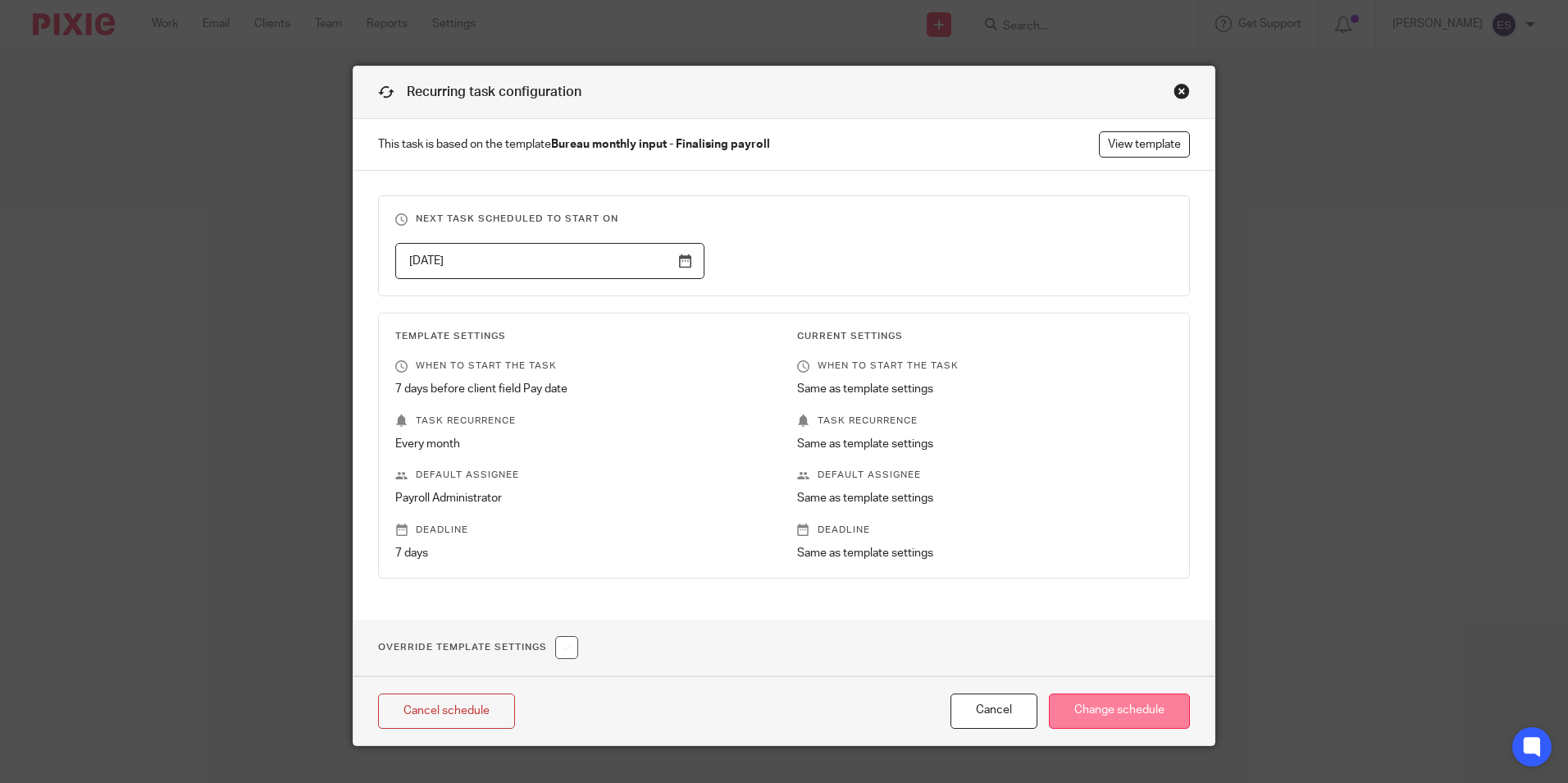
click at [1093, 713] on input "Change schedule" at bounding box center [1119, 710] width 141 height 35
